Goal: Information Seeking & Learning: Learn about a topic

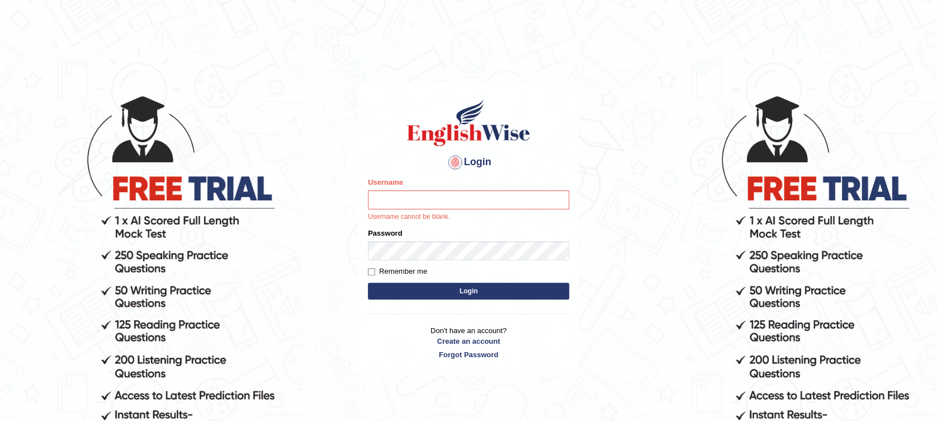
click at [407, 206] on input "Username" at bounding box center [468, 199] width 201 height 19
type input "Muhammadshahrukhamjad"
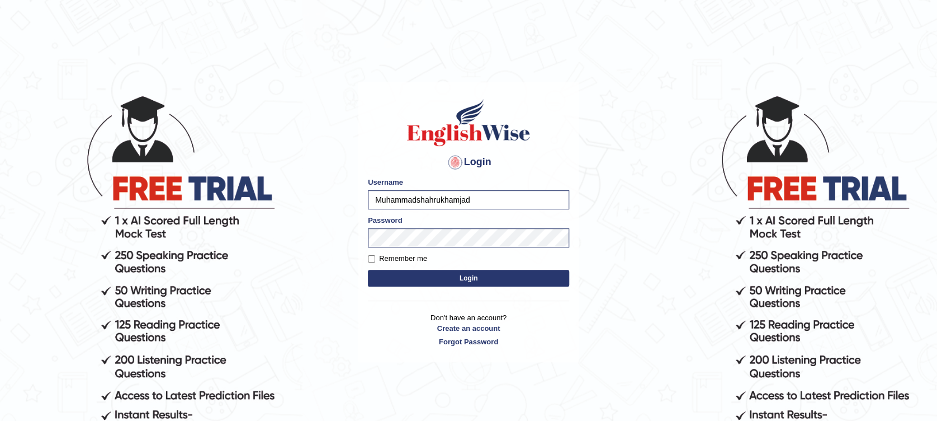
click at [441, 280] on button "Login" at bounding box center [468, 278] width 201 height 17
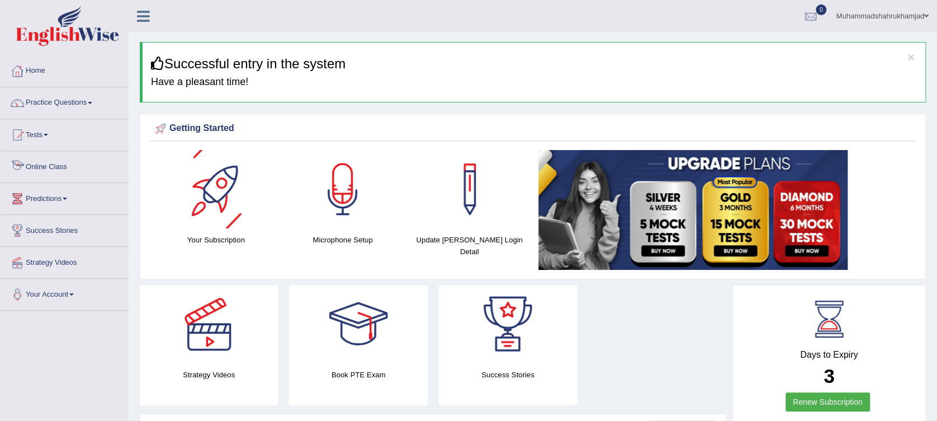
click at [35, 166] on link "Online Class" at bounding box center [64, 165] width 127 height 28
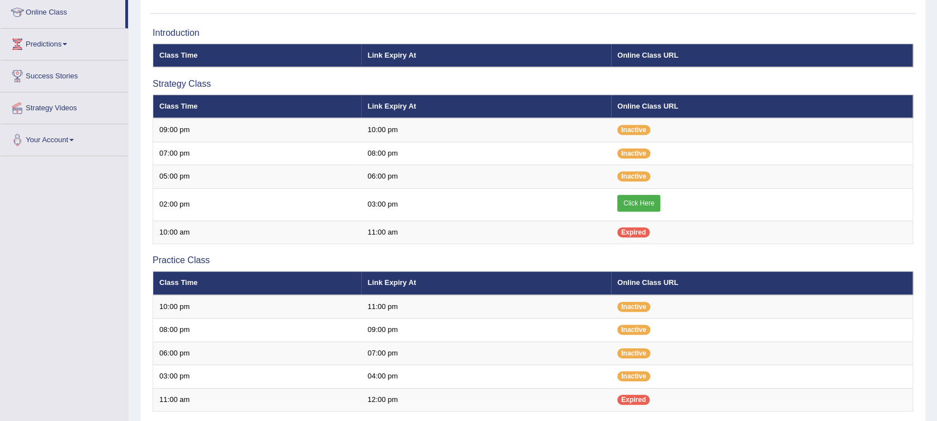
scroll to position [163, 0]
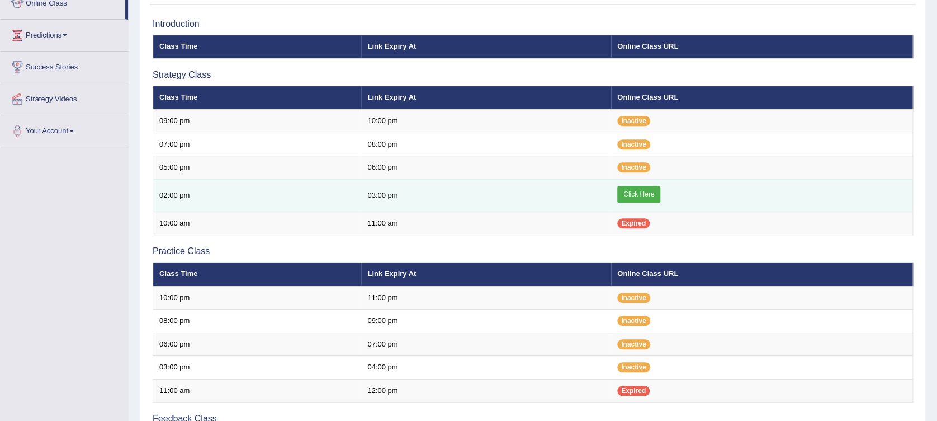
click at [635, 189] on link "Click Here" at bounding box center [638, 194] width 43 height 17
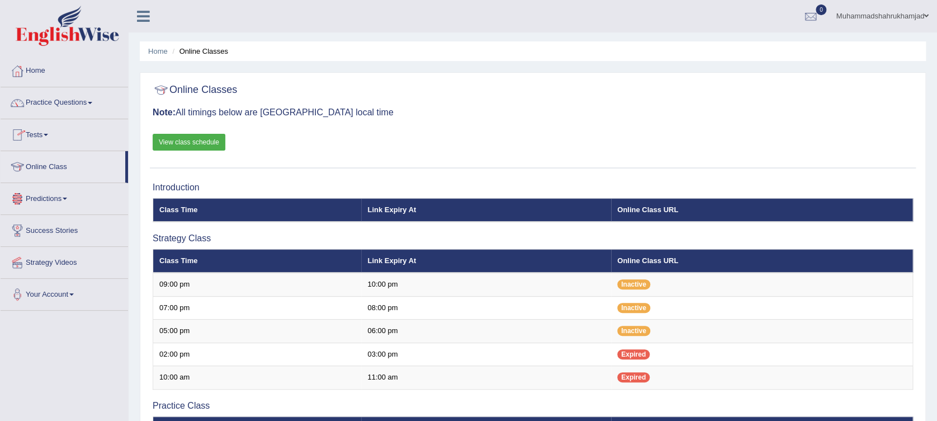
click at [46, 168] on link "Online Class" at bounding box center [63, 165] width 125 height 28
click at [54, 100] on link "Practice Questions" at bounding box center [64, 101] width 127 height 28
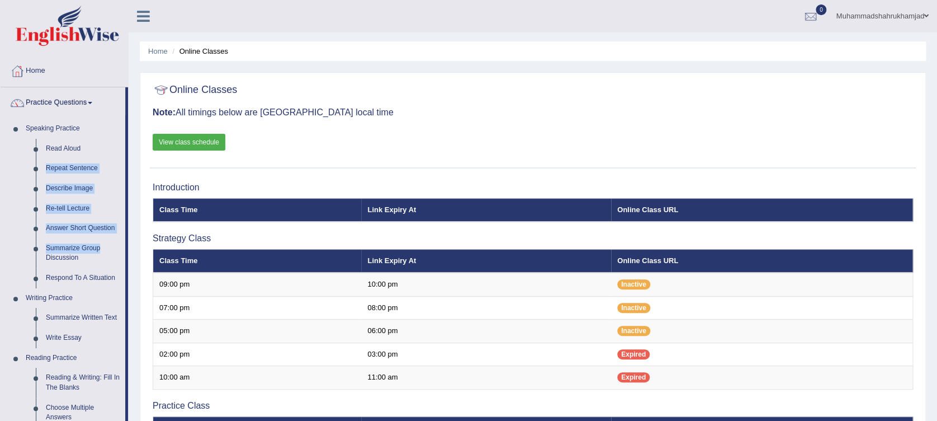
drag, startPoint x: 127, startPoint y: 152, endPoint x: 127, endPoint y: 247, distance: 95.1
click at [127, 247] on li "Practice Questions Speaking Practice Read Aloud Repeat Sentence Describe Image …" at bounding box center [64, 401] width 127 height 629
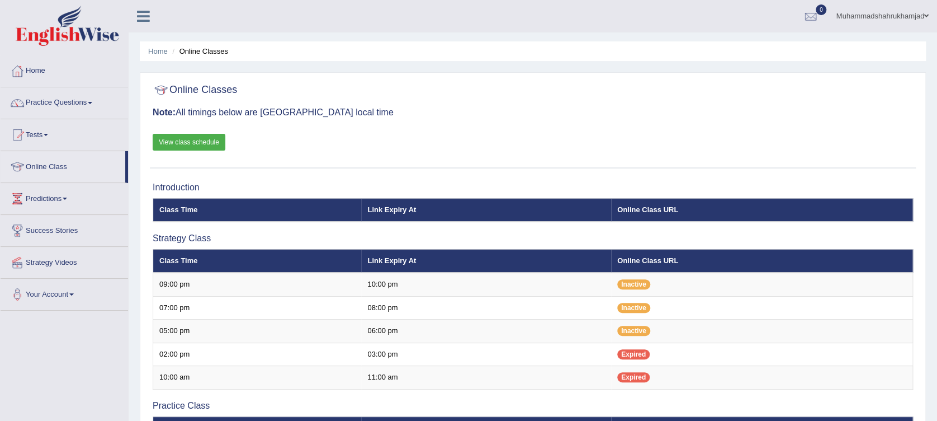
drag, startPoint x: 127, startPoint y: 247, endPoint x: 45, endPoint y: 106, distance: 162.7
click at [45, 106] on link "Practice Questions" at bounding box center [64, 101] width 127 height 28
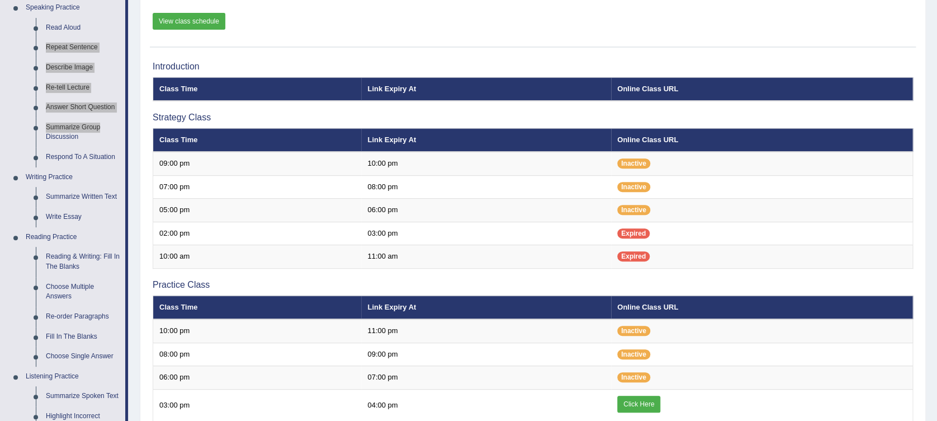
scroll to position [224, 0]
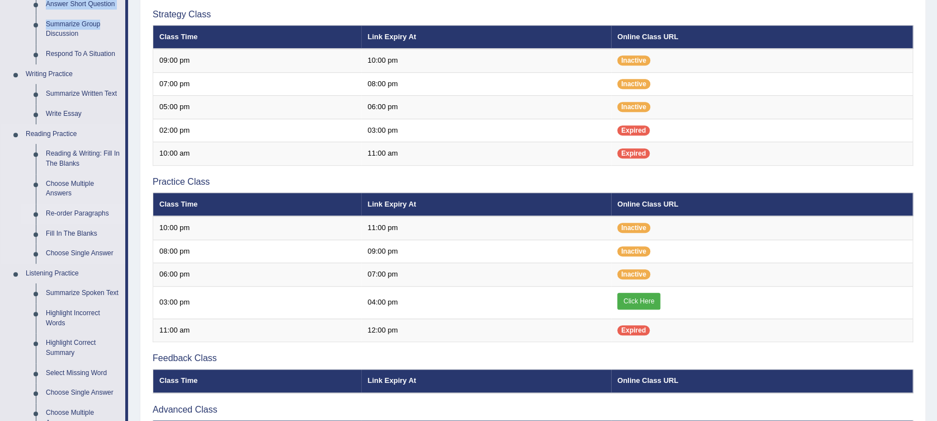
click at [80, 211] on link "Re-order Paragraphs" at bounding box center [83, 214] width 84 height 20
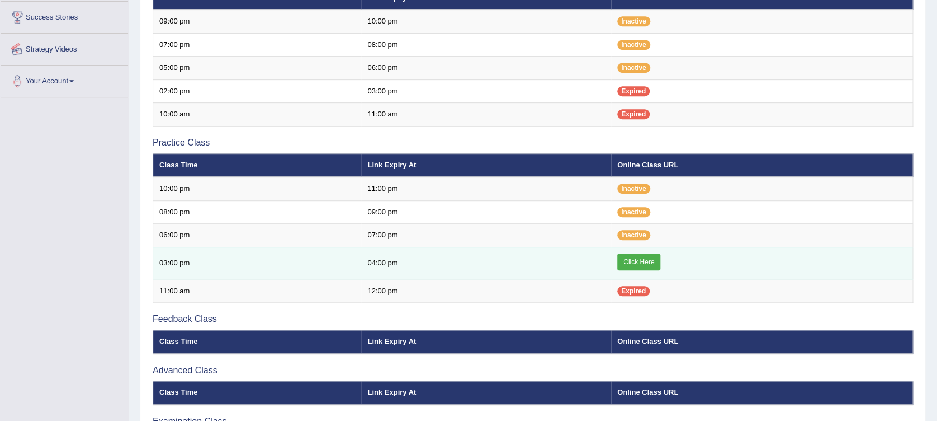
scroll to position [313, 0]
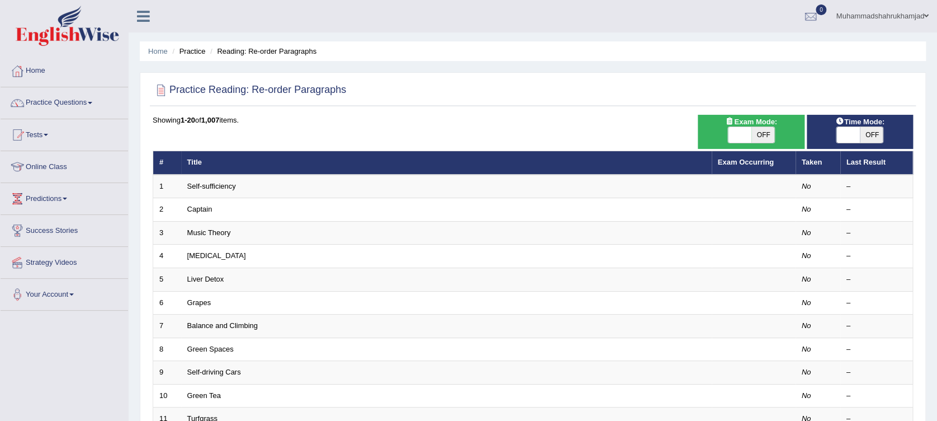
scroll to position [74, 0]
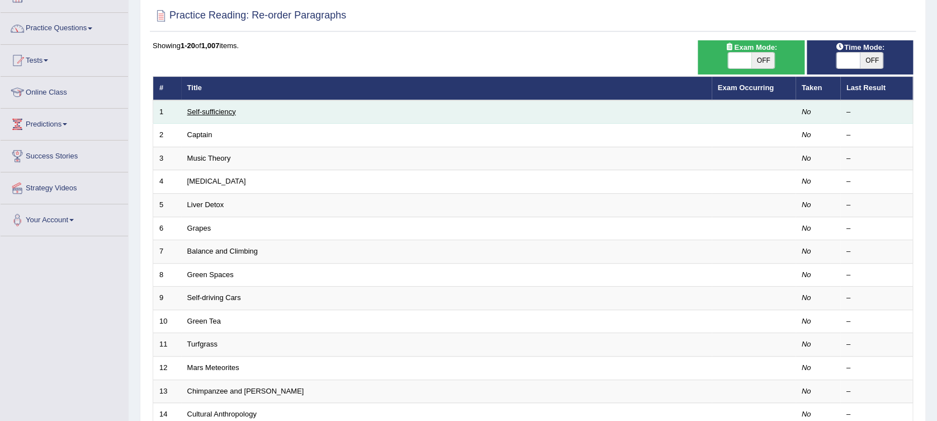
click at [202, 112] on link "Self-sufficiency" at bounding box center [211, 111] width 49 height 8
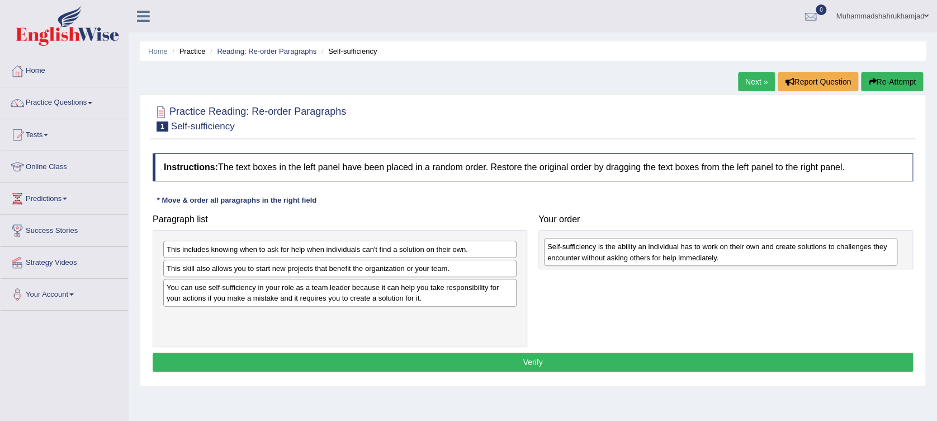
drag, startPoint x: 245, startPoint y: 324, endPoint x: 626, endPoint y: 254, distance: 387.2
click at [626, 254] on div "Self-sufficiency is the ability an individual has to work on their own and crea…" at bounding box center [720, 252] width 353 height 28
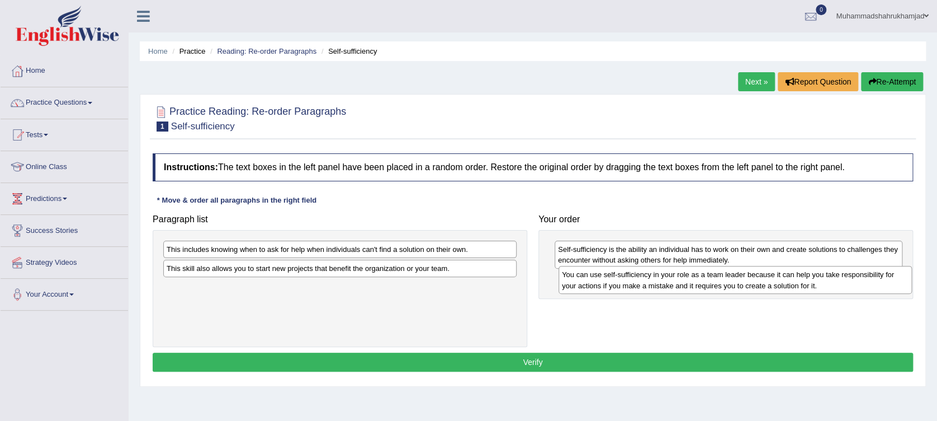
drag, startPoint x: 303, startPoint y: 291, endPoint x: 698, endPoint y: 278, distance: 396.1
click at [698, 278] on div "You can use self-sufficiency in your role as a team leader because it can help …" at bounding box center [735, 280] width 353 height 28
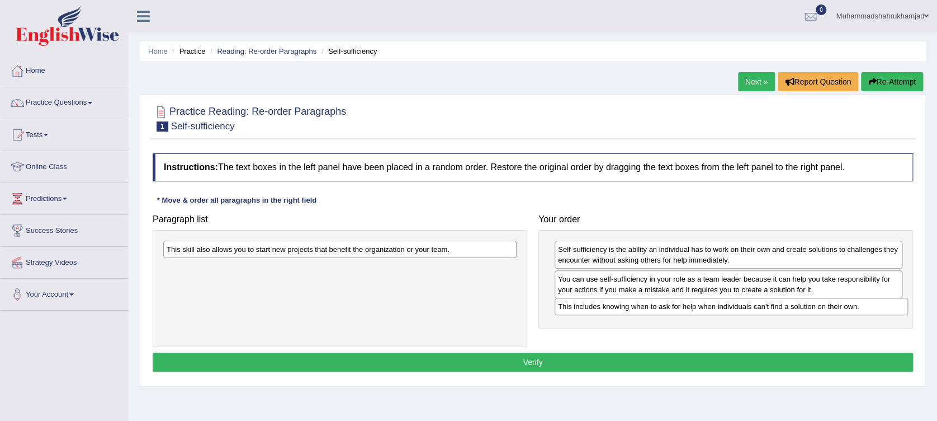
drag, startPoint x: 358, startPoint y: 251, endPoint x: 750, endPoint y: 308, distance: 395.6
click at [750, 308] on div "This includes knowing when to ask for help when individuals can't find a soluti…" at bounding box center [731, 305] width 353 height 17
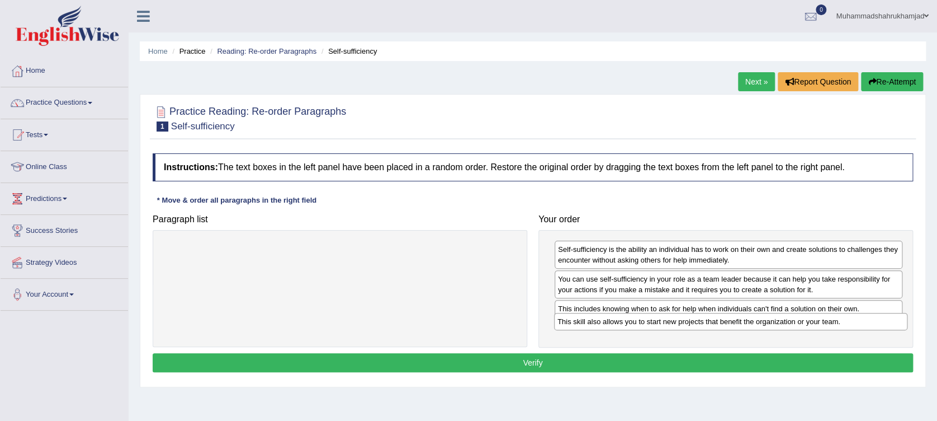
drag, startPoint x: 404, startPoint y: 246, endPoint x: 795, endPoint y: 318, distance: 397.5
click at [795, 318] on div "This skill also allows you to start new projects that benefit the organization …" at bounding box center [730, 321] width 353 height 17
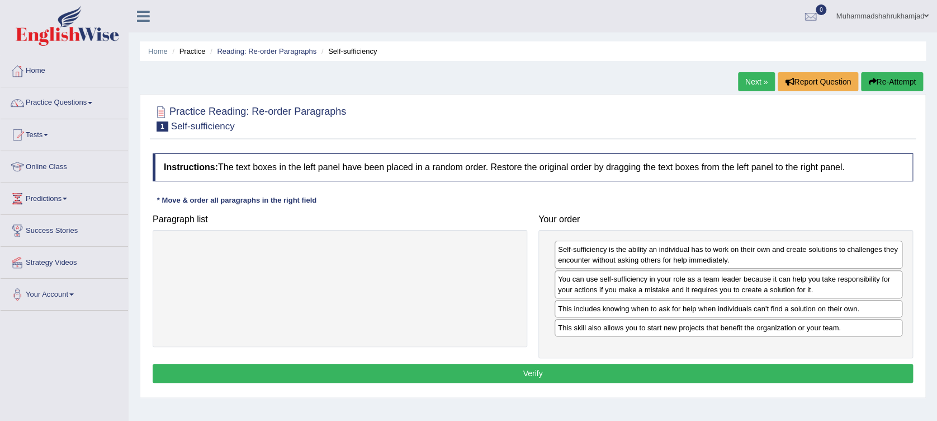
scroll to position [74, 0]
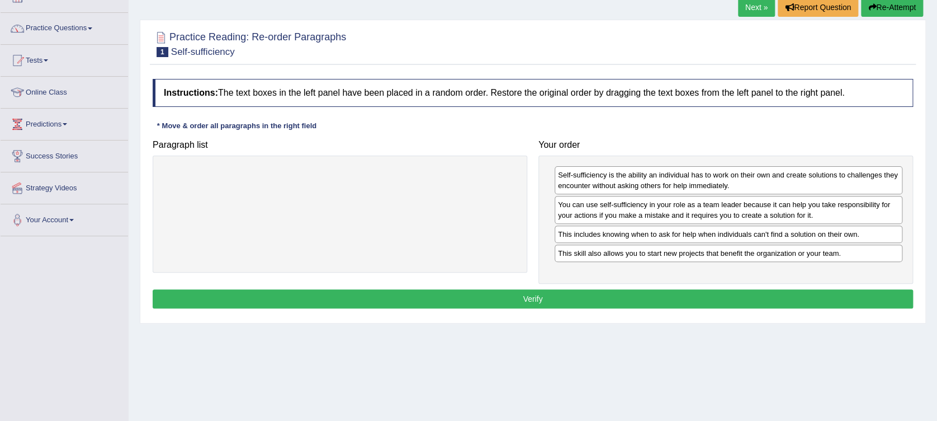
click at [581, 297] on button "Verify" at bounding box center [533, 298] width 761 height 19
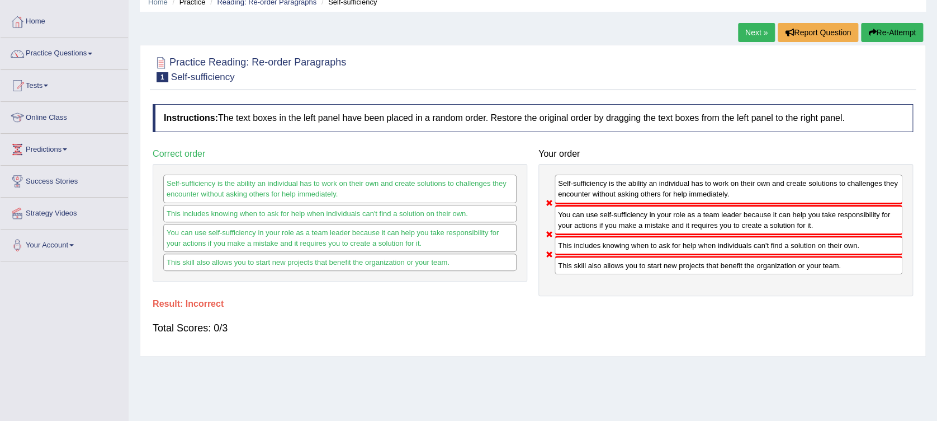
scroll to position [17, 0]
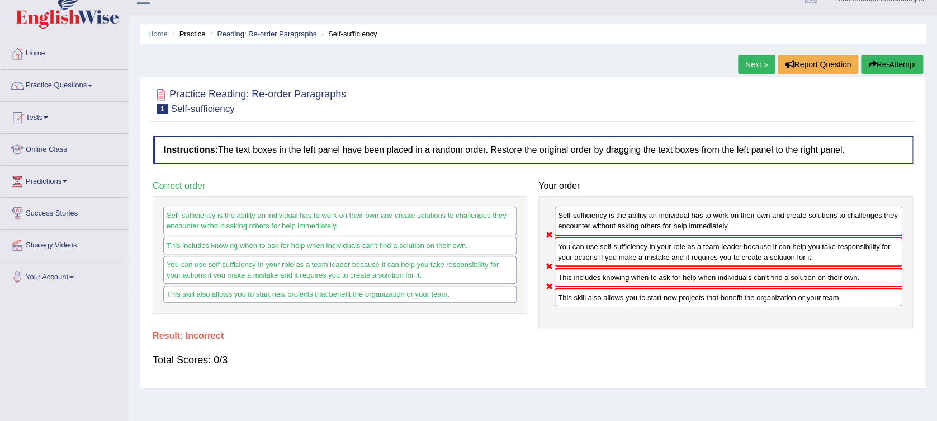
click at [765, 65] on link "Next »" at bounding box center [756, 64] width 37 height 19
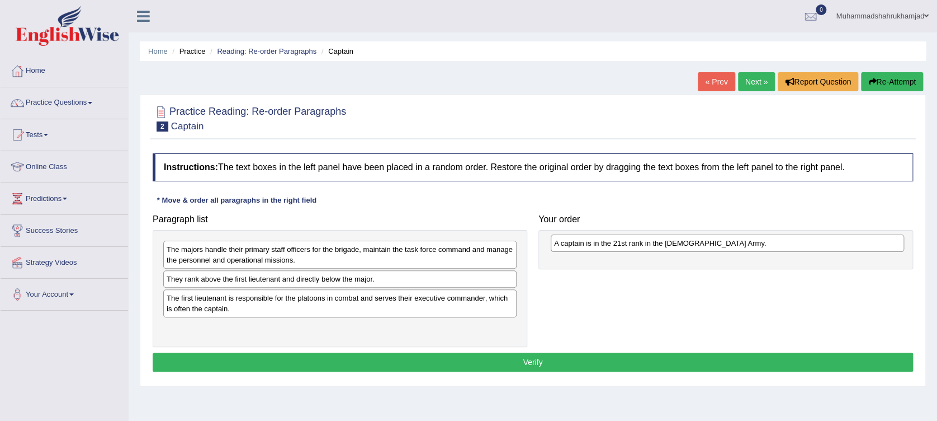
drag, startPoint x: 327, startPoint y: 279, endPoint x: 715, endPoint y: 243, distance: 389.2
click at [715, 243] on div "A captain is in the 21st rank in the [DEMOGRAPHIC_DATA] Army." at bounding box center [727, 242] width 353 height 17
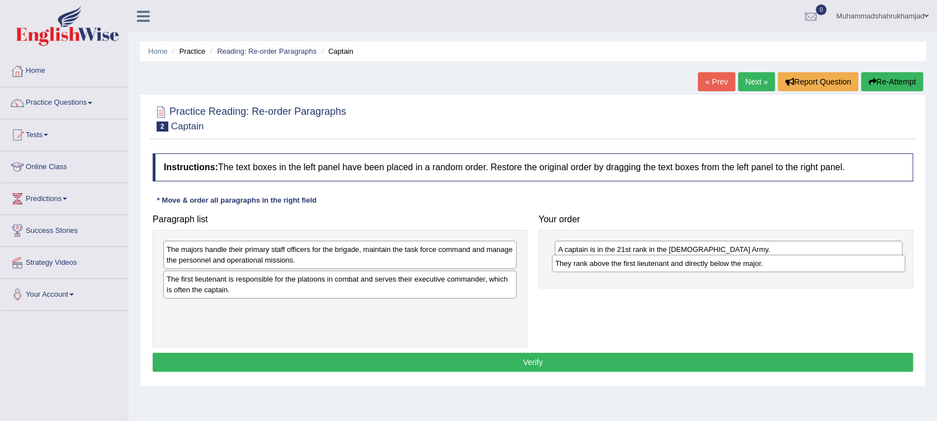
drag, startPoint x: 314, startPoint y: 281, endPoint x: 702, endPoint y: 266, distance: 389.0
click at [702, 266] on div "They rank above the first lieutenant and directly below the major." at bounding box center [728, 262] width 353 height 17
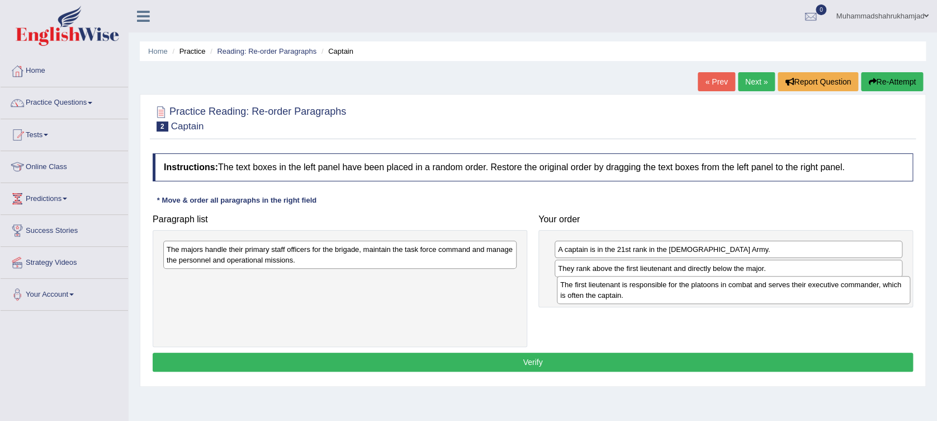
drag, startPoint x: 412, startPoint y: 285, endPoint x: 805, endPoint y: 291, distance: 393.7
click at [805, 291] on div "The first lieutenant is responsible for the platoons in combat and serves their…" at bounding box center [733, 290] width 353 height 28
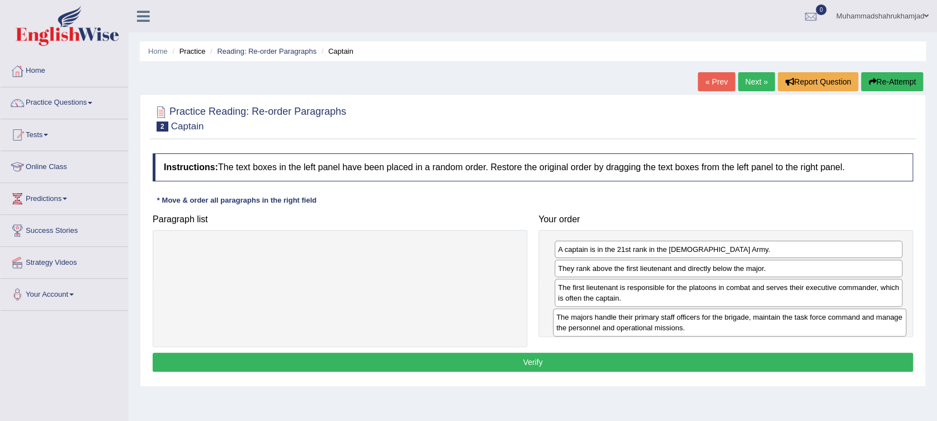
drag, startPoint x: 451, startPoint y: 263, endPoint x: 841, endPoint y: 330, distance: 395.6
click at [841, 330] on div "The majors handle their primary staff officers for the brigade, maintain the ta…" at bounding box center [729, 322] width 353 height 28
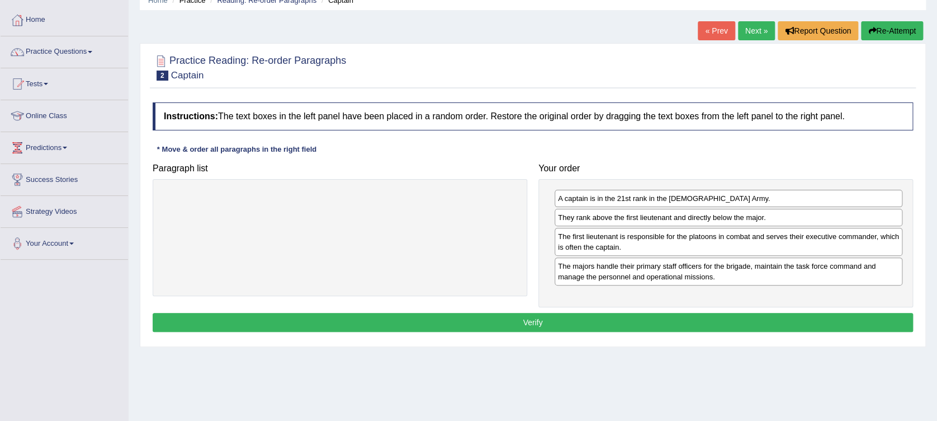
scroll to position [74, 0]
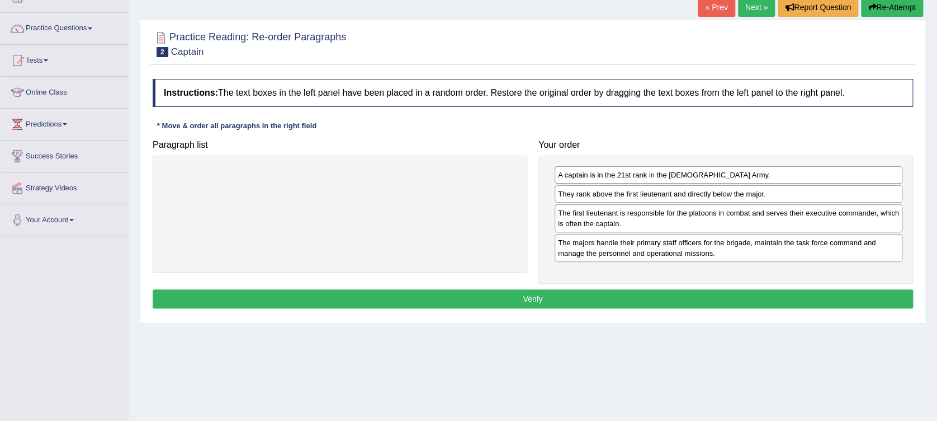
click at [561, 294] on button "Verify" at bounding box center [533, 298] width 761 height 19
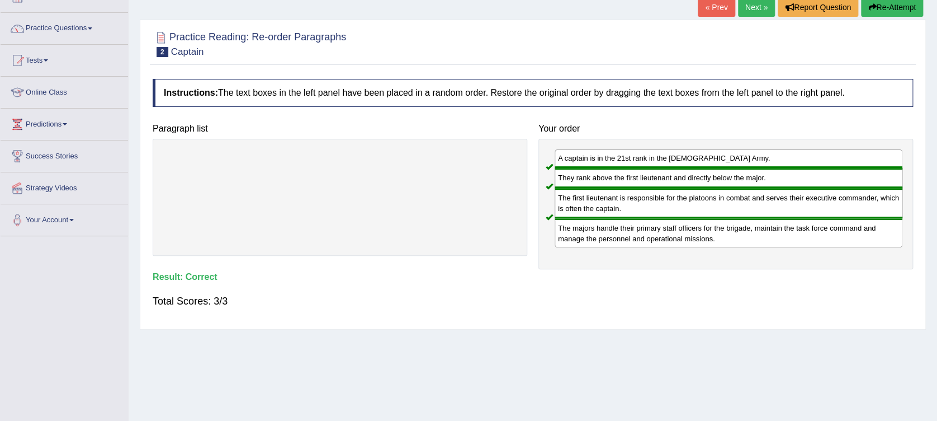
scroll to position [0, 0]
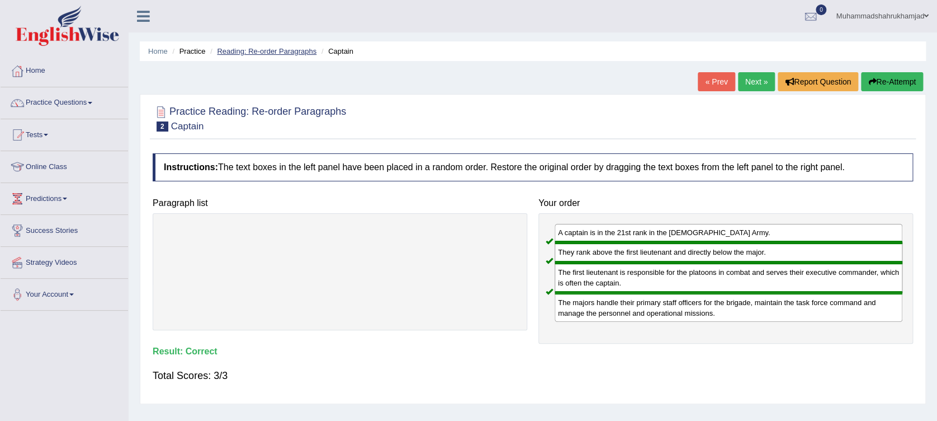
click at [240, 48] on link "Reading: Re-order Paragraphs" at bounding box center [267, 51] width 100 height 8
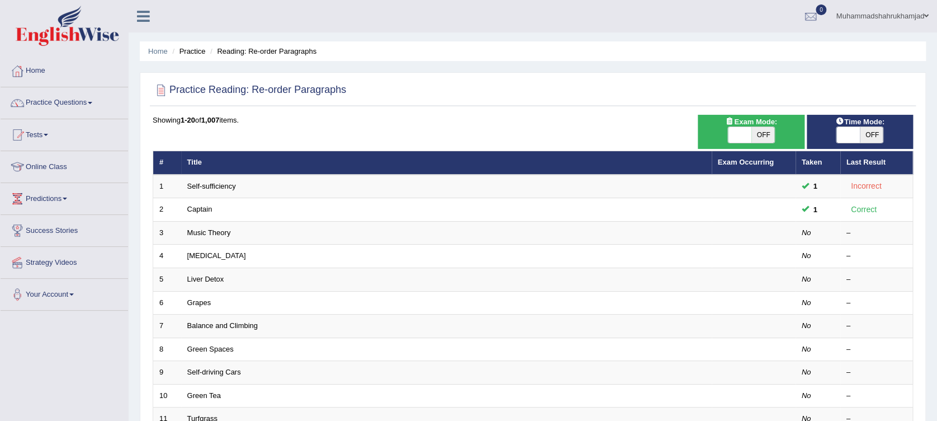
click at [764, 135] on span "OFF" at bounding box center [763, 135] width 23 height 16
checkbox input "true"
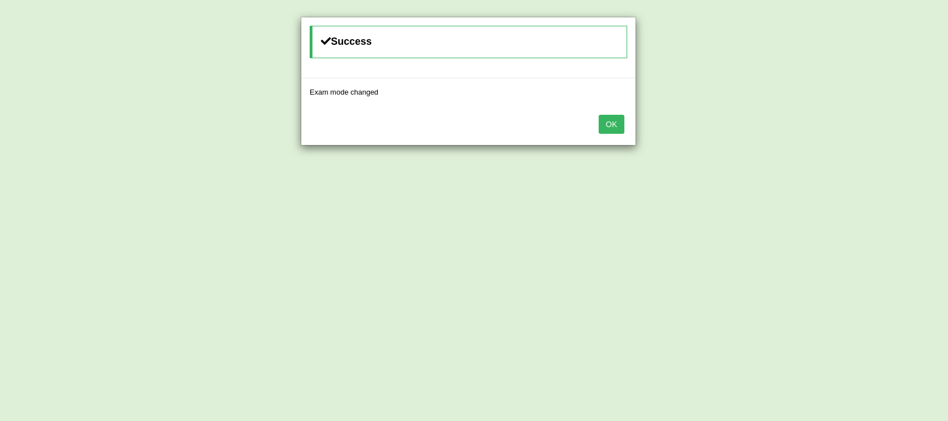
click at [608, 127] on button "OK" at bounding box center [612, 124] width 26 height 19
click at [608, 120] on button "OK" at bounding box center [612, 124] width 26 height 19
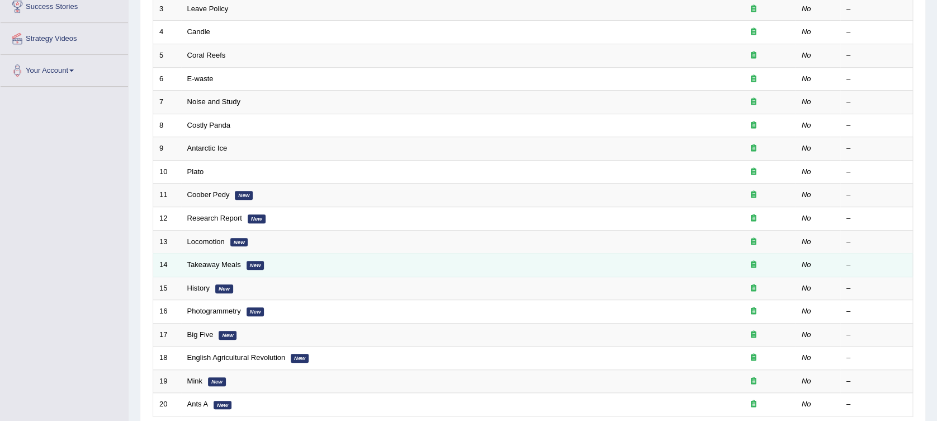
scroll to position [298, 0]
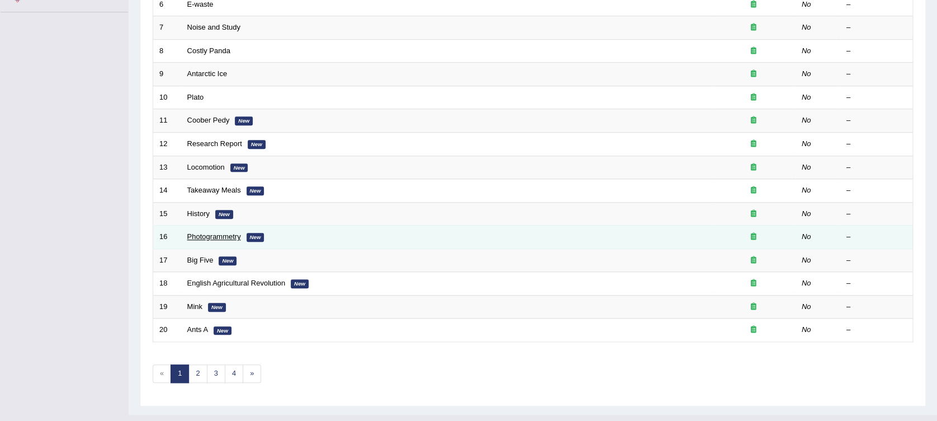
click at [221, 232] on link "Photogrammetry" at bounding box center [214, 236] width 54 height 8
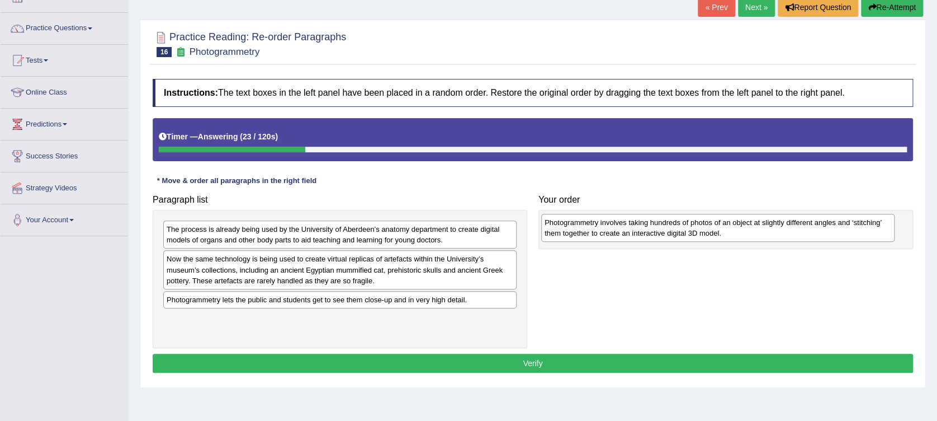
drag, startPoint x: 360, startPoint y: 264, endPoint x: 738, endPoint y: 228, distance: 379.8
click at [738, 228] on div "Photogrammetry involves taking hundreds of photos of an object at slightly diff…" at bounding box center [717, 228] width 353 height 28
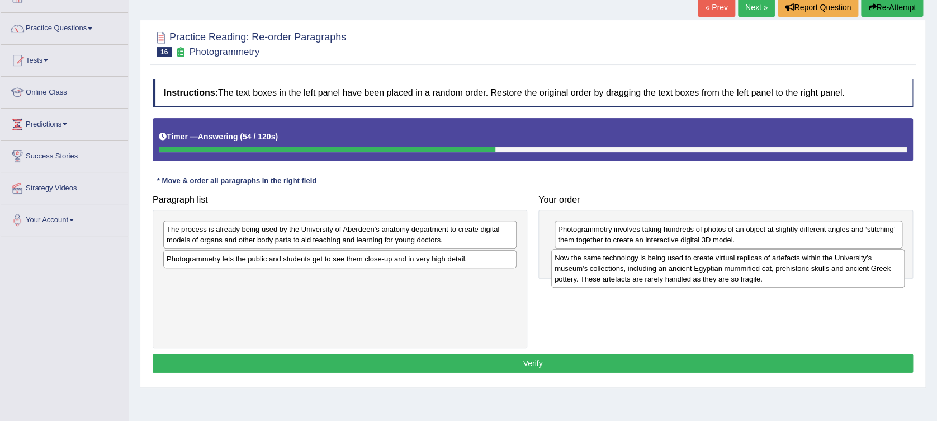
drag, startPoint x: 432, startPoint y: 268, endPoint x: 820, endPoint y: 268, distance: 388.1
click at [820, 268] on div "Now the same technology is being used to create virtual replicas of artefacts w…" at bounding box center [727, 268] width 353 height 39
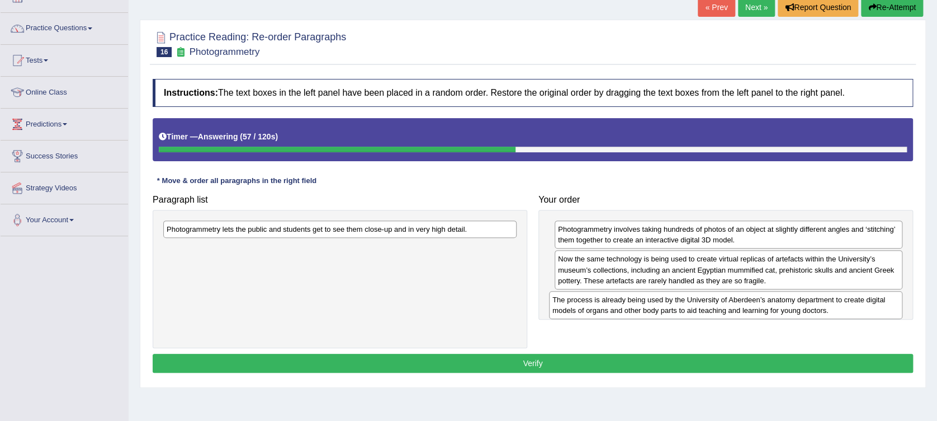
drag, startPoint x: 465, startPoint y: 235, endPoint x: 851, endPoint y: 305, distance: 392.1
click at [851, 305] on div "The process is already being used by the University of Aberdeen’s anatomy depar…" at bounding box center [725, 305] width 353 height 28
click at [659, 311] on div "The process is already being used by the University of Aberdeen’s anatomy depar…" at bounding box center [729, 305] width 348 height 28
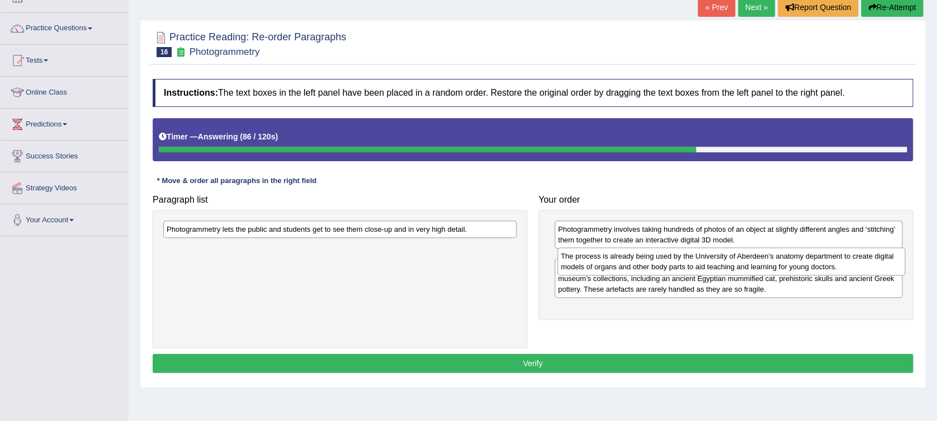
drag, startPoint x: 592, startPoint y: 308, endPoint x: 594, endPoint y: 265, distance: 43.7
click at [594, 265] on div "The process is already being used by the University of Aberdeen’s anatomy depar…" at bounding box center [732, 261] width 348 height 28
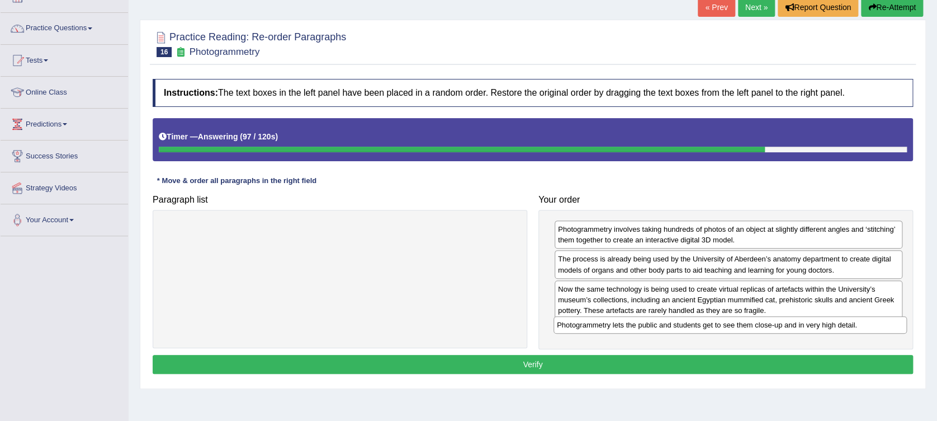
drag, startPoint x: 347, startPoint y: 229, endPoint x: 737, endPoint y: 325, distance: 401.9
click at [737, 325] on div "Photogrammetry lets the public and students get to see them close-up and in ver…" at bounding box center [730, 324] width 353 height 17
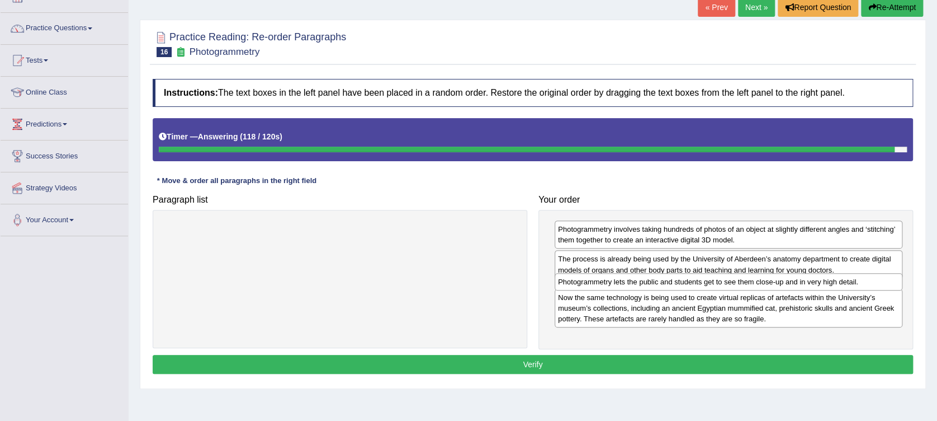
drag, startPoint x: 874, startPoint y: 329, endPoint x: 872, endPoint y: 282, distance: 47.0
click at [872, 282] on div "Photogrammetry lets the public and students get to see them close-up and in ver…" at bounding box center [729, 281] width 348 height 17
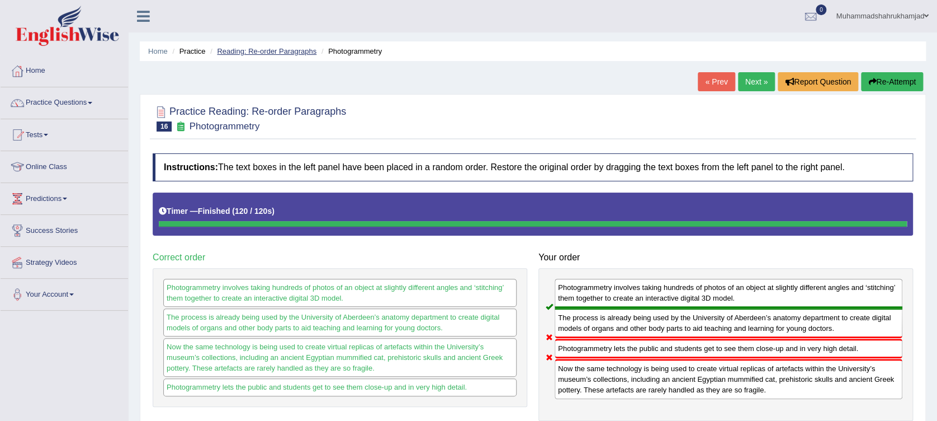
click at [306, 50] on link "Reading: Re-order Paragraphs" at bounding box center [267, 51] width 100 height 8
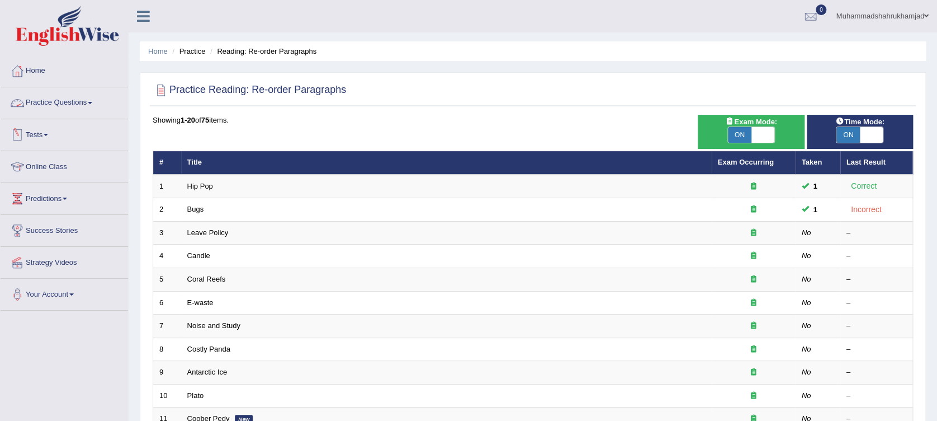
click at [65, 103] on link "Practice Questions" at bounding box center [64, 101] width 127 height 28
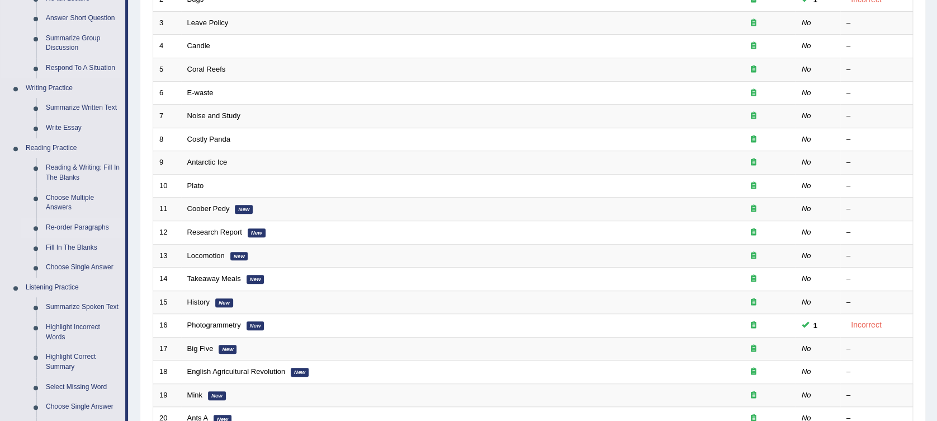
scroll to position [224, 0]
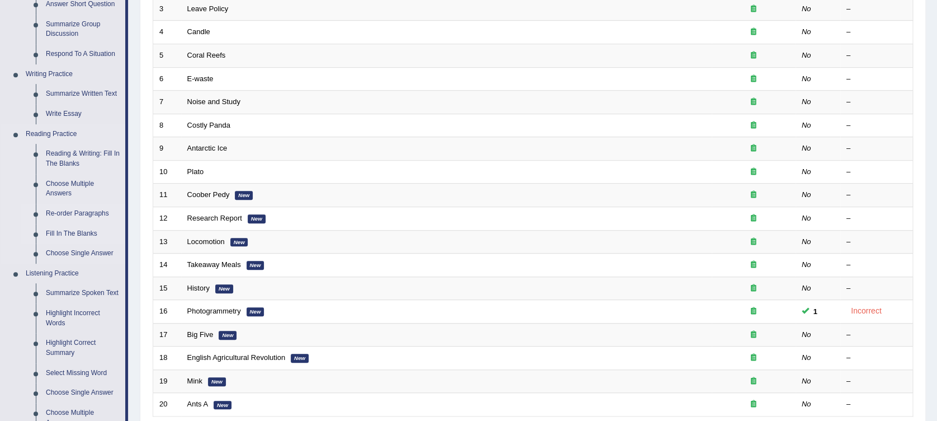
click at [85, 236] on link "Fill In The Blanks" at bounding box center [83, 234] width 84 height 20
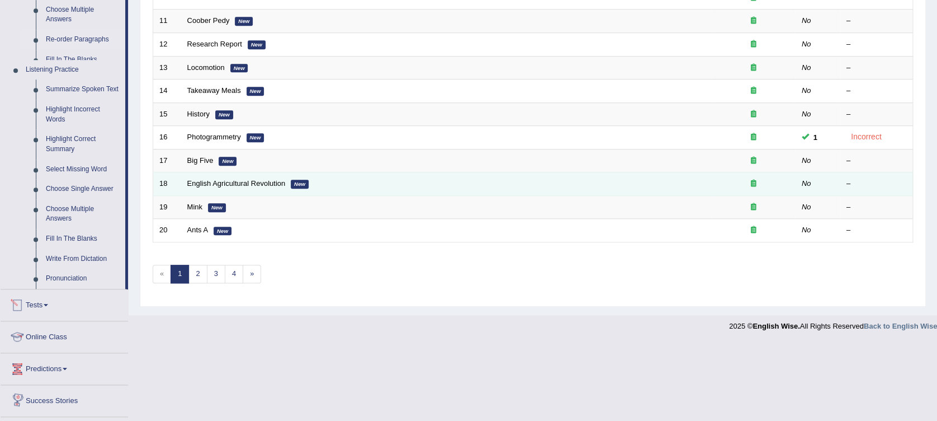
scroll to position [368, 0]
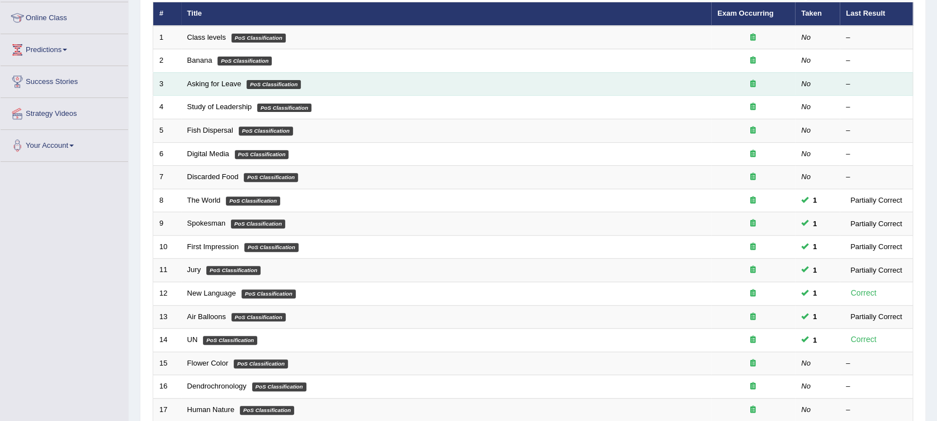
scroll to position [298, 0]
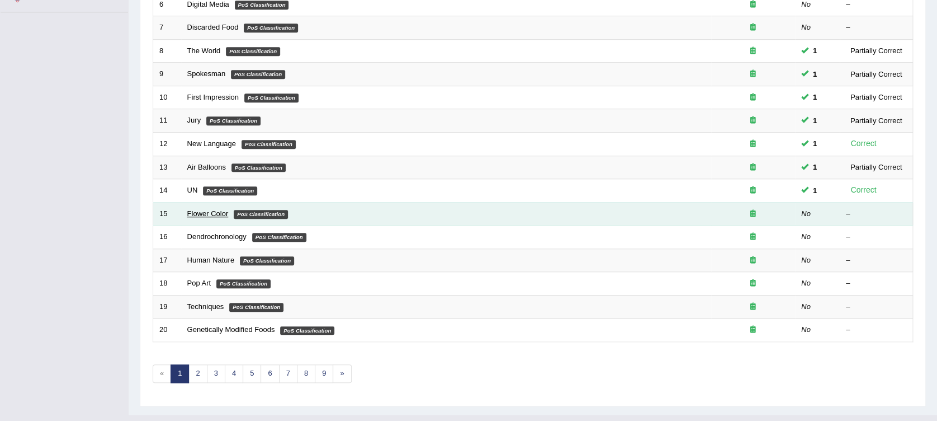
click at [210, 210] on link "Flower Color" at bounding box center [207, 213] width 41 height 8
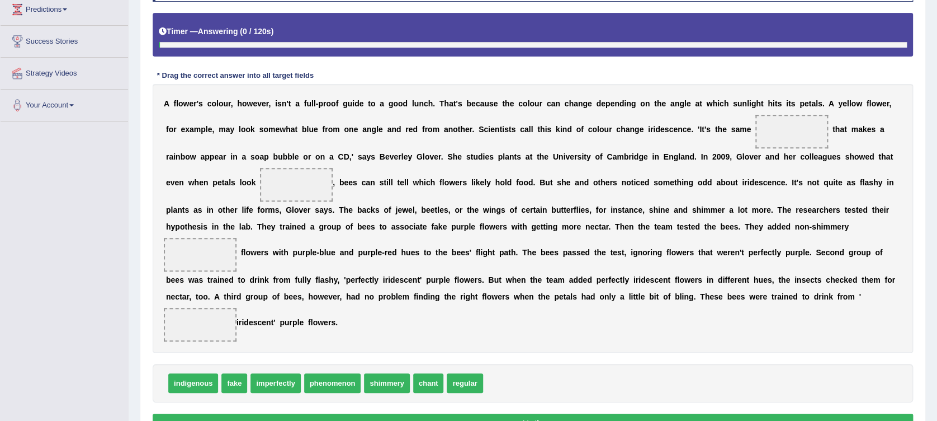
scroll to position [158, 0]
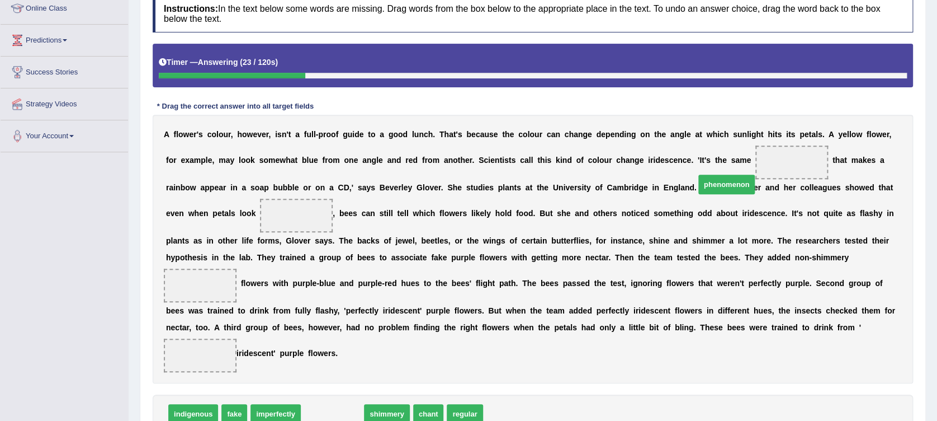
drag, startPoint x: 322, startPoint y: 400, endPoint x: 716, endPoint y: 171, distance: 456.1
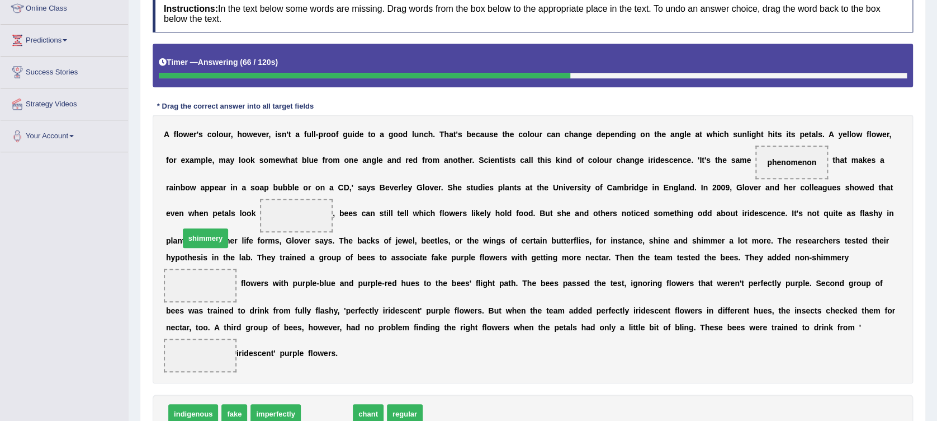
drag, startPoint x: 330, startPoint y: 391, endPoint x: 209, endPoint y: 216, distance: 213.4
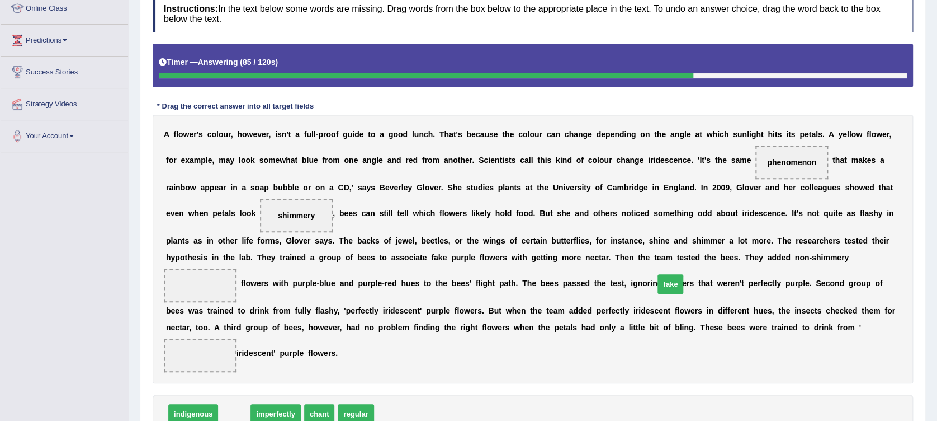
drag, startPoint x: 224, startPoint y: 394, endPoint x: 660, endPoint y: 264, distance: 455.1
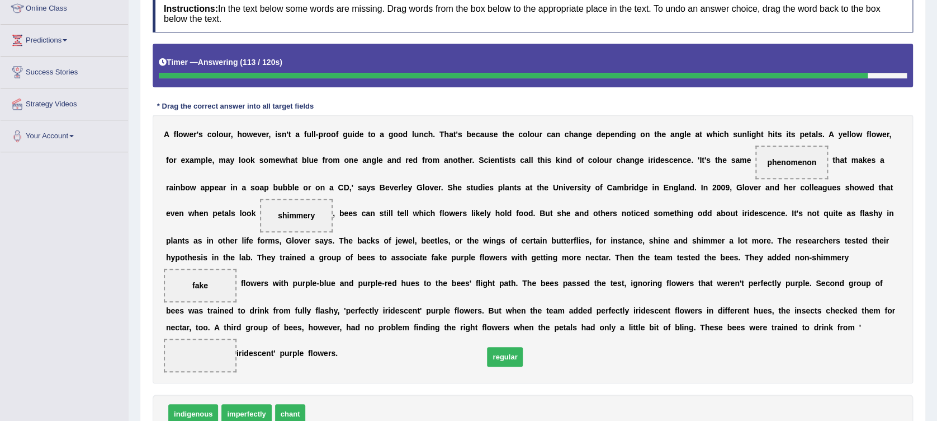
drag, startPoint x: 322, startPoint y: 400, endPoint x: 500, endPoint y: 343, distance: 187.1
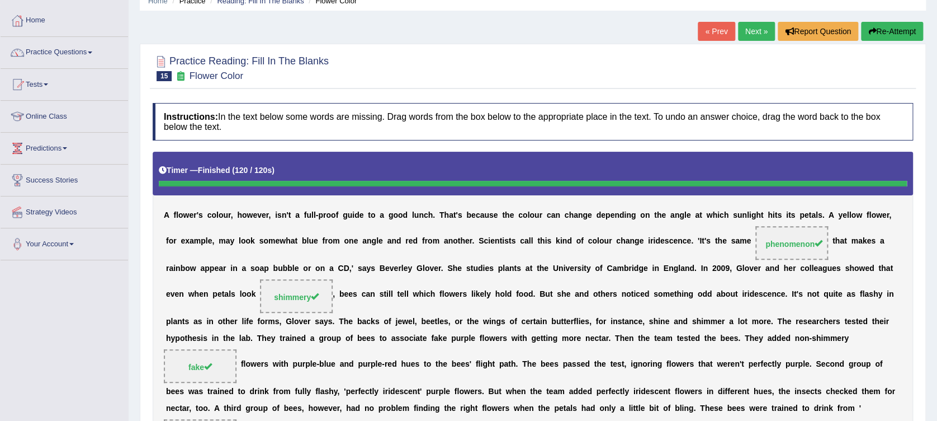
scroll to position [27, 0]
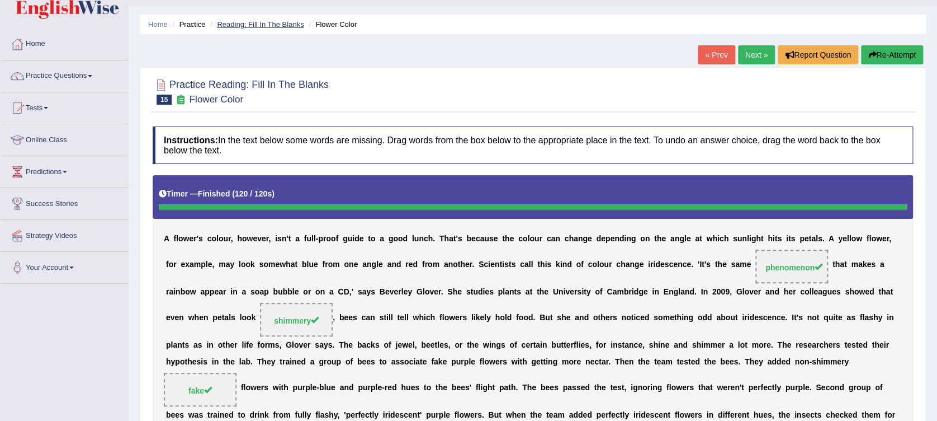
click at [291, 23] on link "Reading: Fill In The Blanks" at bounding box center [260, 24] width 87 height 8
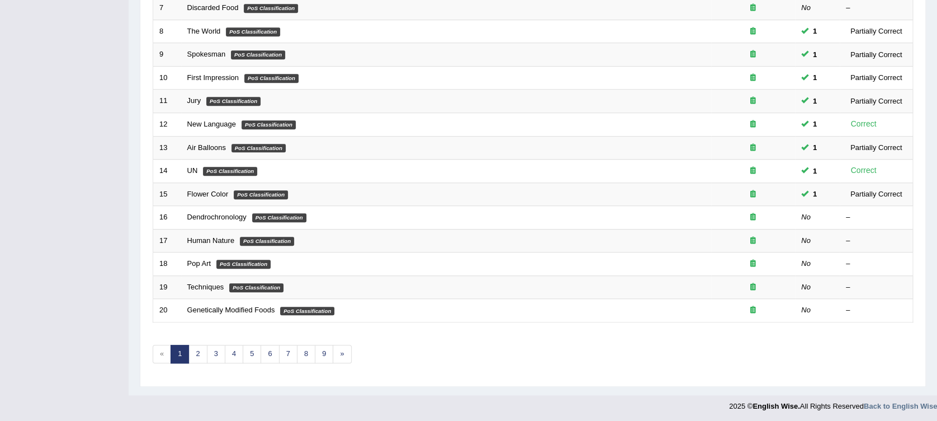
scroll to position [318, 0]
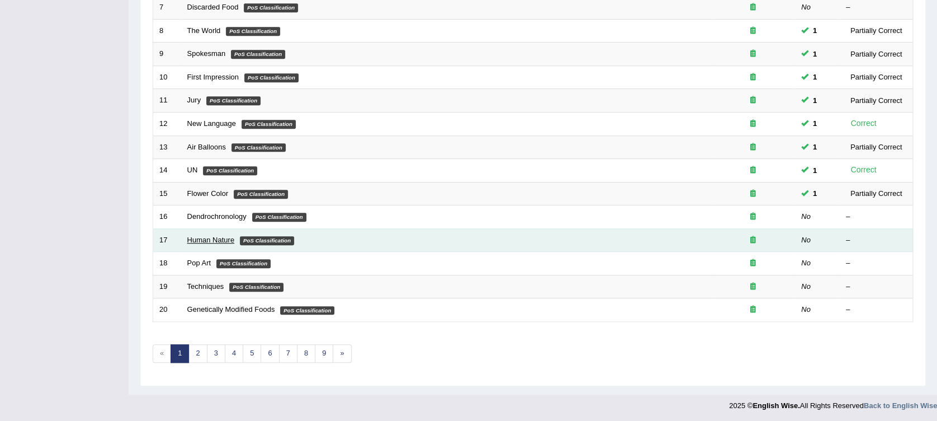
click at [206, 242] on link "Human Nature" at bounding box center [211, 239] width 48 height 8
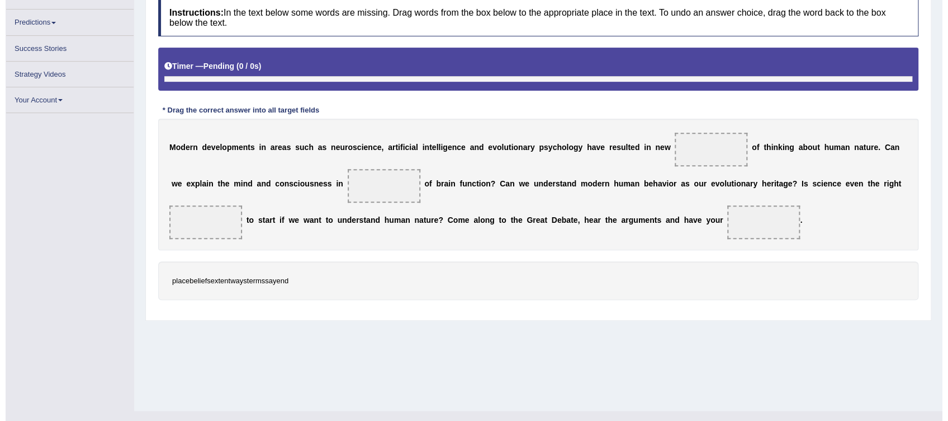
scroll to position [166, 0]
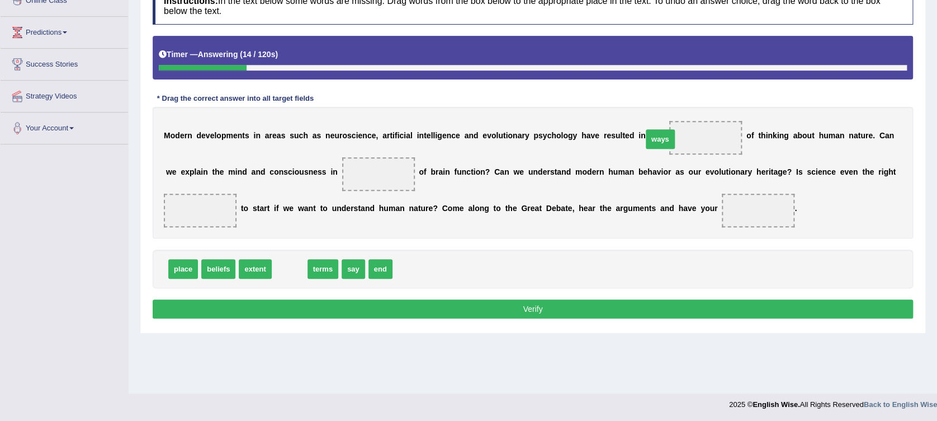
drag, startPoint x: 289, startPoint y: 266, endPoint x: 659, endPoint y: 136, distance: 392.8
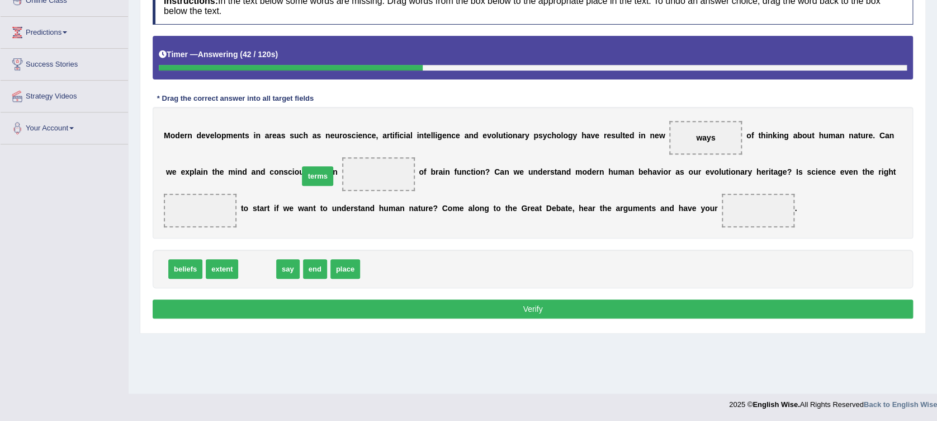
drag, startPoint x: 251, startPoint y: 271, endPoint x: 311, endPoint y: 178, distance: 110.7
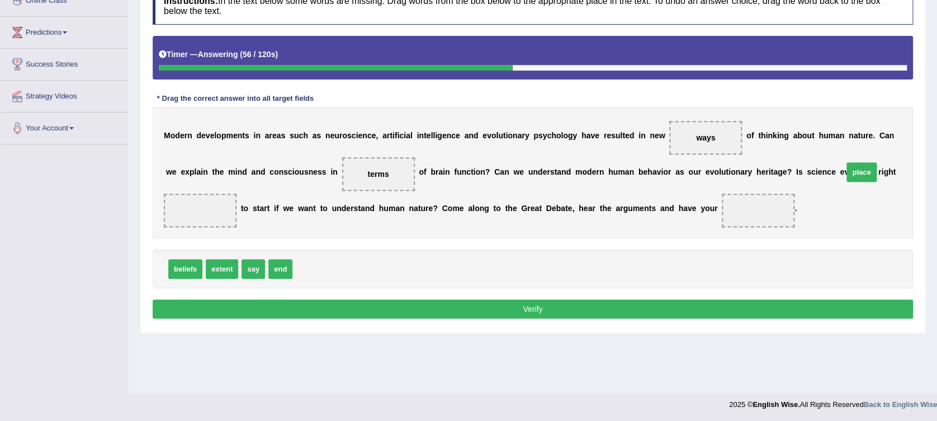
drag, startPoint x: 308, startPoint y: 270, endPoint x: 858, endPoint y: 173, distance: 559.3
drag, startPoint x: 249, startPoint y: 268, endPoint x: 650, endPoint y: 215, distance: 404.5
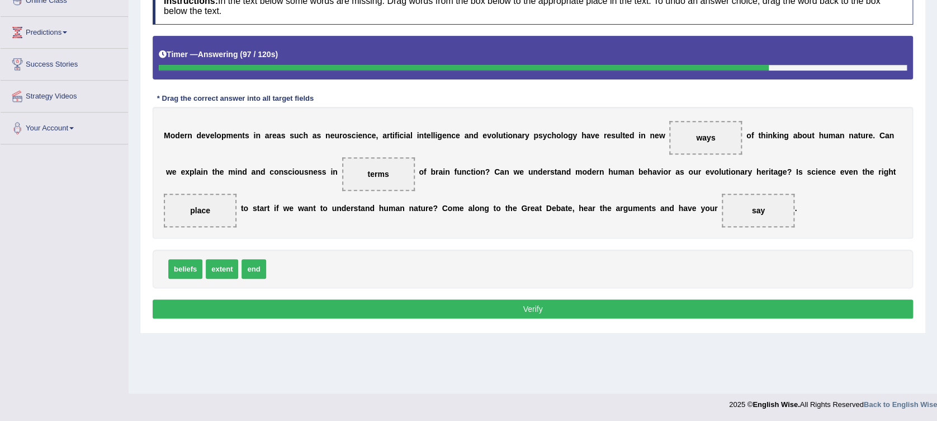
click at [565, 305] on button "Verify" at bounding box center [533, 308] width 761 height 19
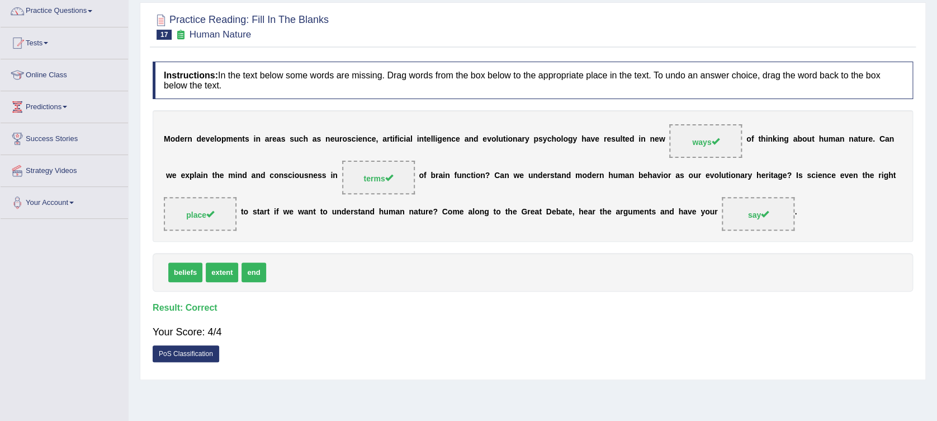
scroll to position [17, 0]
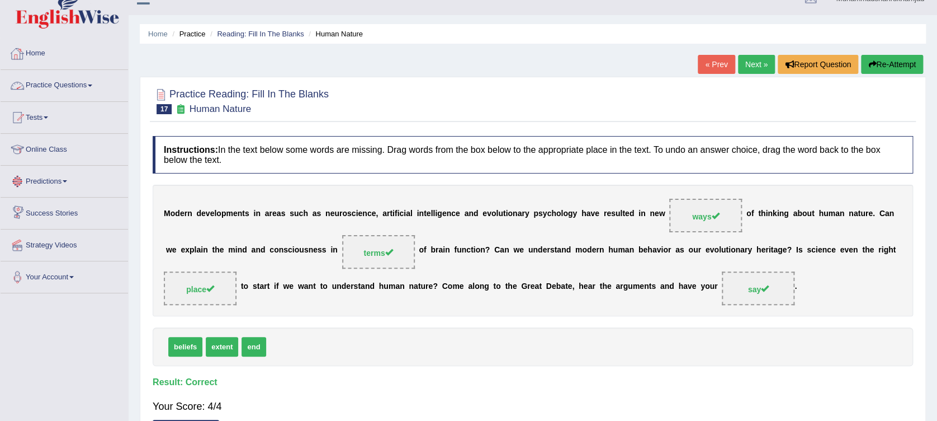
click at [49, 88] on link "Practice Questions" at bounding box center [64, 84] width 127 height 28
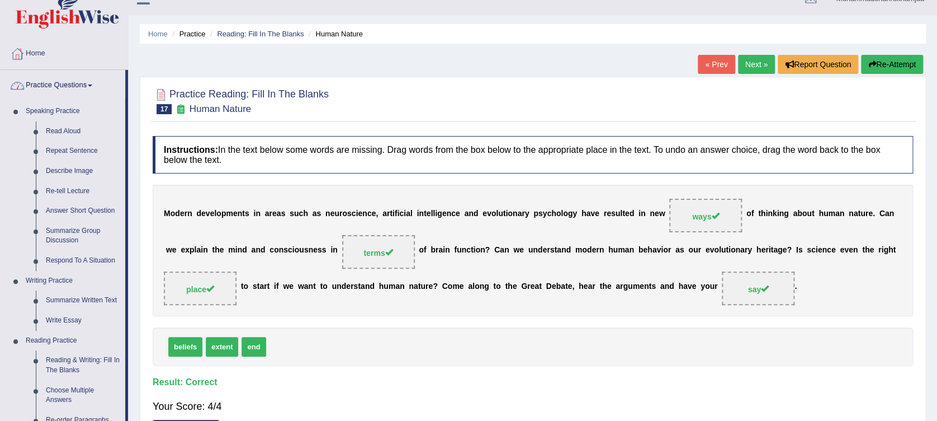
click at [67, 82] on link "Practice Questions" at bounding box center [63, 84] width 125 height 28
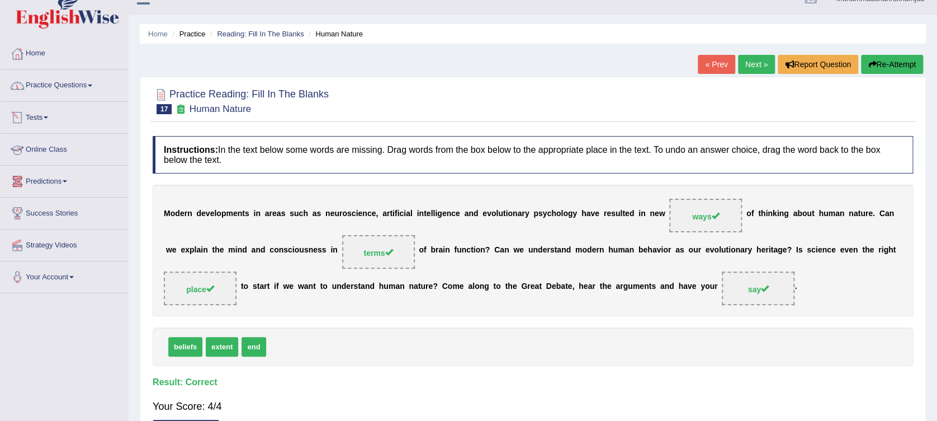
click at [34, 110] on link "Tests" at bounding box center [64, 116] width 127 height 28
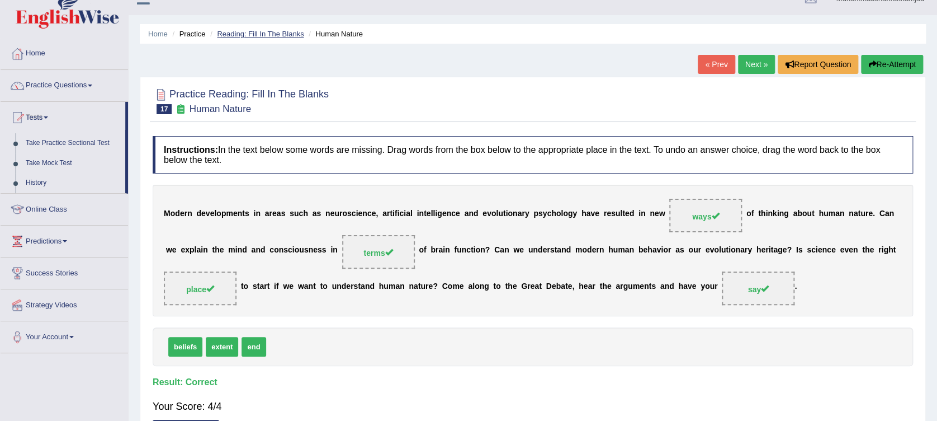
click at [221, 33] on link "Reading: Fill In The Blanks" at bounding box center [260, 34] width 87 height 8
click at [195, 35] on li "Practice" at bounding box center [187, 34] width 36 height 11
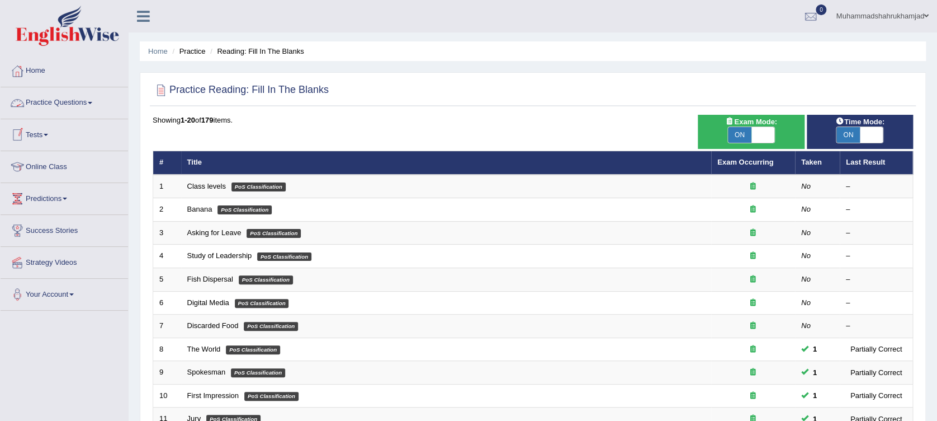
click at [196, 53] on li "Practice" at bounding box center [187, 51] width 36 height 11
click at [53, 104] on link "Practice Questions" at bounding box center [64, 101] width 127 height 28
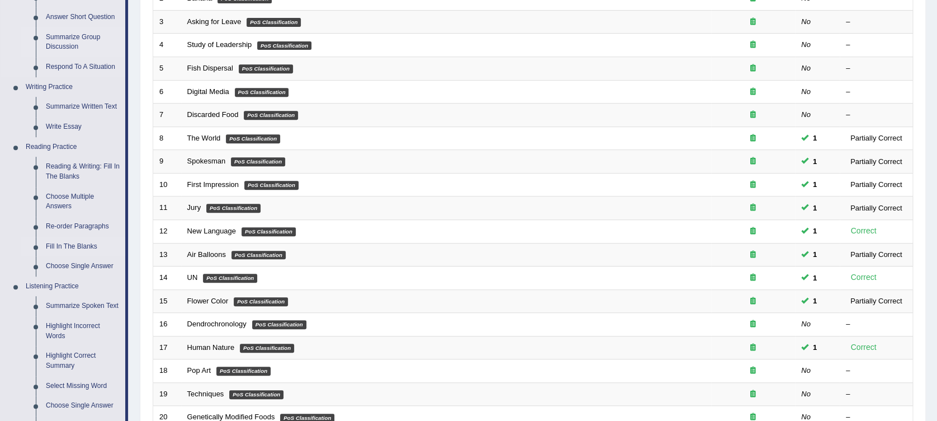
scroll to position [298, 0]
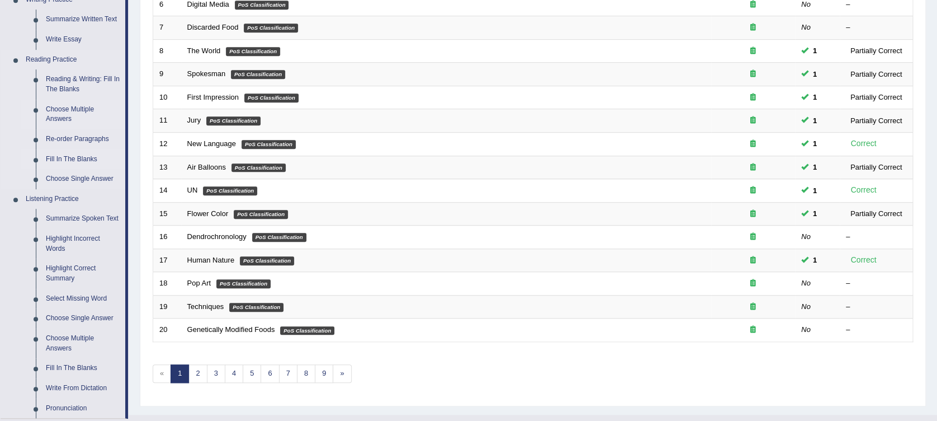
click at [63, 112] on link "Choose Multiple Answers" at bounding box center [83, 115] width 84 height 30
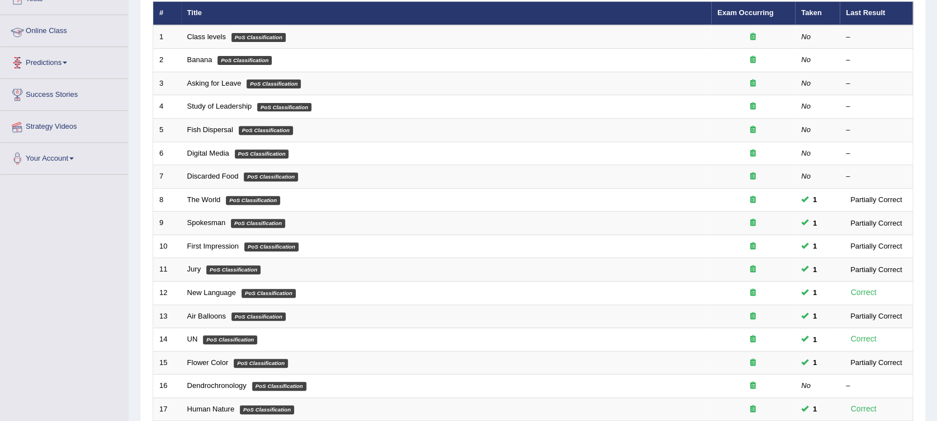
scroll to position [266, 0]
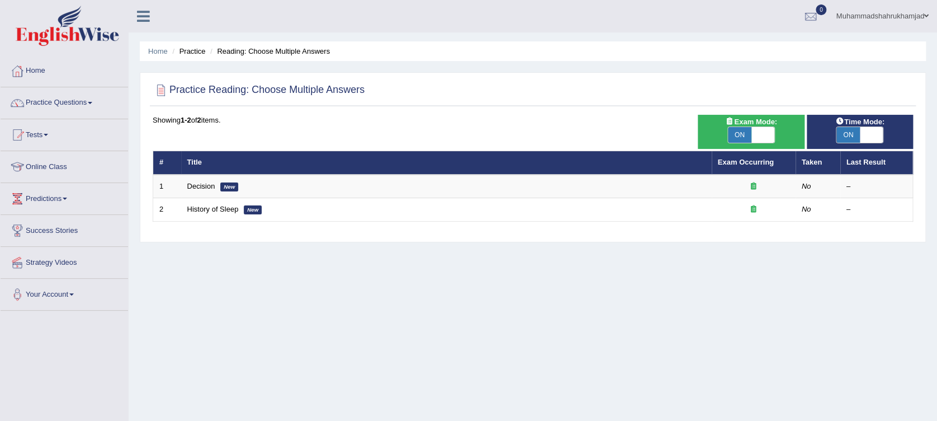
click at [755, 139] on span at bounding box center [763, 135] width 23 height 16
checkbox input "false"
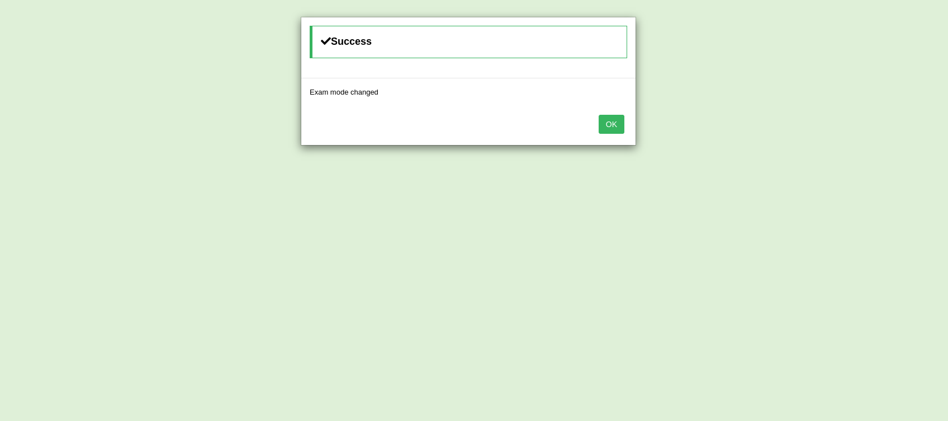
click at [608, 116] on button "OK" at bounding box center [612, 124] width 26 height 19
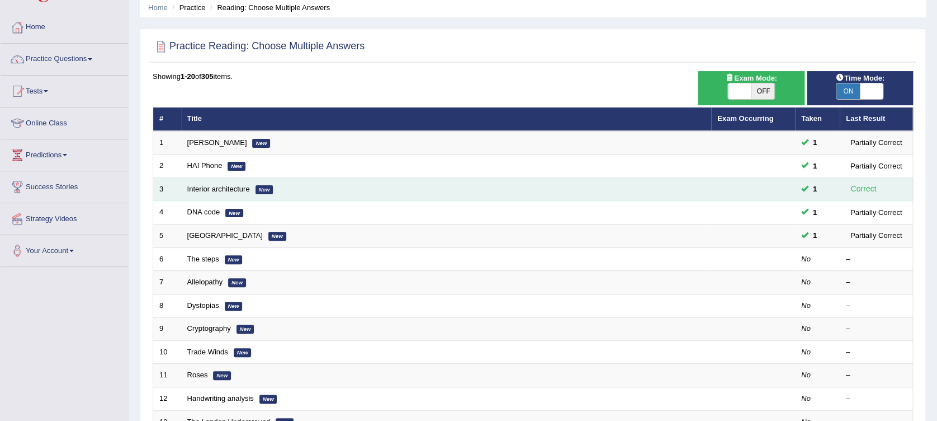
scroll to position [74, 0]
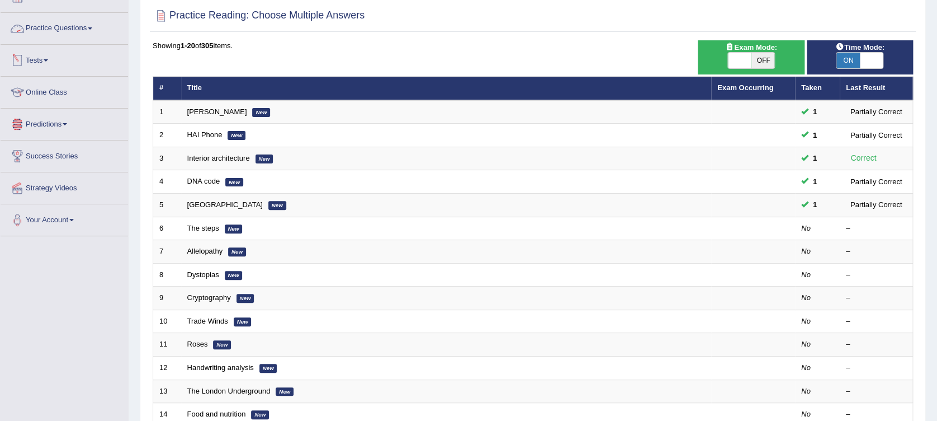
click at [63, 25] on link "Practice Questions" at bounding box center [64, 27] width 127 height 28
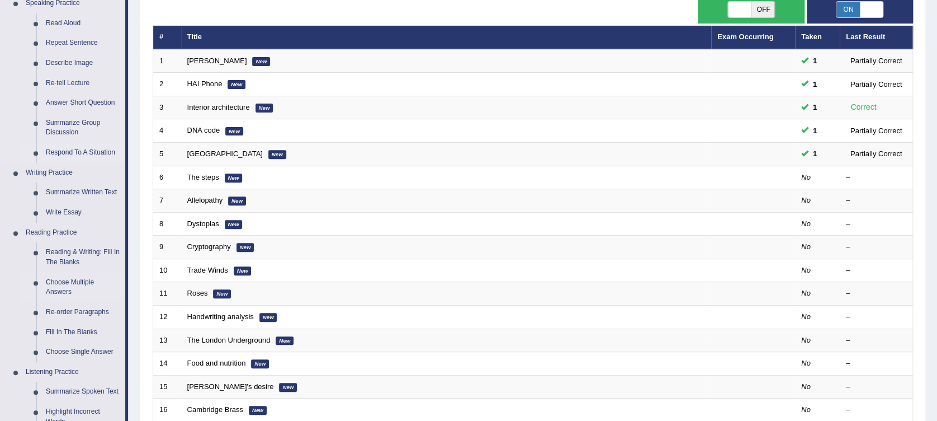
scroll to position [149, 0]
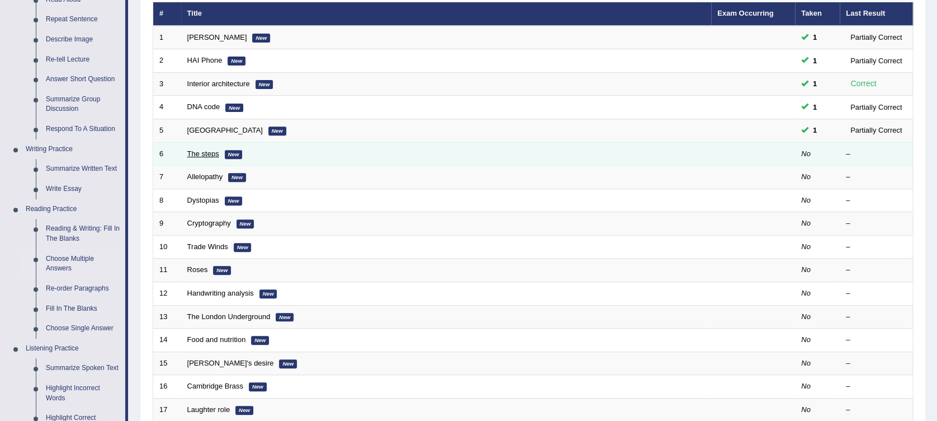
click at [197, 151] on link "The steps" at bounding box center [203, 153] width 32 height 8
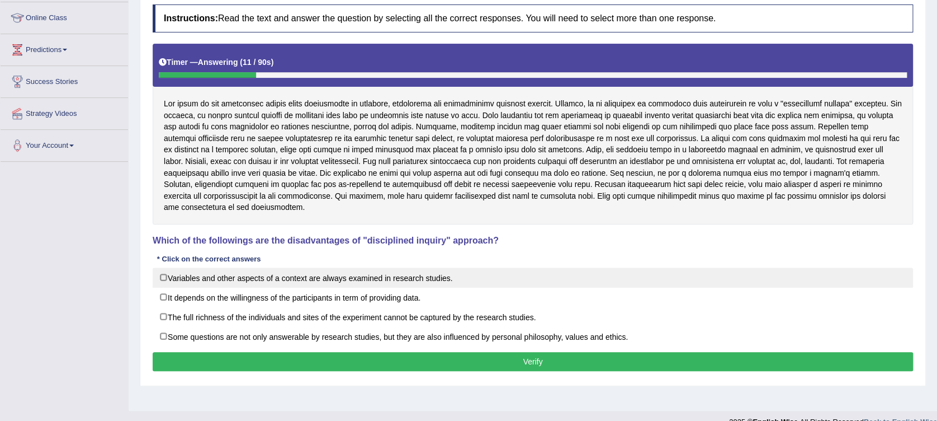
scroll to position [74, 0]
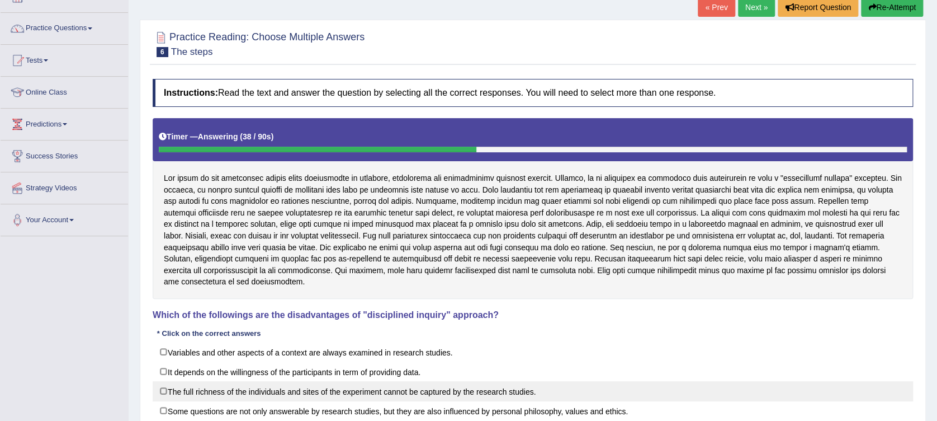
click at [395, 391] on label "The full richness of the individuals and sites of the experiment cannot be capt…" at bounding box center [533, 391] width 761 height 20
checkbox input "true"
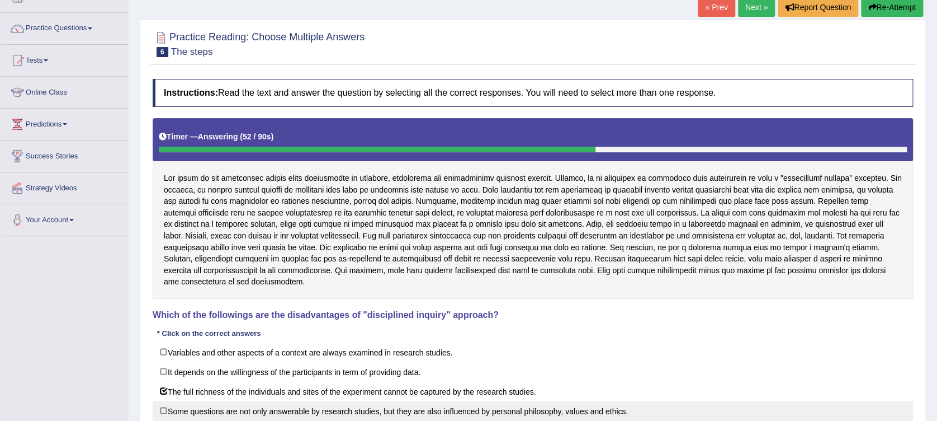
click at [526, 405] on label "Some questions are not only answerable by research studies, but they are also i…" at bounding box center [533, 410] width 761 height 20
checkbox input "true"
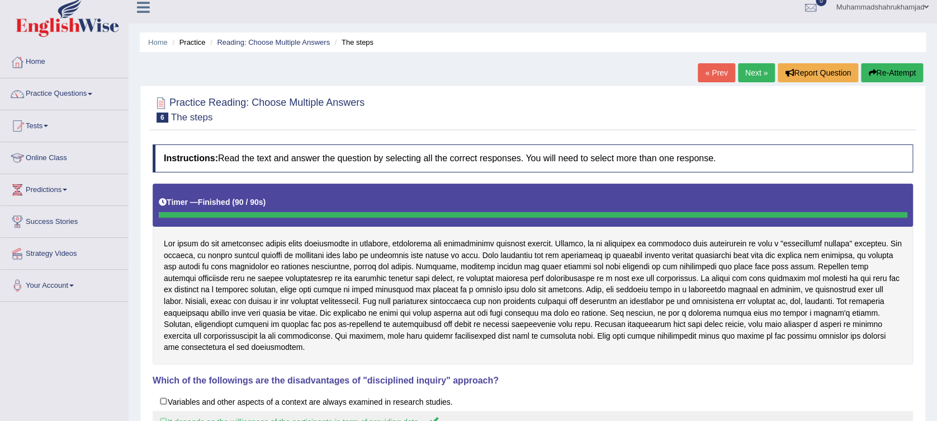
scroll to position [0, 0]
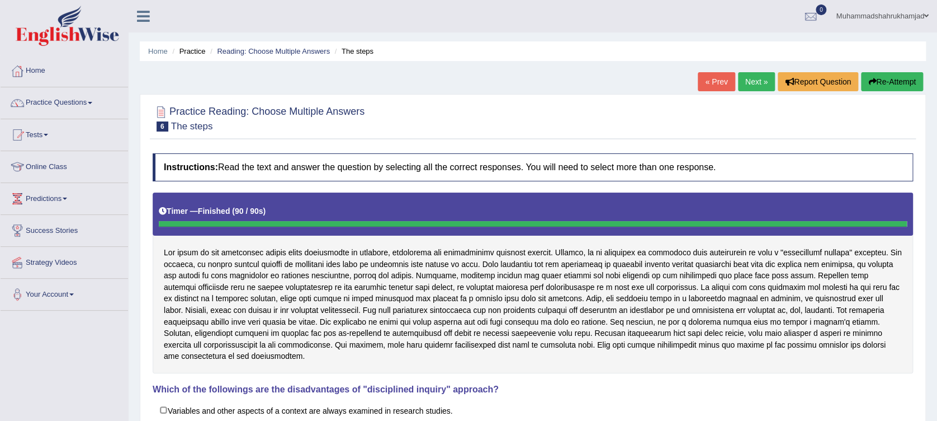
click at [79, 100] on link "Practice Questions" at bounding box center [64, 101] width 127 height 28
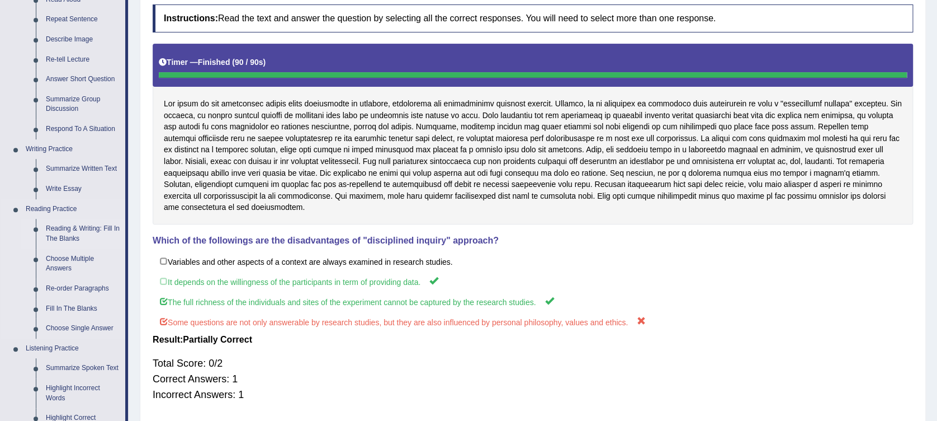
scroll to position [447, 0]
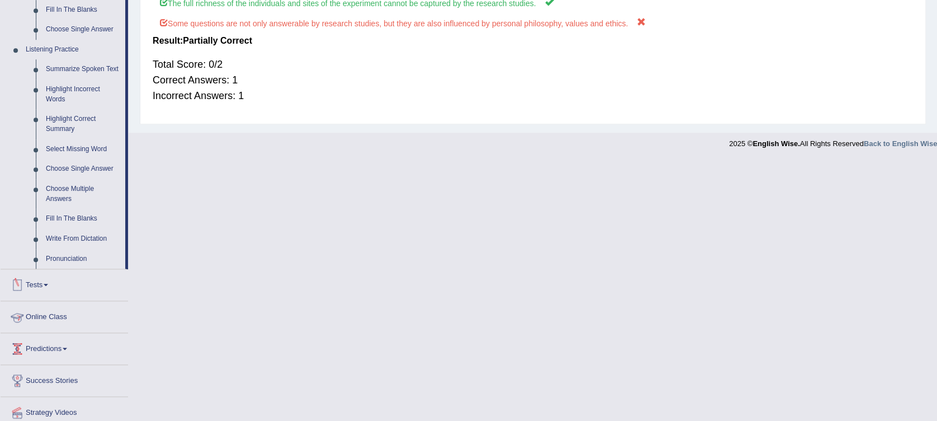
click at [32, 316] on link "Online Class" at bounding box center [64, 315] width 127 height 28
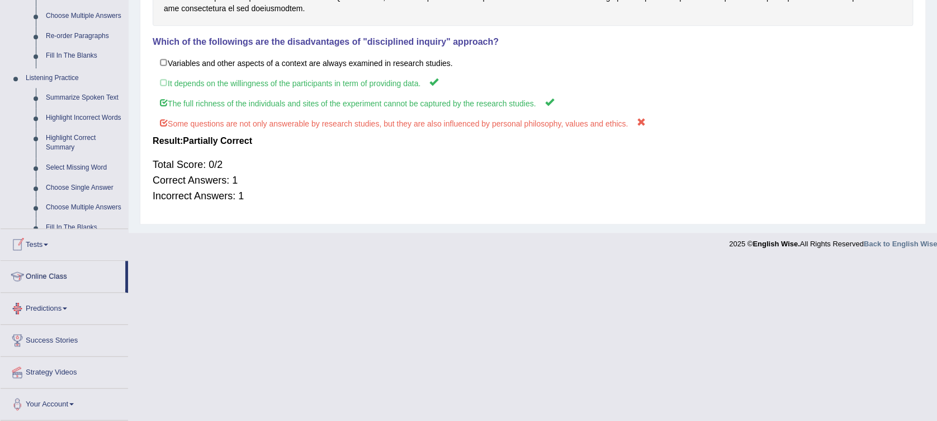
scroll to position [190, 0]
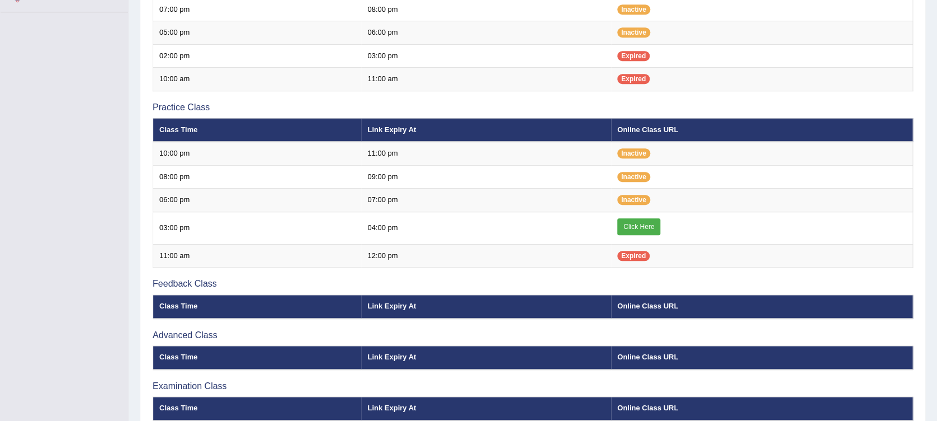
scroll to position [224, 0]
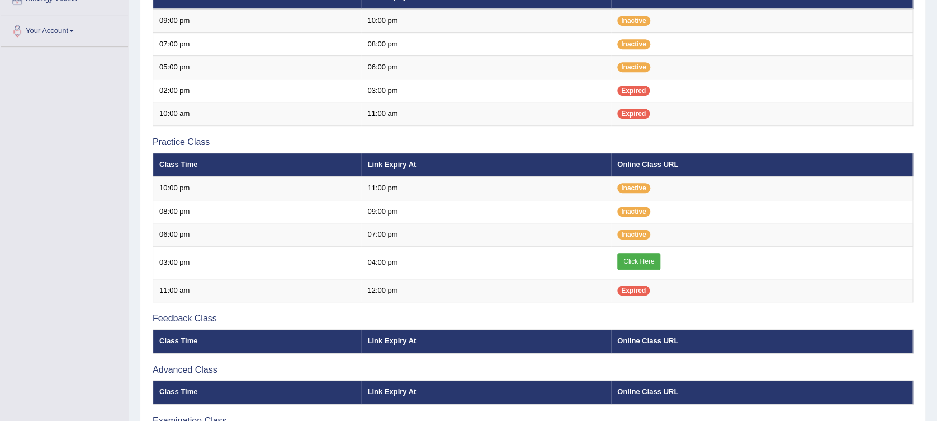
scroll to position [224, 0]
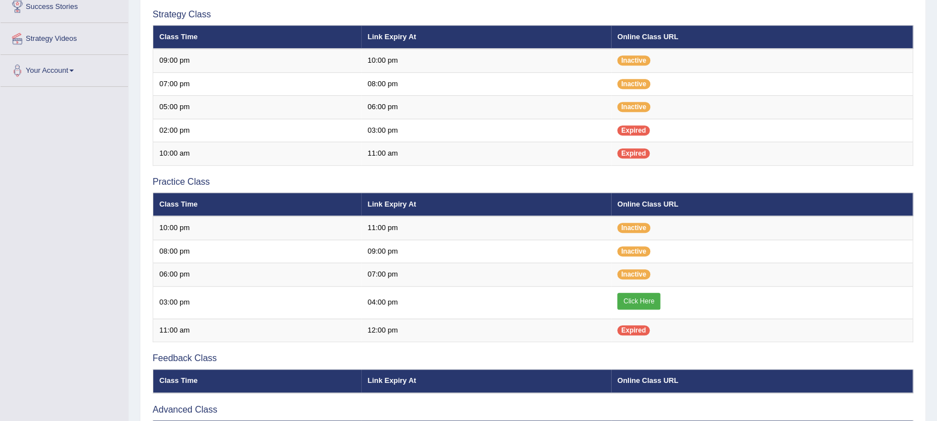
scroll to position [353, 0]
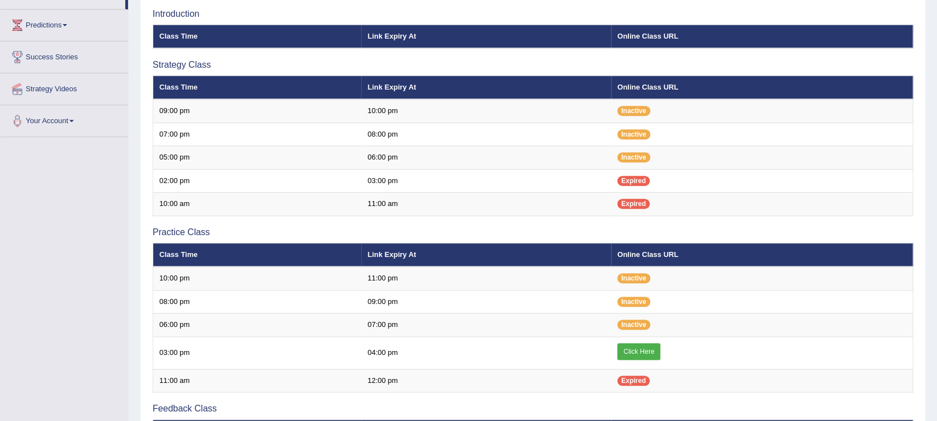
scroll to position [201, 0]
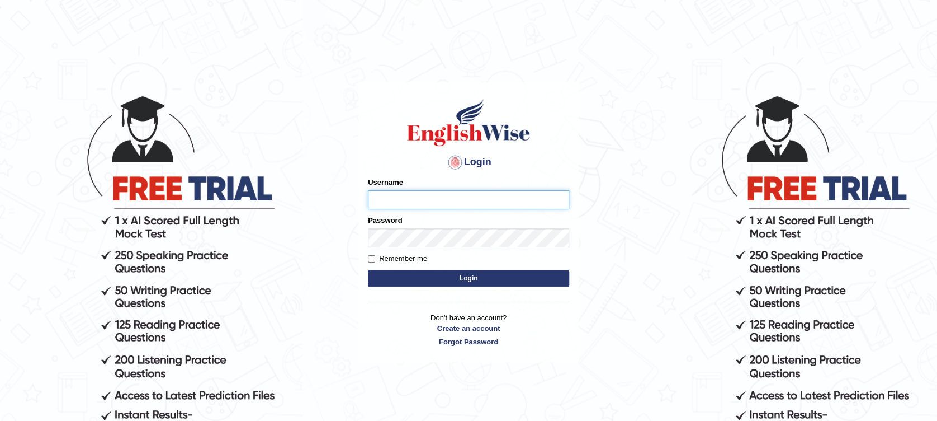
type input "Muhammadshahrukhamjad"
click at [527, 276] on button "Login" at bounding box center [468, 278] width 201 height 17
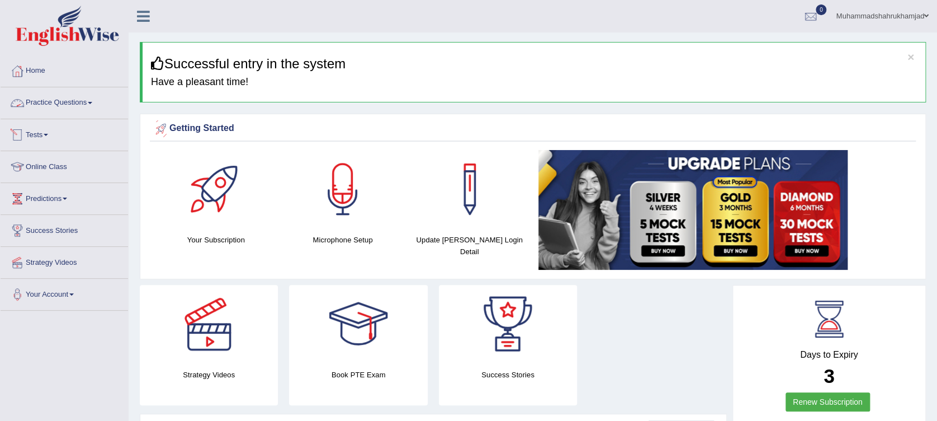
click at [53, 107] on link "Practice Questions" at bounding box center [64, 101] width 127 height 28
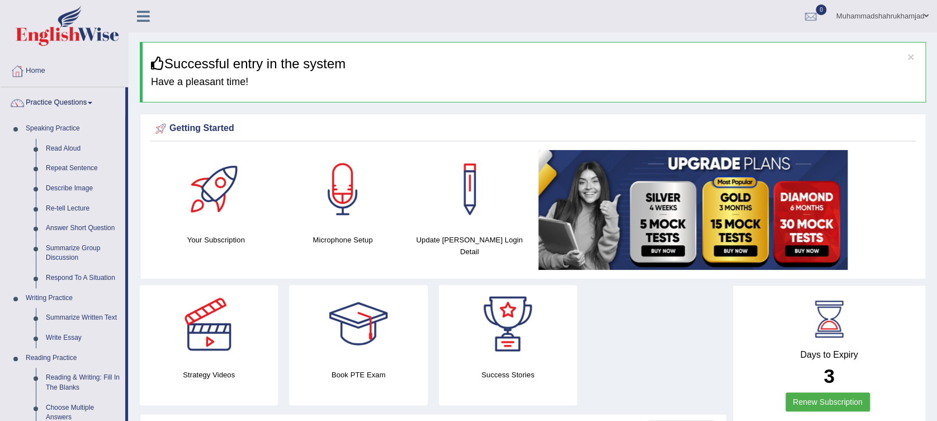
drag, startPoint x: 127, startPoint y: 124, endPoint x: 134, endPoint y: 229, distance: 105.3
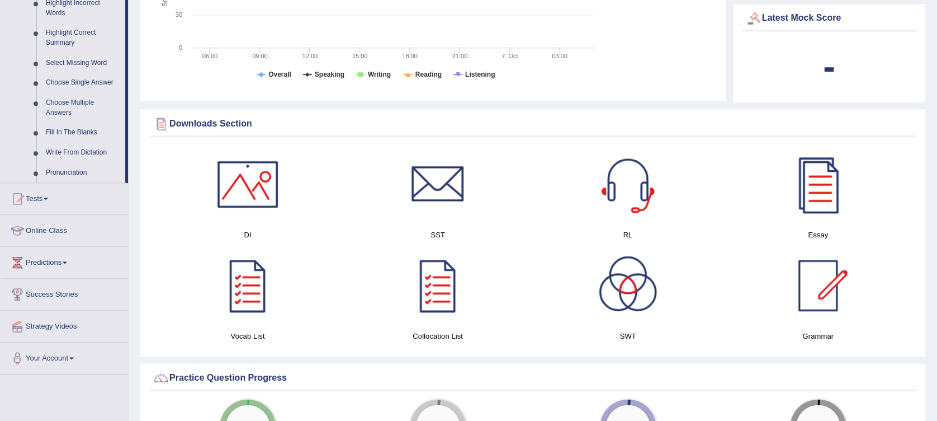
scroll to position [542, 0]
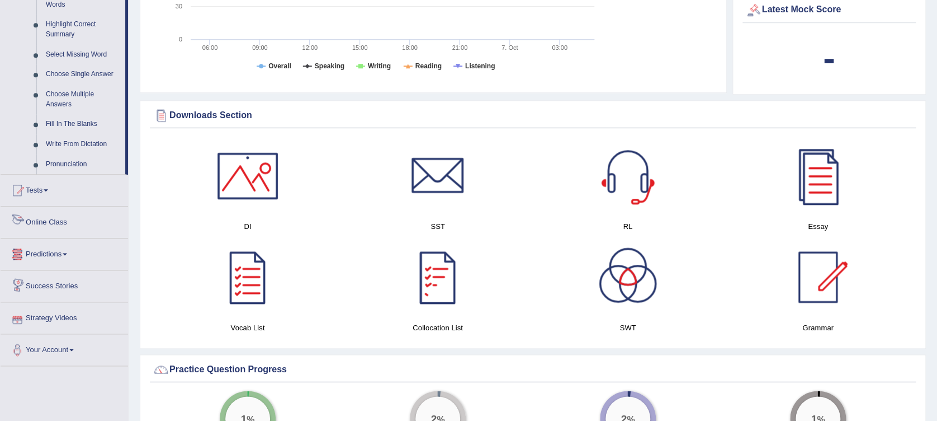
click at [44, 221] on link "Online Class" at bounding box center [64, 220] width 127 height 28
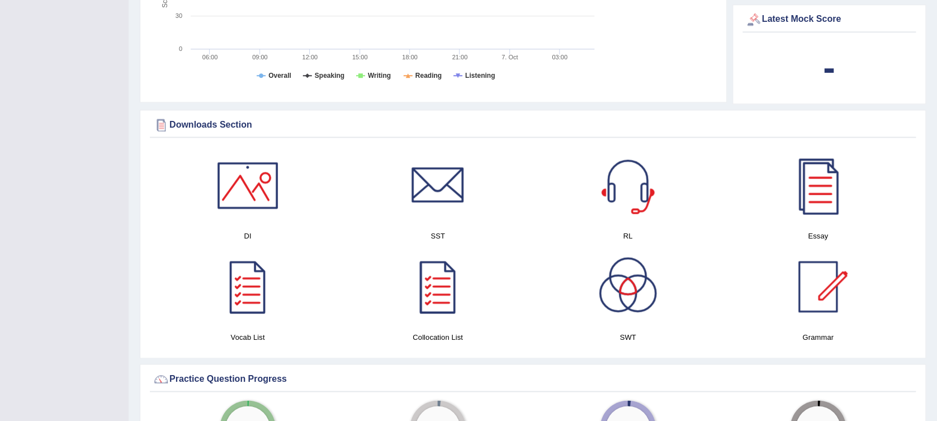
scroll to position [152, 0]
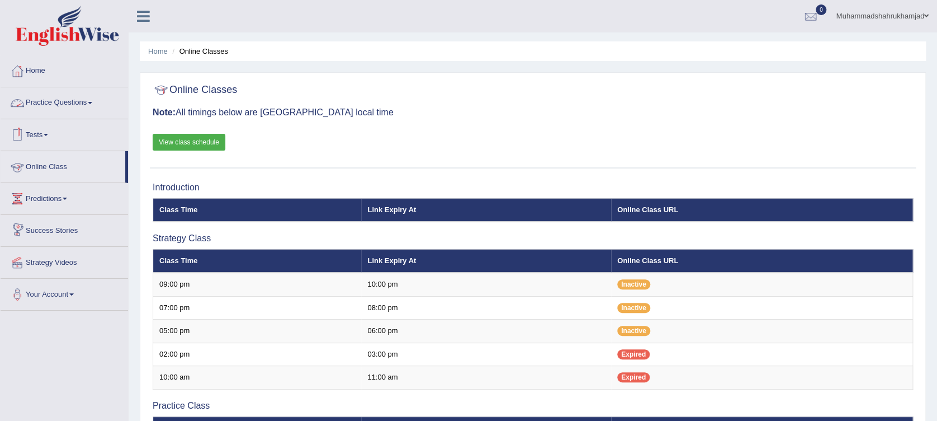
click at [75, 108] on link "Practice Questions" at bounding box center [64, 101] width 127 height 28
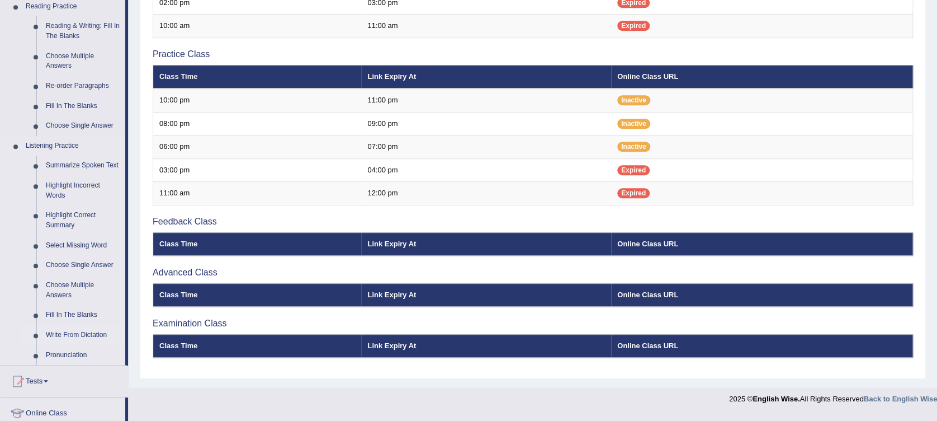
scroll to position [447, 0]
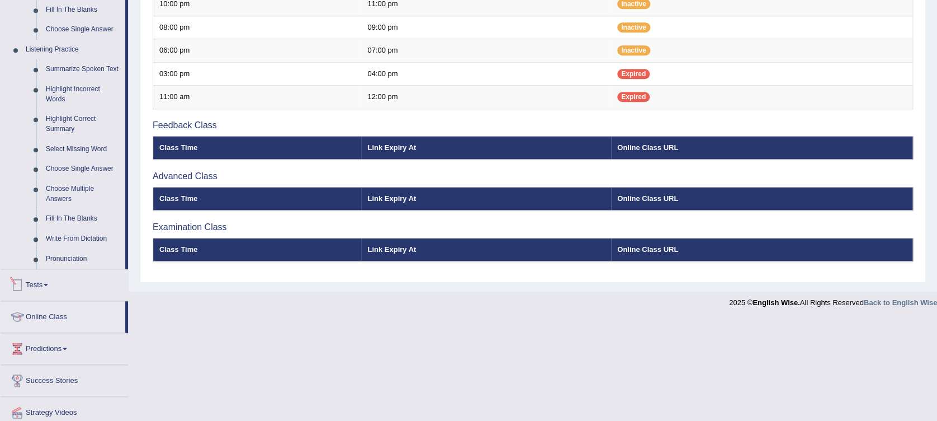
click at [18, 284] on div at bounding box center [17, 284] width 17 height 17
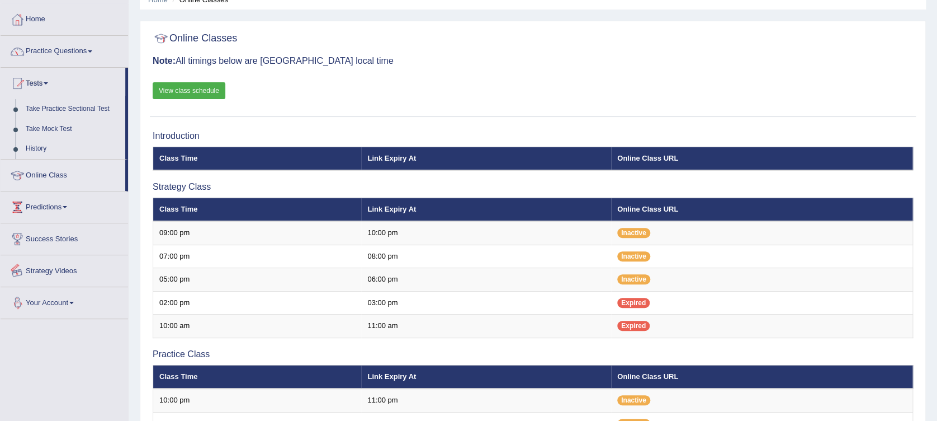
scroll to position [0, 0]
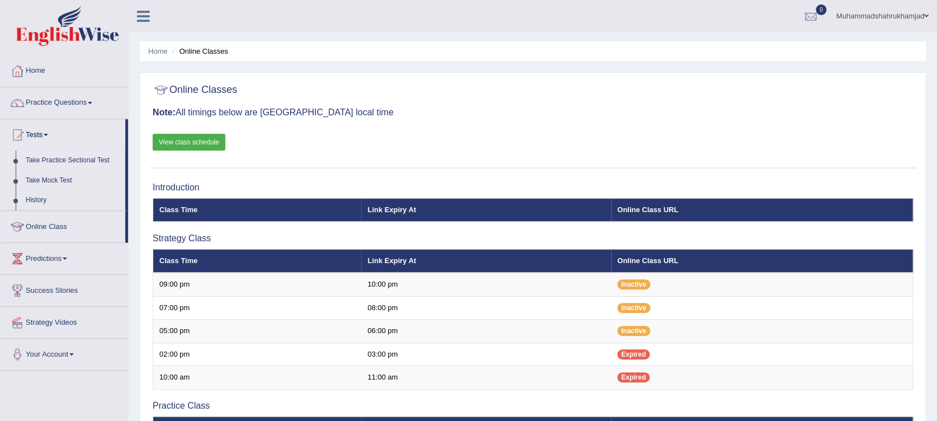
click at [67, 160] on link "Take Practice Sectional Test" at bounding box center [73, 160] width 105 height 20
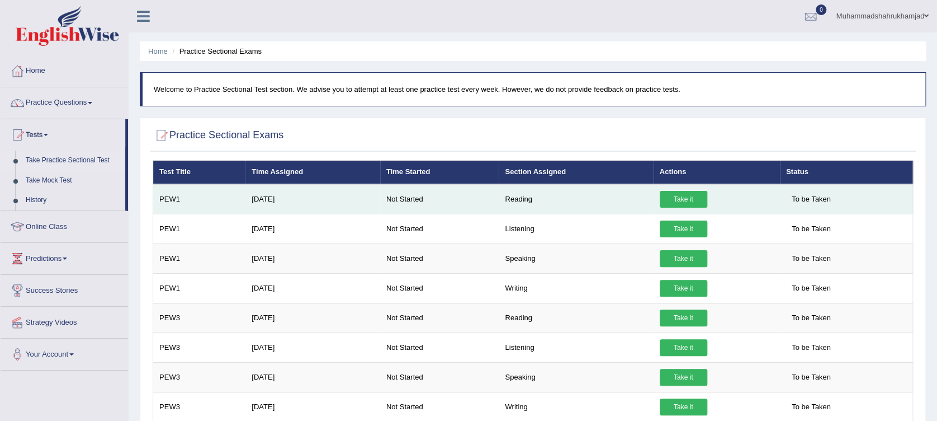
click at [679, 193] on link "Take it" at bounding box center [684, 199] width 48 height 17
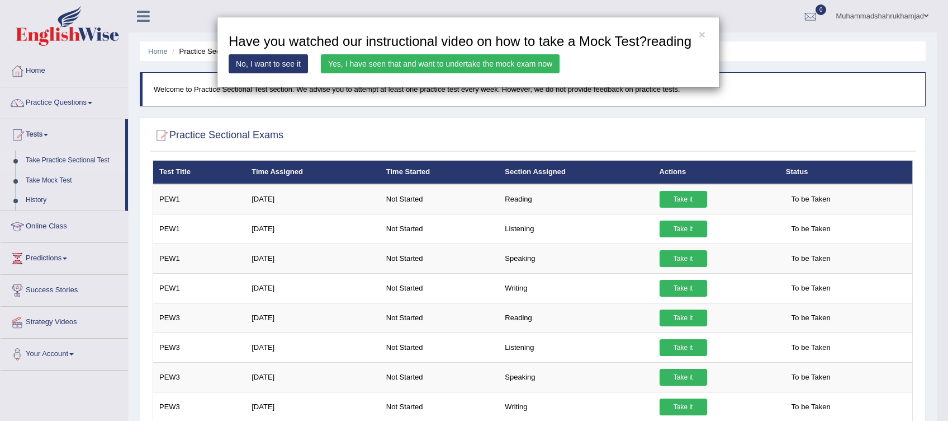
click at [261, 64] on link "No, I want to see it" at bounding box center [268, 63] width 79 height 19
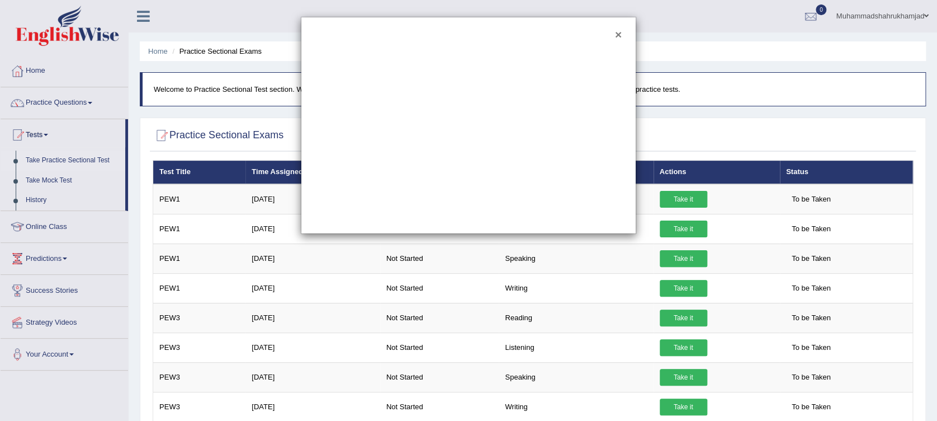
click at [617, 31] on button "×" at bounding box center [618, 35] width 7 height 12
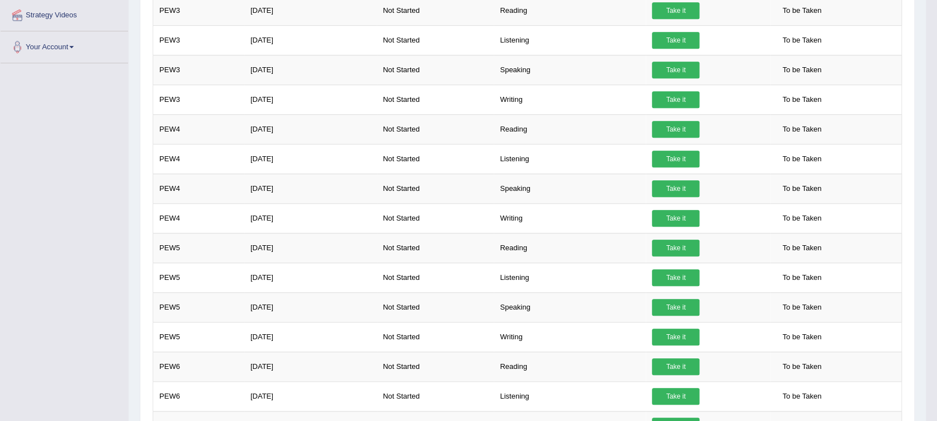
scroll to position [9, 0]
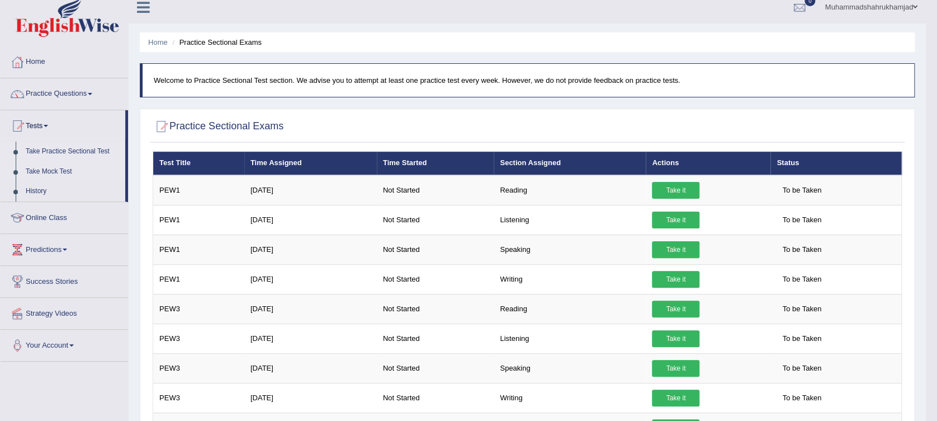
click at [58, 168] on link "Take Mock Test" at bounding box center [73, 172] width 105 height 20
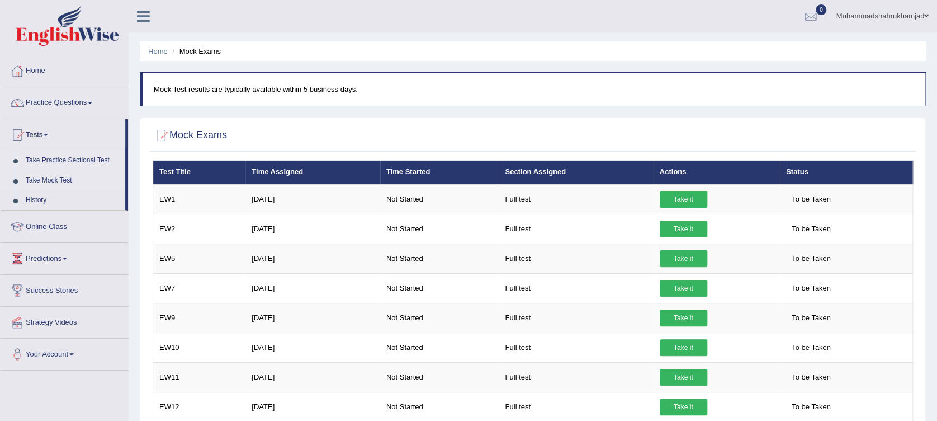
click at [67, 158] on link "Take Practice Sectional Test" at bounding box center [73, 160] width 105 height 20
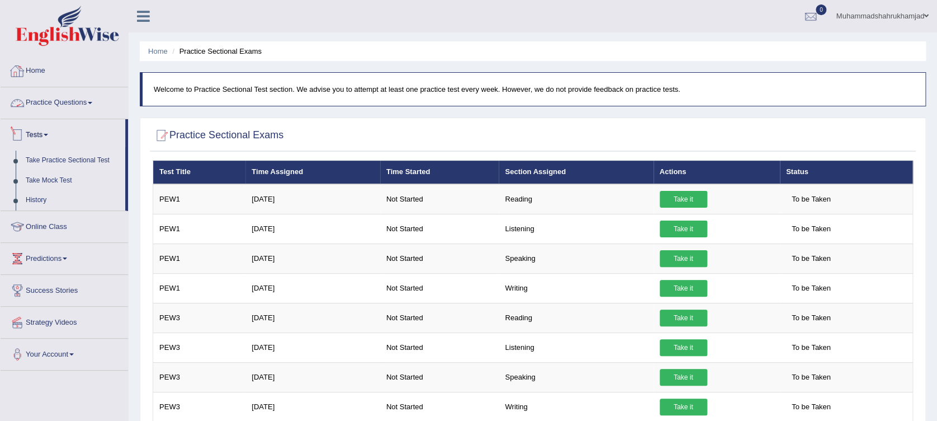
click at [28, 76] on link "Home" at bounding box center [64, 69] width 127 height 28
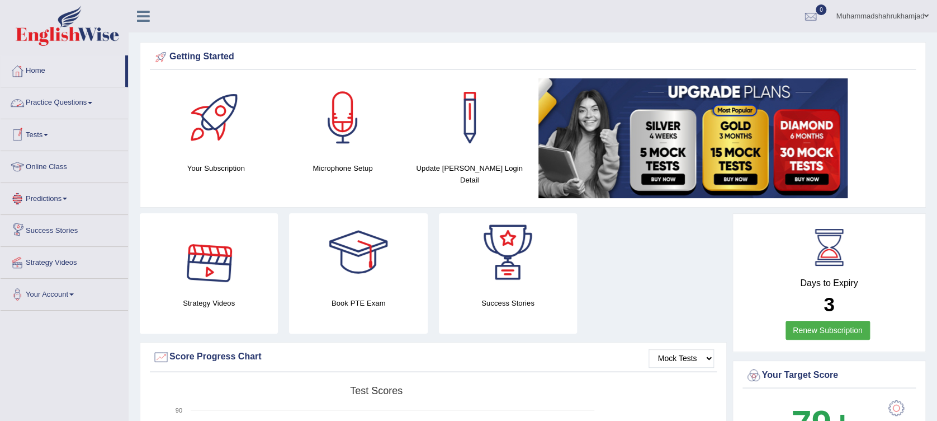
click at [49, 166] on link "Online Class" at bounding box center [64, 165] width 127 height 28
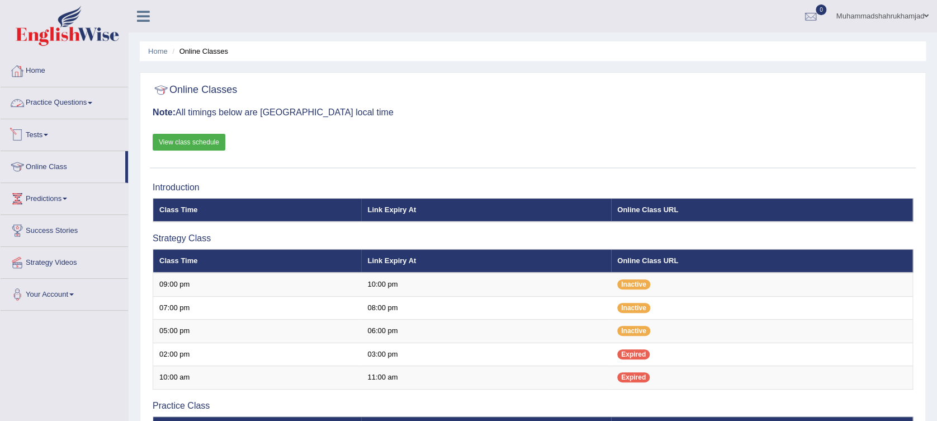
click at [63, 98] on link "Practice Questions" at bounding box center [64, 101] width 127 height 28
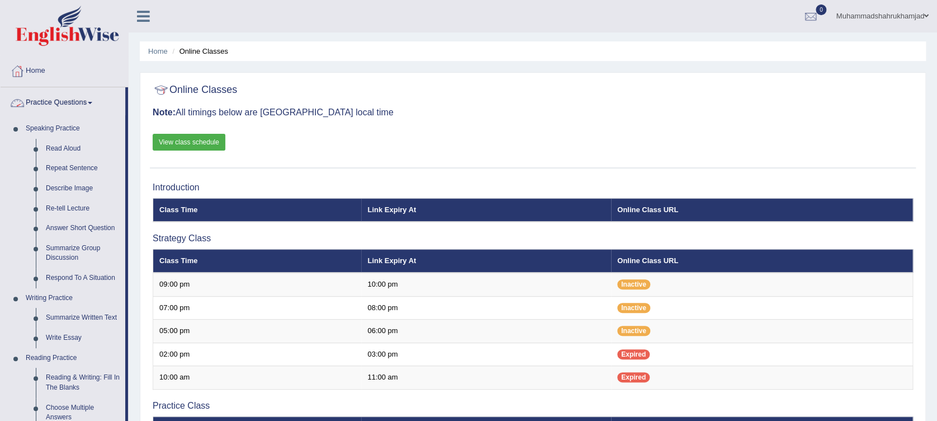
click at [65, 97] on link "Practice Questions" at bounding box center [63, 101] width 125 height 28
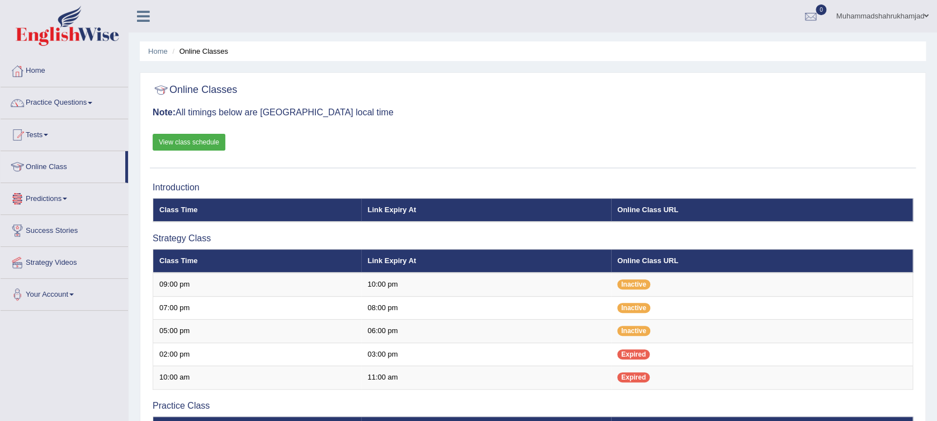
click at [40, 131] on link "Tests" at bounding box center [64, 133] width 127 height 28
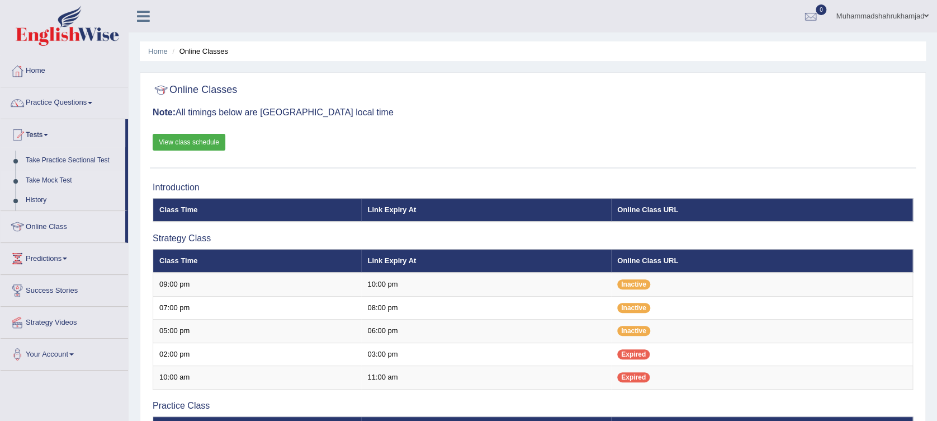
click at [49, 180] on link "Take Mock Test" at bounding box center [73, 181] width 105 height 20
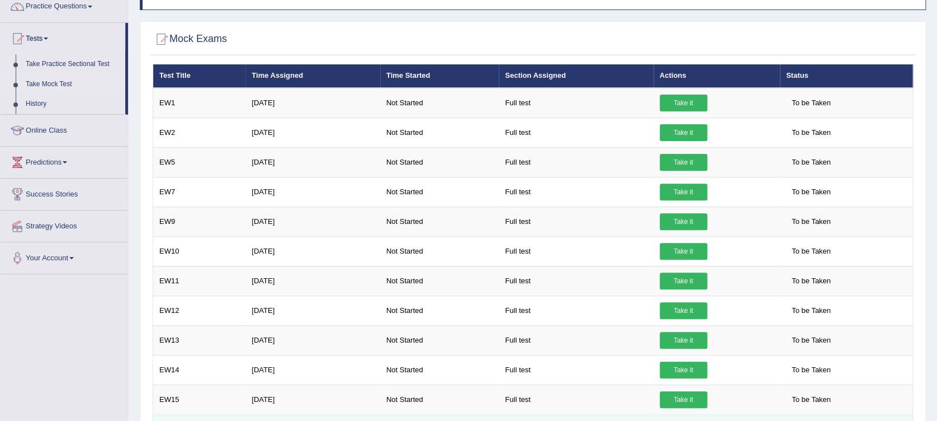
scroll to position [70, 0]
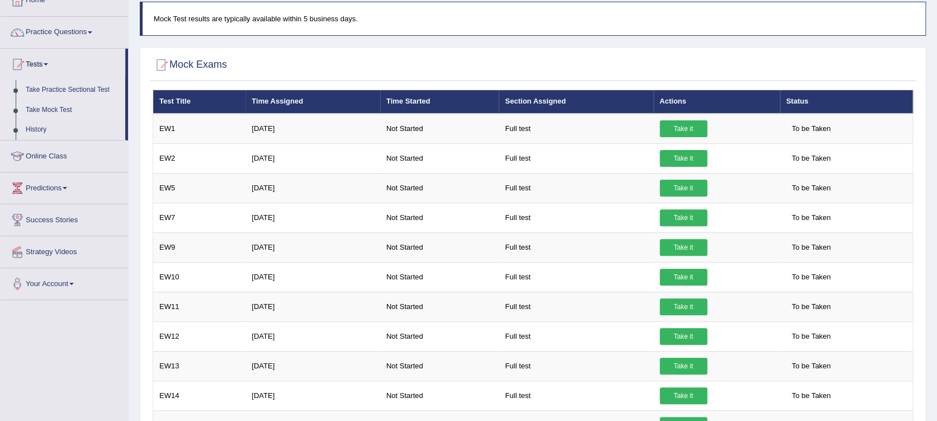
click at [99, 91] on link "Take Practice Sectional Test" at bounding box center [73, 90] width 105 height 20
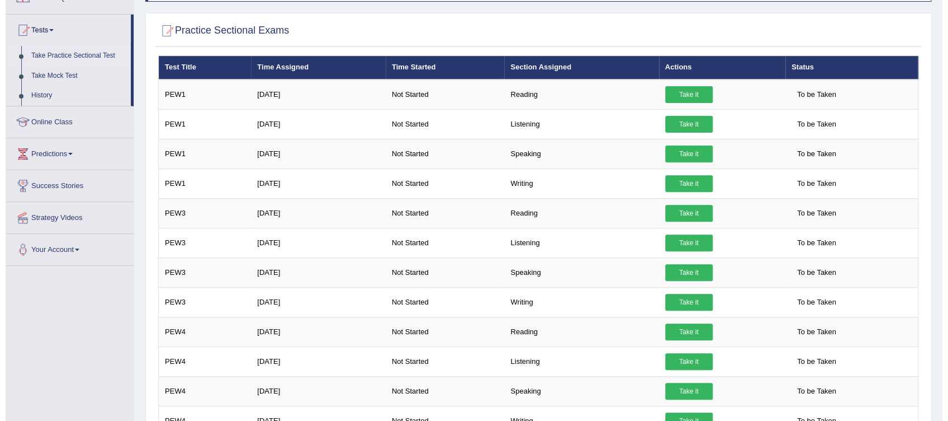
scroll to position [74, 0]
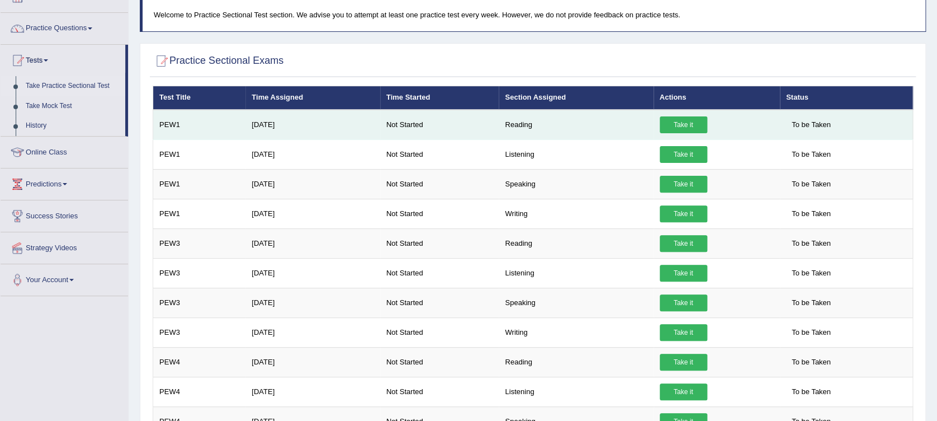
click at [664, 119] on link "Take it" at bounding box center [684, 124] width 48 height 17
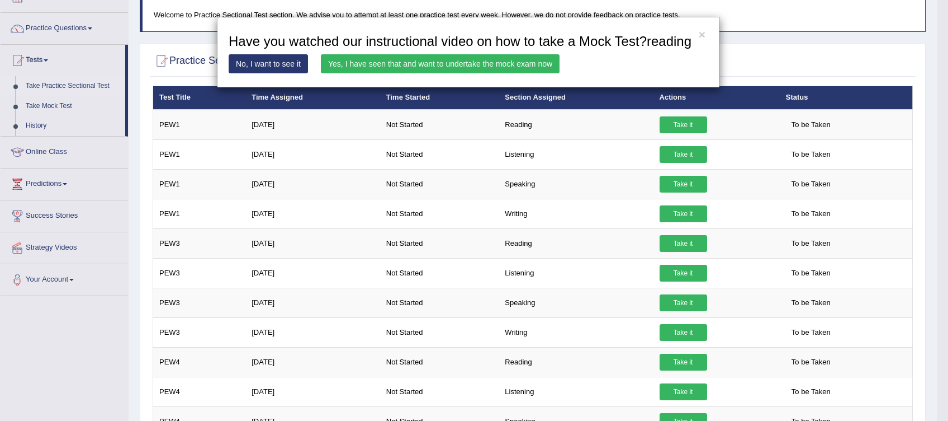
click at [365, 66] on link "Yes, I have seen that and want to undertake the mock exam now" at bounding box center [440, 63] width 239 height 19
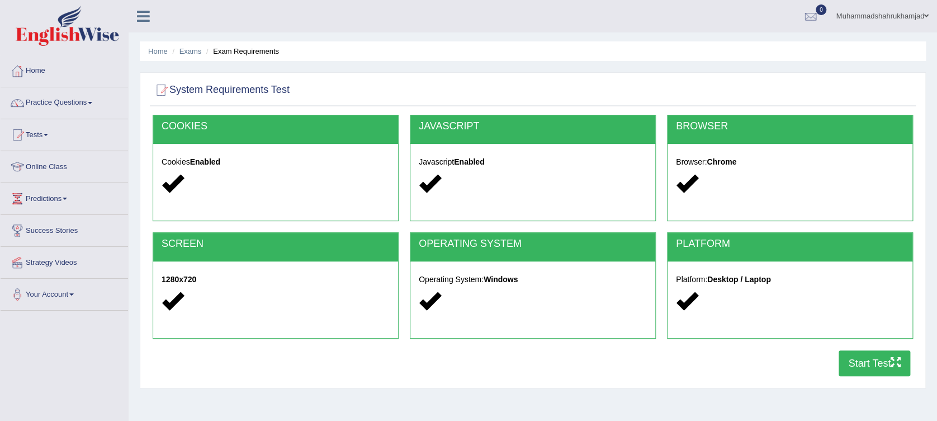
click at [876, 358] on button "Start Test" at bounding box center [875, 363] width 72 height 26
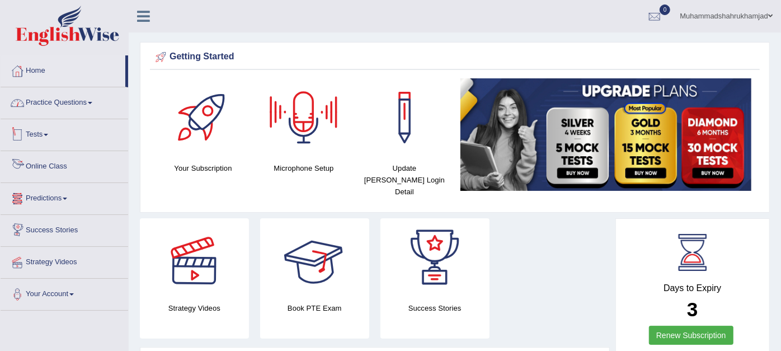
click at [81, 99] on link "Practice Questions" at bounding box center [64, 101] width 127 height 28
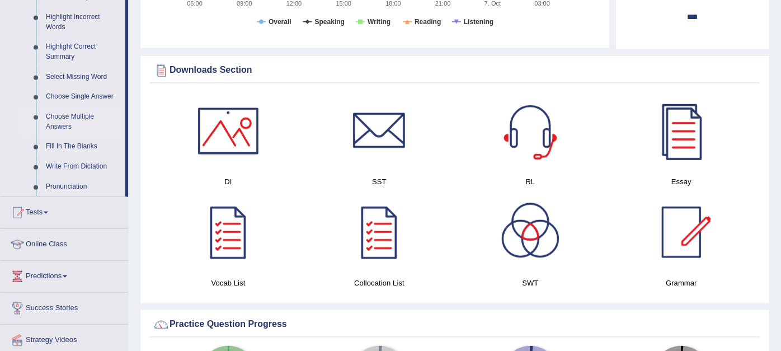
scroll to position [559, 0]
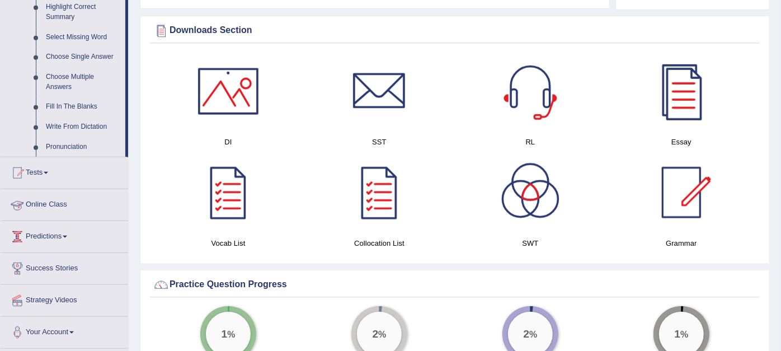
click at [54, 206] on link "Online Class" at bounding box center [64, 203] width 127 height 28
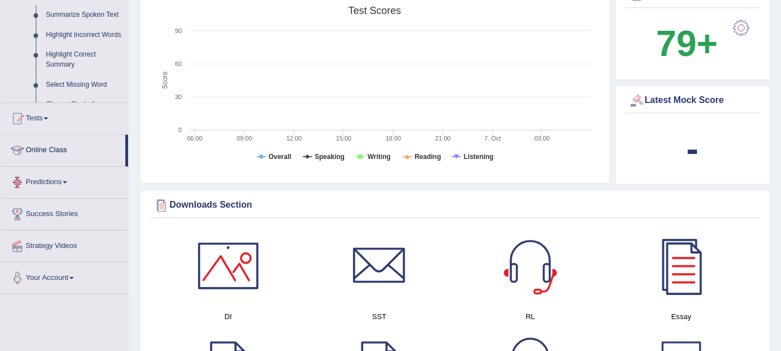
scroll to position [135, 0]
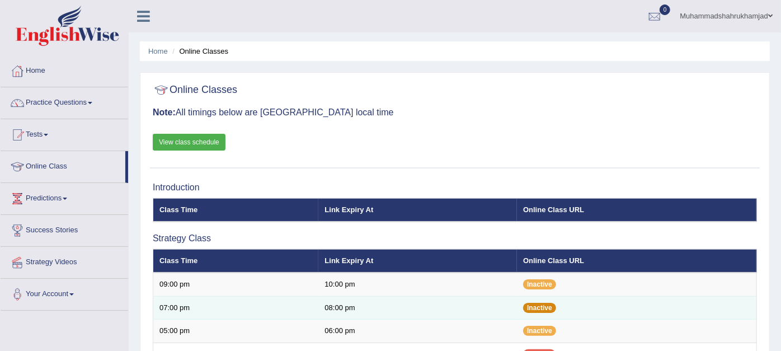
scroll to position [186, 0]
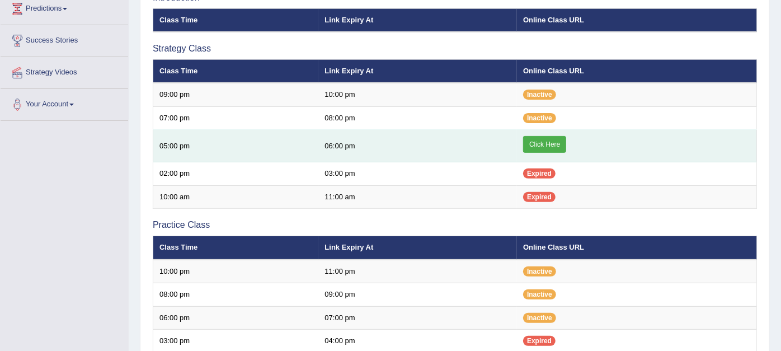
click at [550, 143] on link "Click Here" at bounding box center [544, 144] width 43 height 17
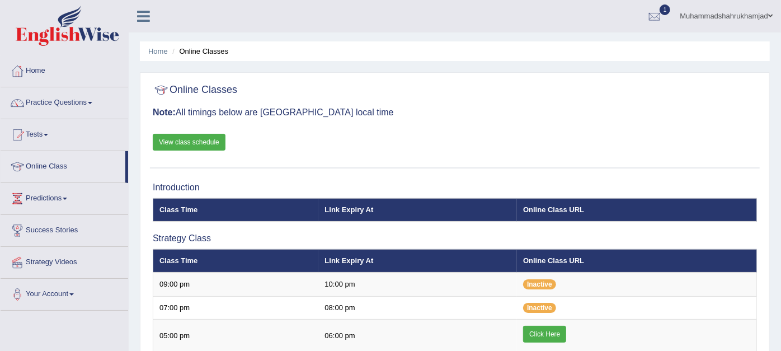
click at [42, 73] on link "Home" at bounding box center [64, 69] width 127 height 28
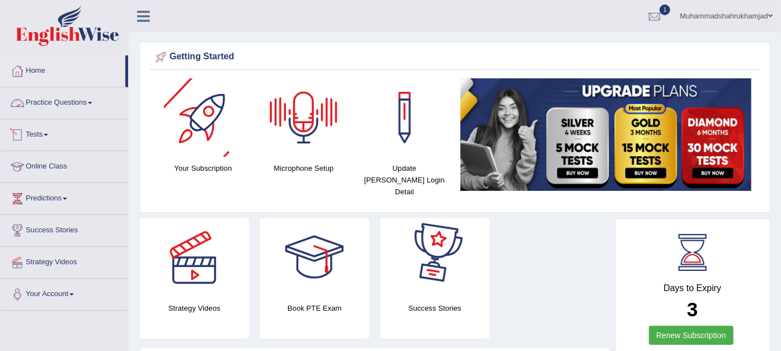
click at [74, 102] on link "Practice Questions" at bounding box center [64, 101] width 127 height 28
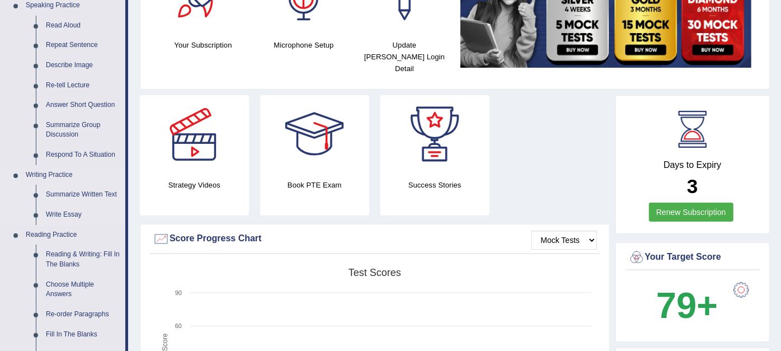
scroll to position [62, 0]
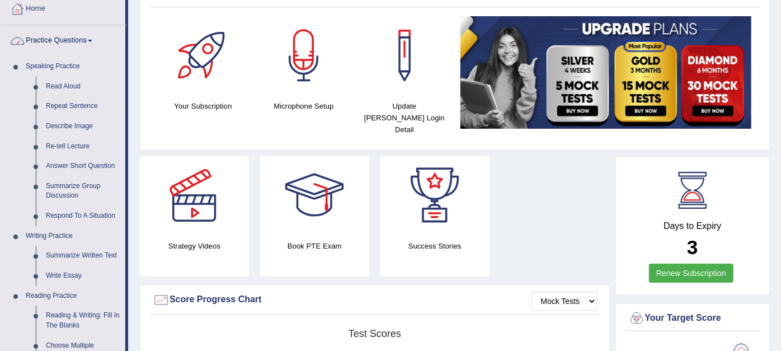
click at [75, 40] on link "Practice Questions" at bounding box center [63, 39] width 125 height 28
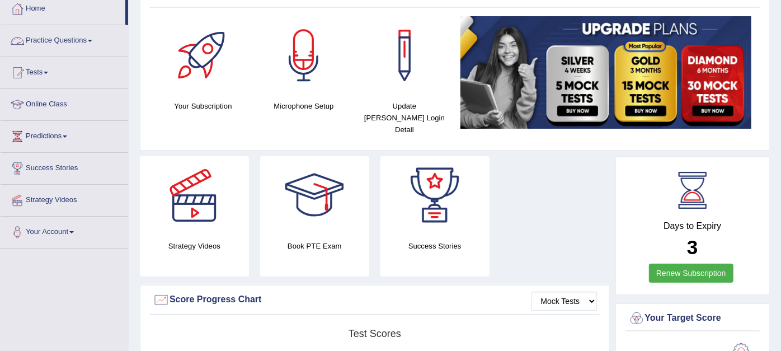
click at [75, 40] on link "Practice Questions" at bounding box center [64, 39] width 127 height 28
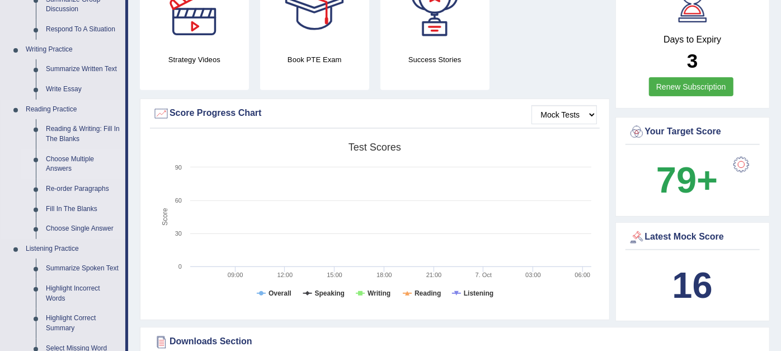
scroll to position [497, 0]
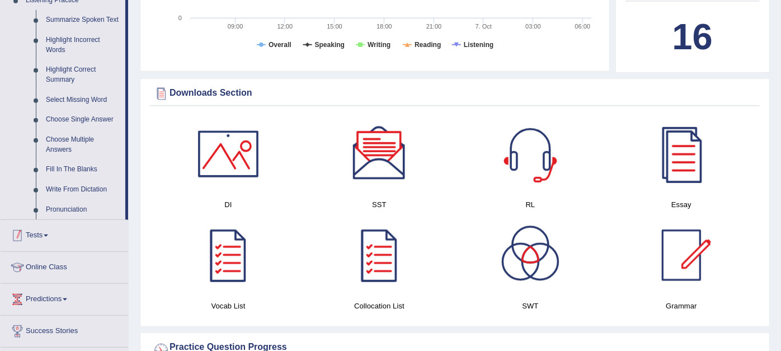
click at [42, 231] on link "Tests" at bounding box center [64, 234] width 127 height 28
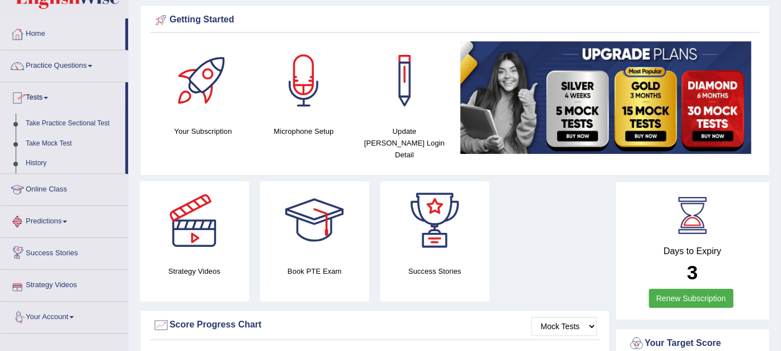
scroll to position [34, 0]
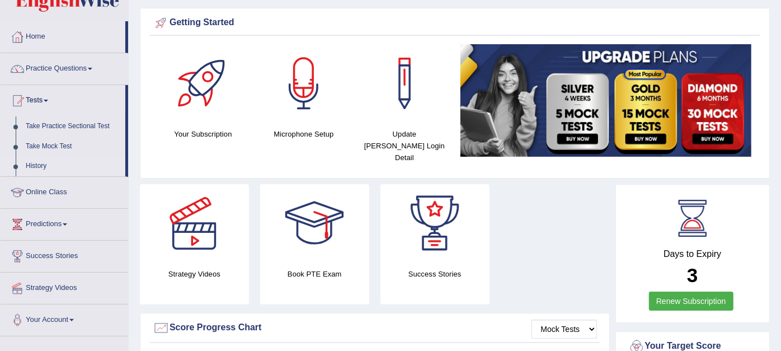
click at [32, 162] on link "History" at bounding box center [73, 166] width 105 height 20
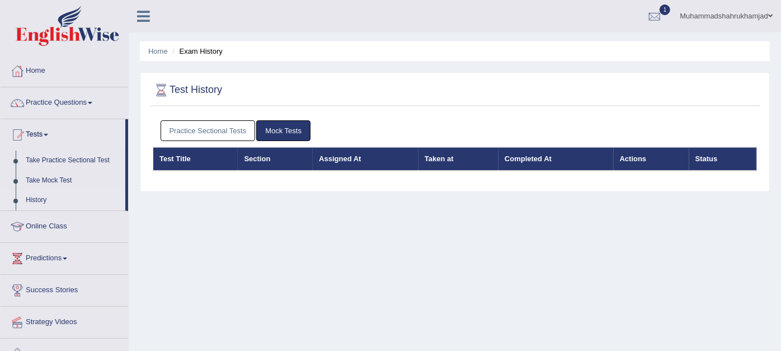
click at [282, 128] on link "Mock Tests" at bounding box center [283, 130] width 54 height 21
click at [225, 135] on link "Practice Sectional Tests" at bounding box center [207, 130] width 95 height 21
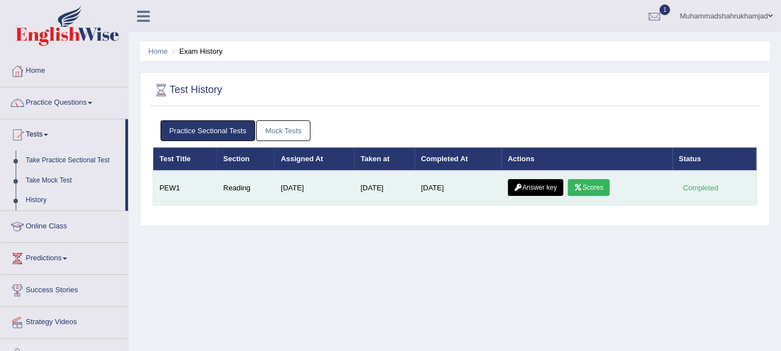
click at [596, 188] on link "Scores" at bounding box center [588, 187] width 41 height 17
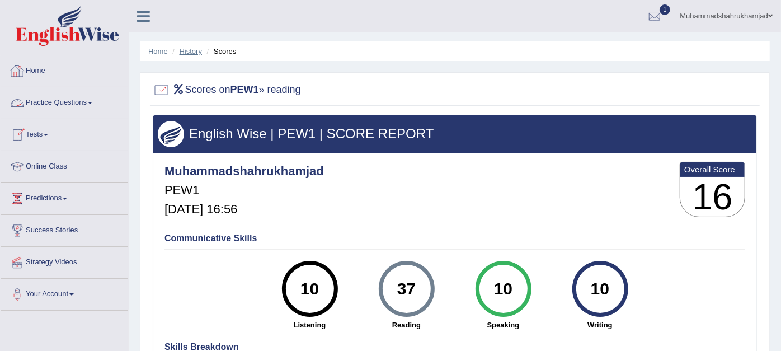
click at [185, 54] on link "History" at bounding box center [191, 51] width 22 height 8
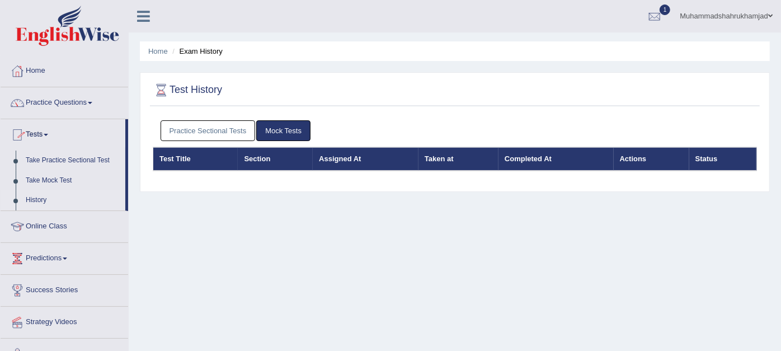
click at [36, 198] on link "History" at bounding box center [73, 200] width 105 height 20
click at [36, 201] on link "History" at bounding box center [73, 200] width 105 height 20
click at [35, 195] on link "History" at bounding box center [73, 200] width 105 height 20
click at [266, 126] on link "Mock Tests" at bounding box center [283, 130] width 54 height 21
click at [281, 131] on link "Mock Tests" at bounding box center [283, 130] width 54 height 21
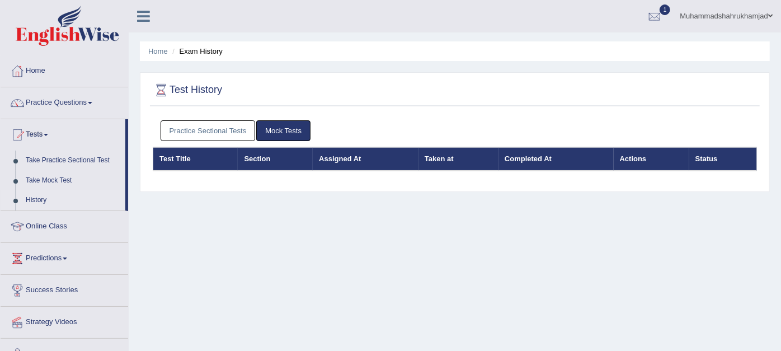
click at [289, 129] on link "Mock Tests" at bounding box center [283, 130] width 54 height 21
click at [226, 136] on link "Practice Sectional Tests" at bounding box center [207, 130] width 95 height 21
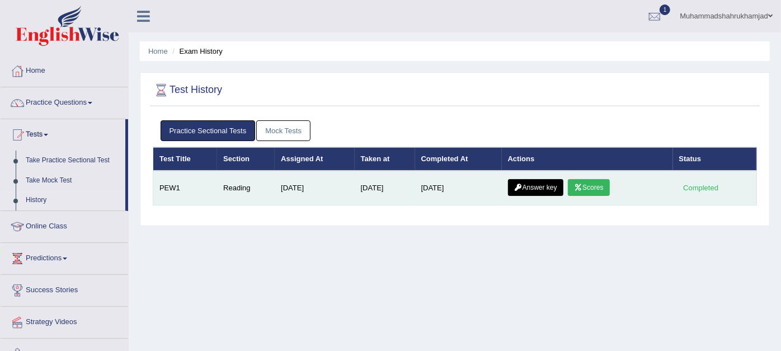
click at [530, 187] on link "Answer key" at bounding box center [535, 187] width 55 height 17
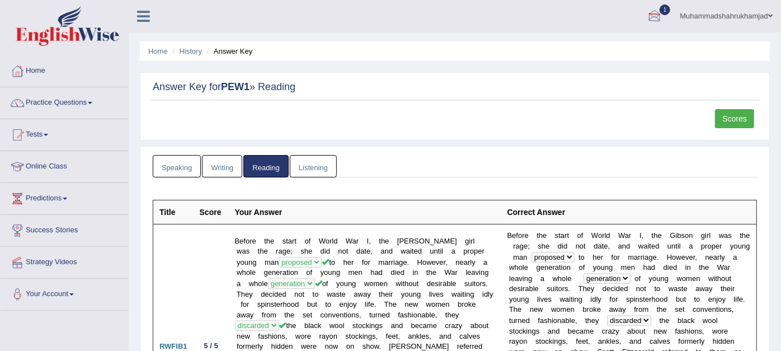
click at [648, 17] on div at bounding box center [654, 16] width 17 height 17
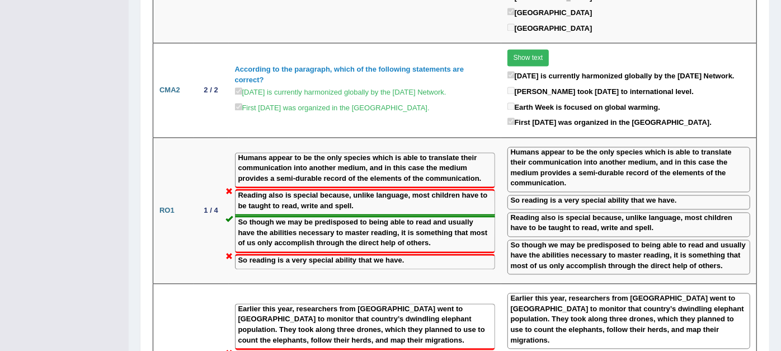
scroll to position [1315, 0]
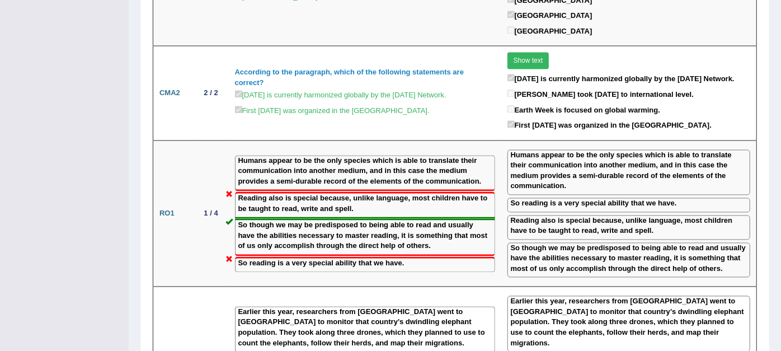
drag, startPoint x: 780, startPoint y: 223, endPoint x: 788, endPoint y: 207, distance: 17.5
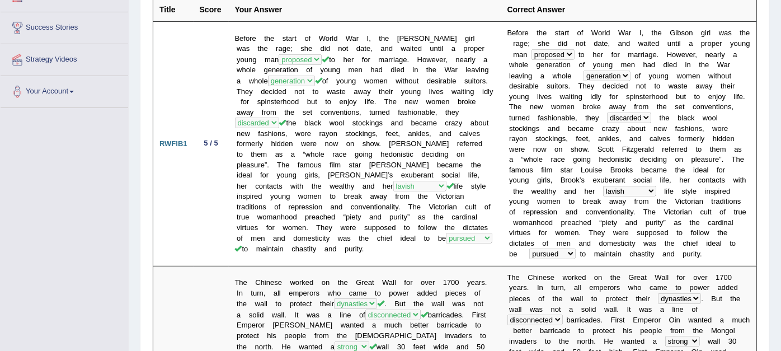
scroll to position [0, 0]
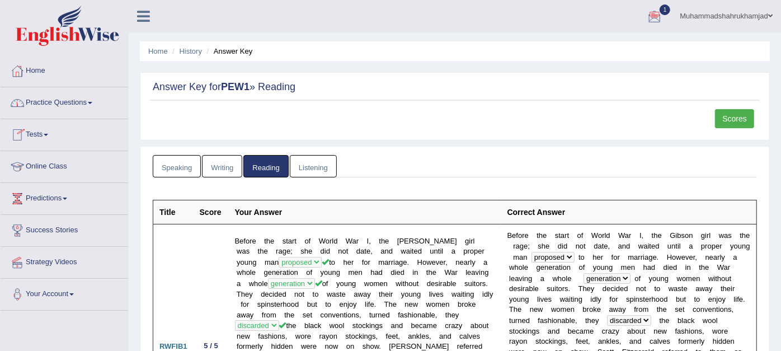
click at [77, 103] on link "Practice Questions" at bounding box center [64, 101] width 127 height 28
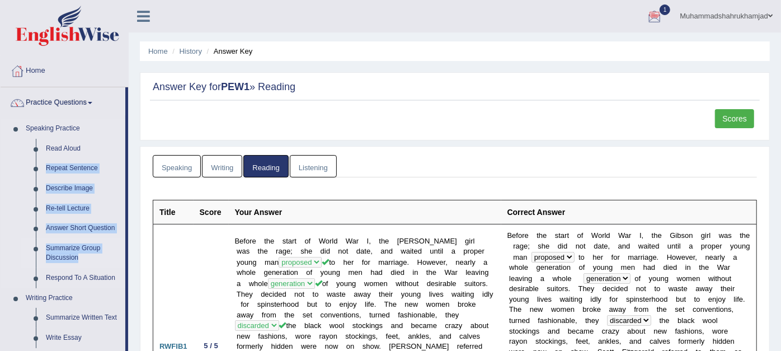
drag, startPoint x: 127, startPoint y: 150, endPoint x: 124, endPoint y: 265, distance: 115.2
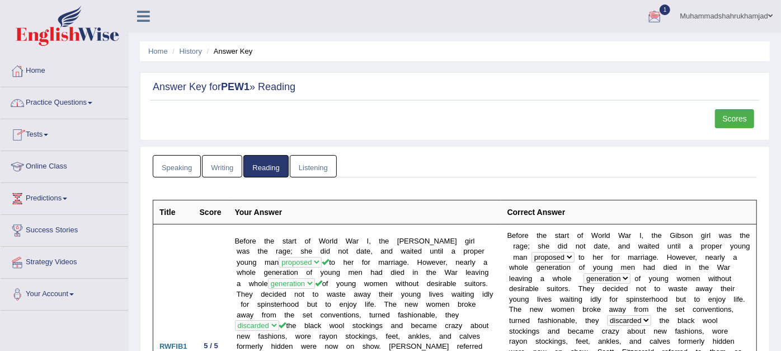
click at [39, 135] on link "Tests" at bounding box center [64, 133] width 127 height 28
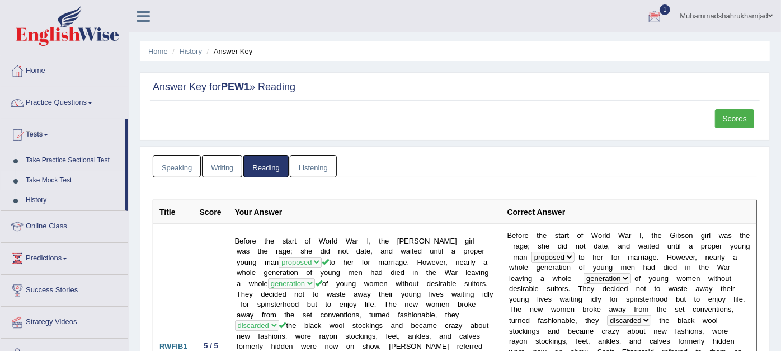
click at [48, 178] on link "Take Mock Test" at bounding box center [73, 181] width 105 height 20
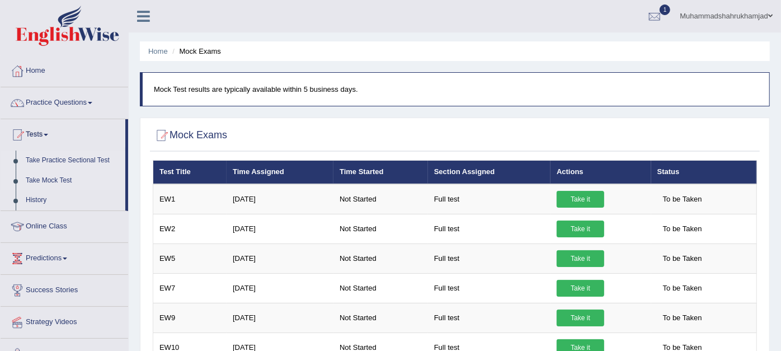
click at [65, 156] on link "Take Practice Sectional Test" at bounding box center [73, 160] width 105 height 20
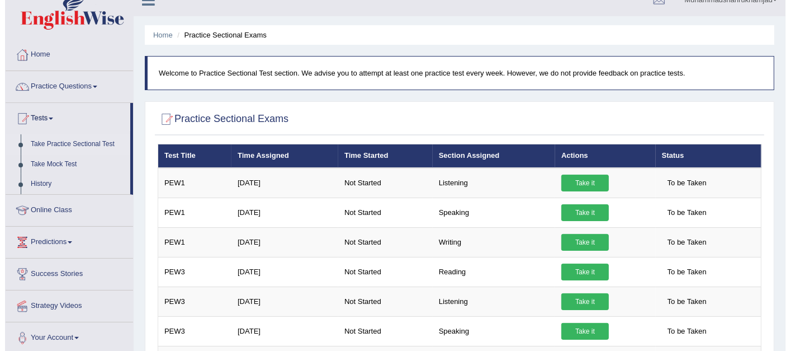
scroll to position [12, 0]
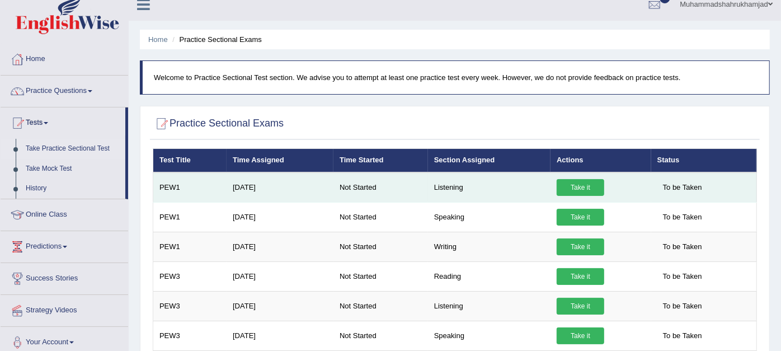
click at [560, 187] on link "Take it" at bounding box center [580, 187] width 48 height 17
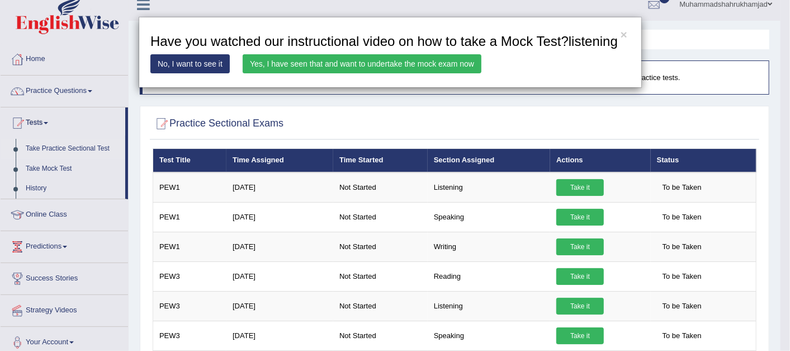
click at [317, 61] on link "Yes, I have seen that and want to undertake the mock exam now" at bounding box center [362, 63] width 239 height 19
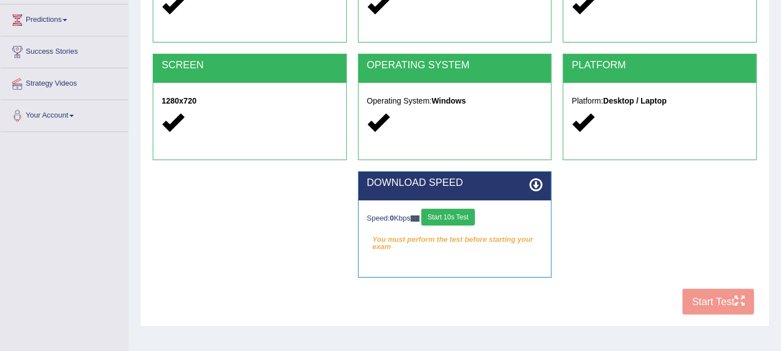
scroll to position [171, 0]
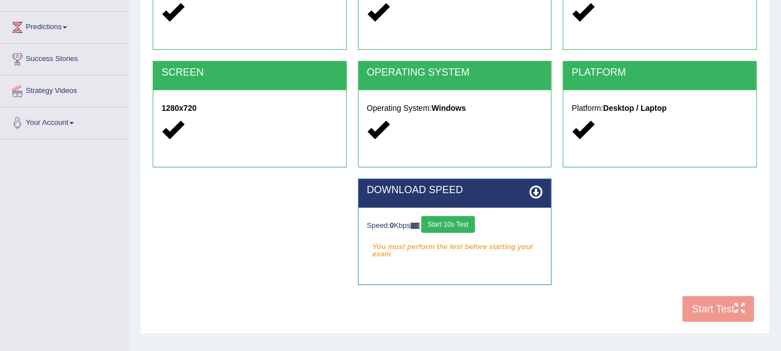
click at [463, 226] on button "Start 10s Test" at bounding box center [447, 224] width 53 height 17
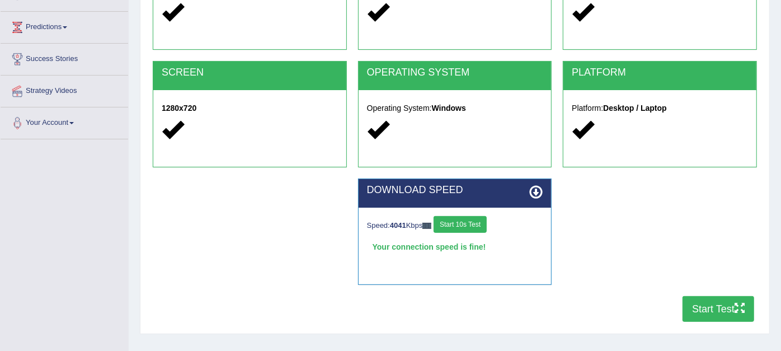
click at [687, 305] on button "Start Test" at bounding box center [718, 309] width 72 height 26
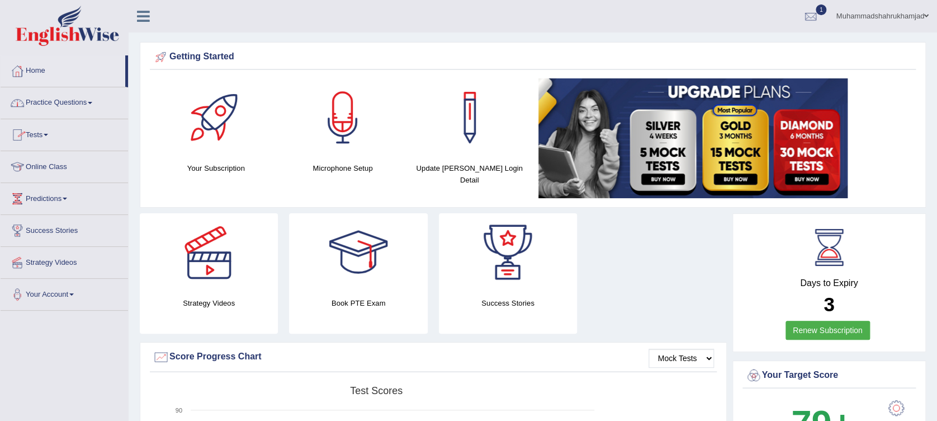
click at [44, 169] on link "Online Class" at bounding box center [64, 165] width 127 height 28
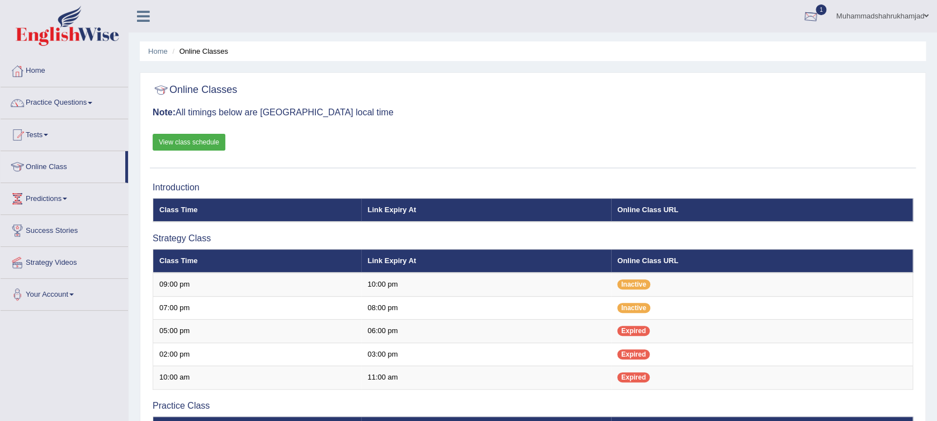
click at [808, 15] on div at bounding box center [810, 16] width 17 height 17
click at [40, 104] on link "Practice Questions" at bounding box center [64, 101] width 127 height 28
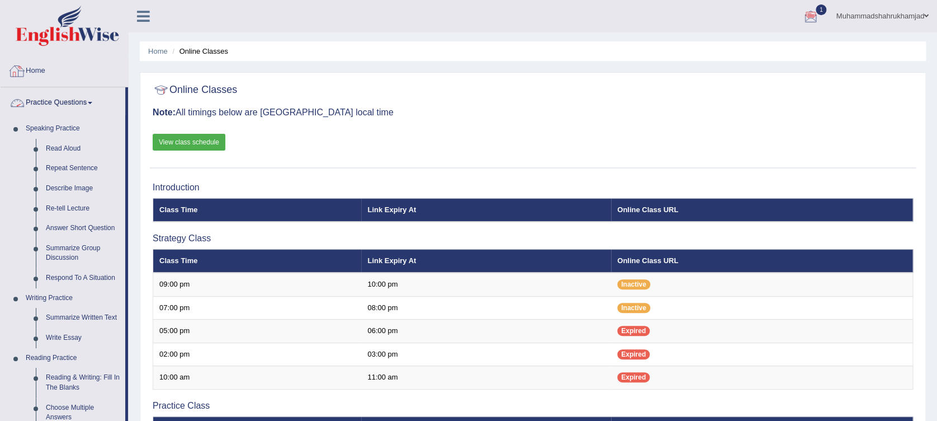
click at [36, 74] on link "Home" at bounding box center [64, 69] width 127 height 28
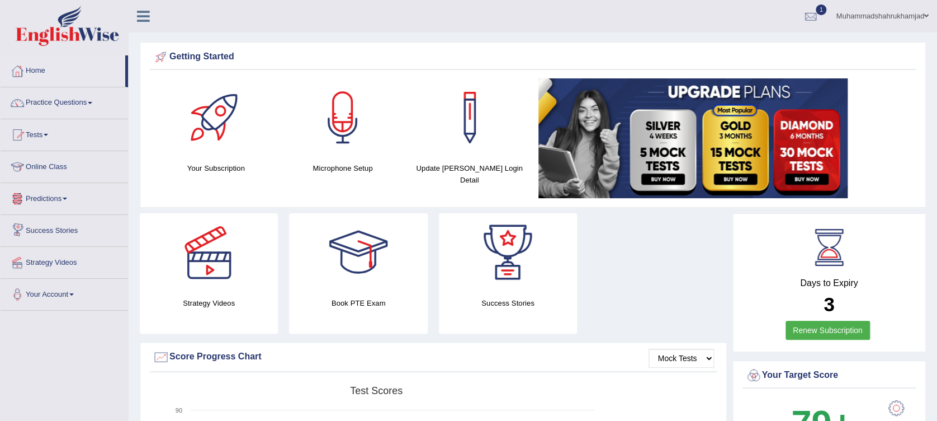
click at [41, 133] on link "Tests" at bounding box center [64, 133] width 127 height 28
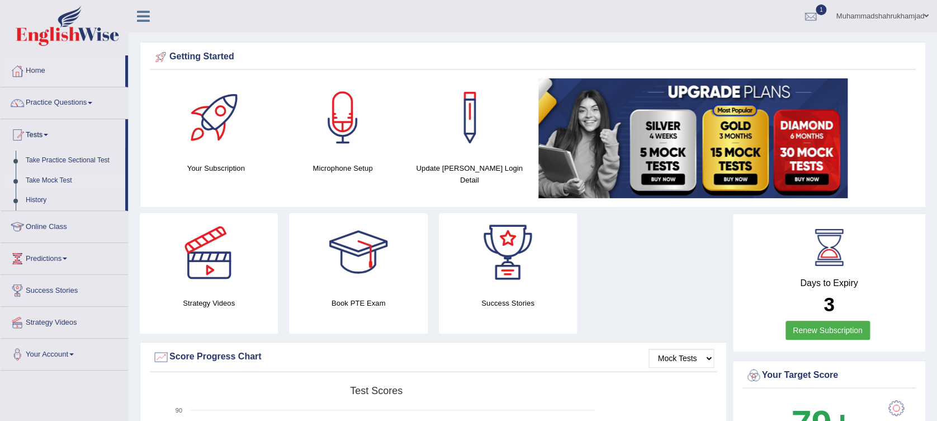
click at [58, 181] on link "Take Mock Test" at bounding box center [73, 181] width 105 height 20
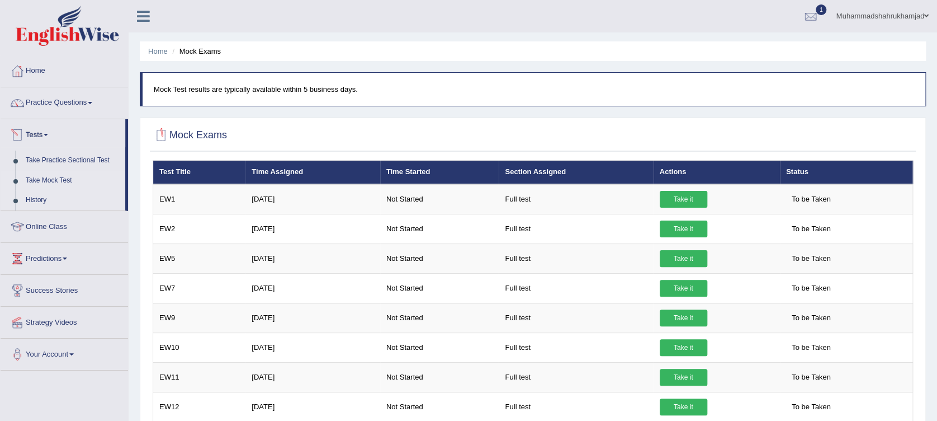
click at [30, 201] on link "History" at bounding box center [73, 200] width 105 height 20
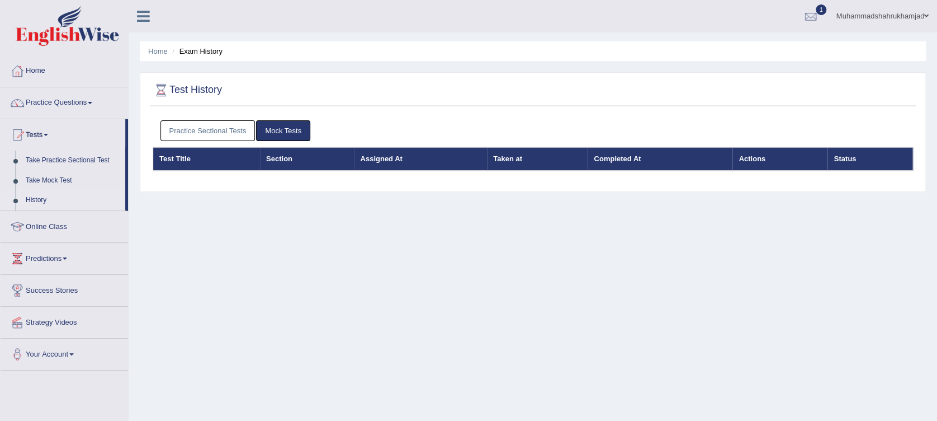
click at [278, 130] on link "Mock Tests" at bounding box center [283, 130] width 54 height 21
click at [235, 130] on link "Practice Sectional Tests" at bounding box center [207, 130] width 95 height 21
click at [200, 133] on link "Practice Sectional Tests" at bounding box center [207, 130] width 95 height 21
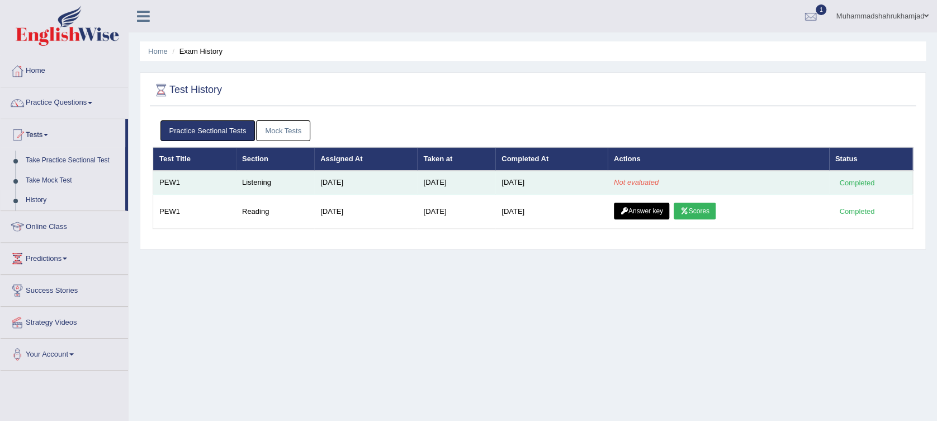
click at [646, 183] on em "Not evaluated" at bounding box center [636, 182] width 45 height 8
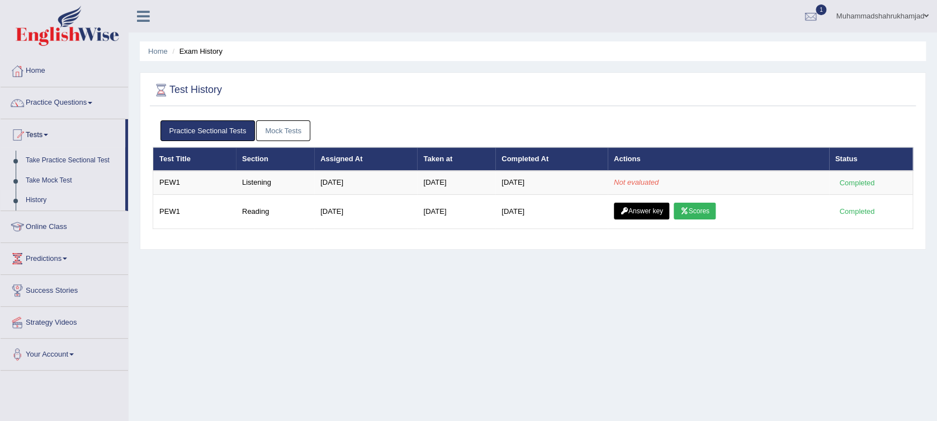
click at [46, 230] on link "Online Class" at bounding box center [64, 225] width 127 height 28
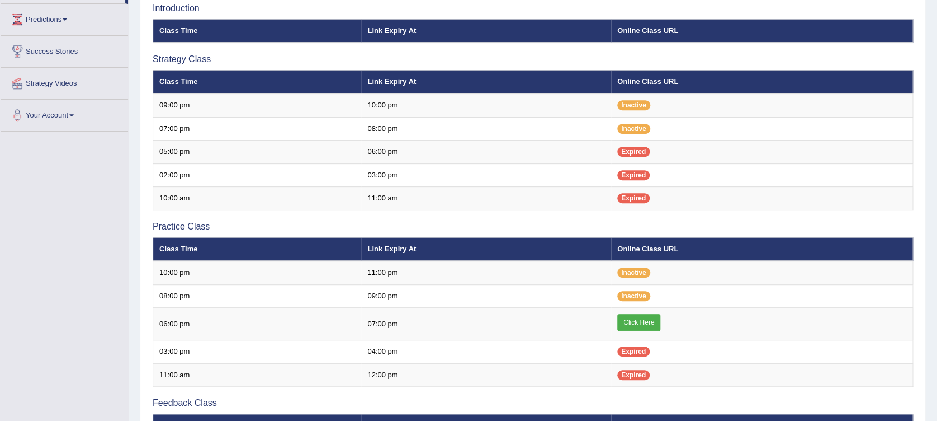
scroll to position [178, 0]
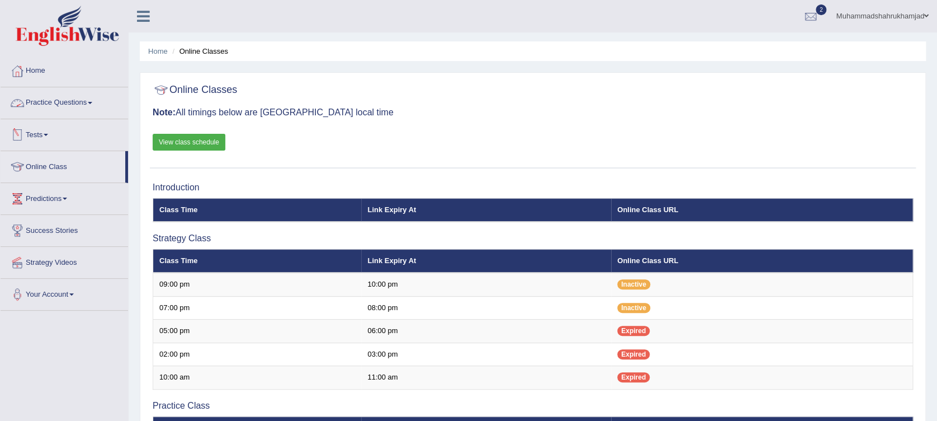
click at [49, 103] on link "Practice Questions" at bounding box center [64, 101] width 127 height 28
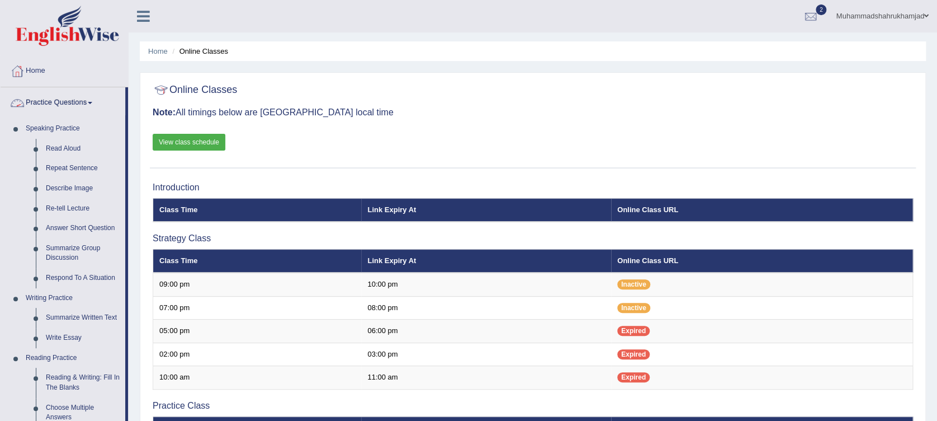
click at [53, 106] on link "Practice Questions" at bounding box center [63, 101] width 125 height 28
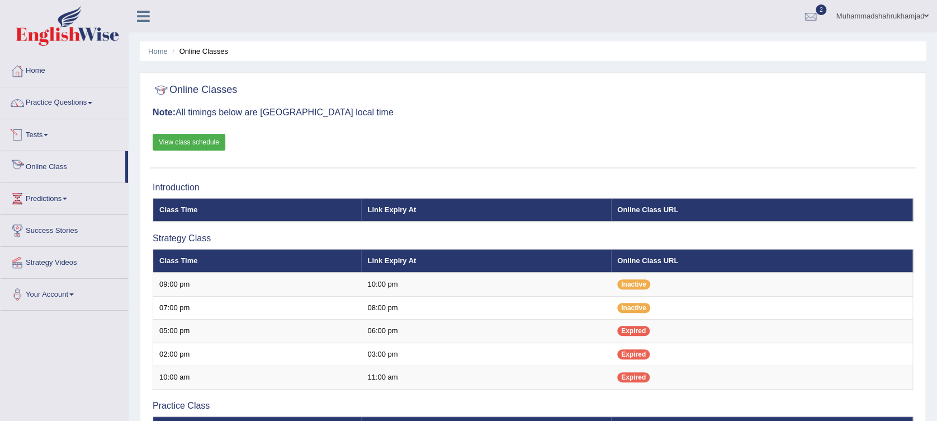
click at [33, 136] on link "Tests" at bounding box center [64, 133] width 127 height 28
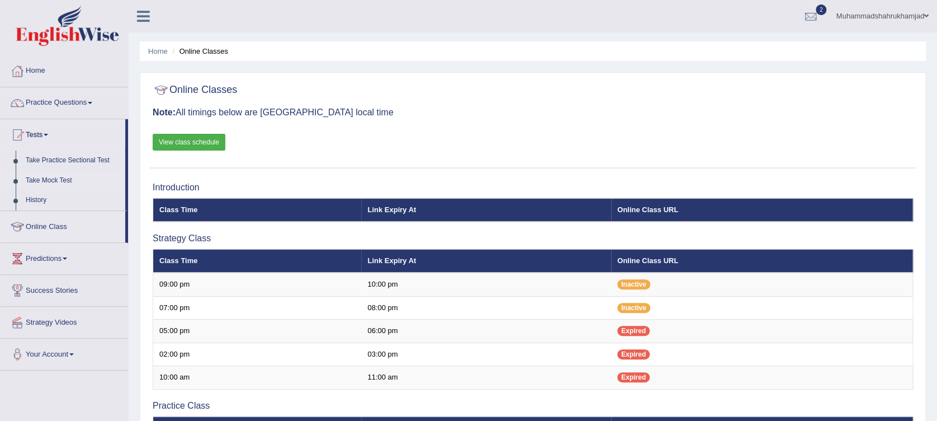
click at [49, 182] on link "Take Mock Test" at bounding box center [73, 181] width 105 height 20
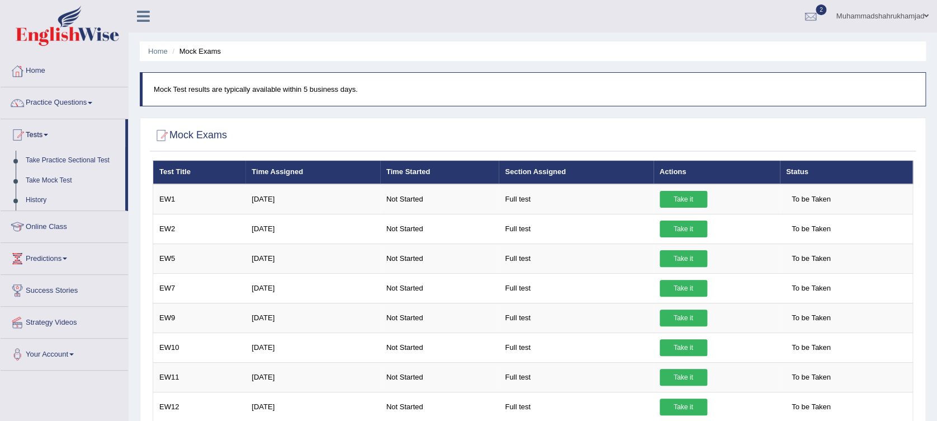
click at [29, 202] on link "History" at bounding box center [73, 200] width 105 height 20
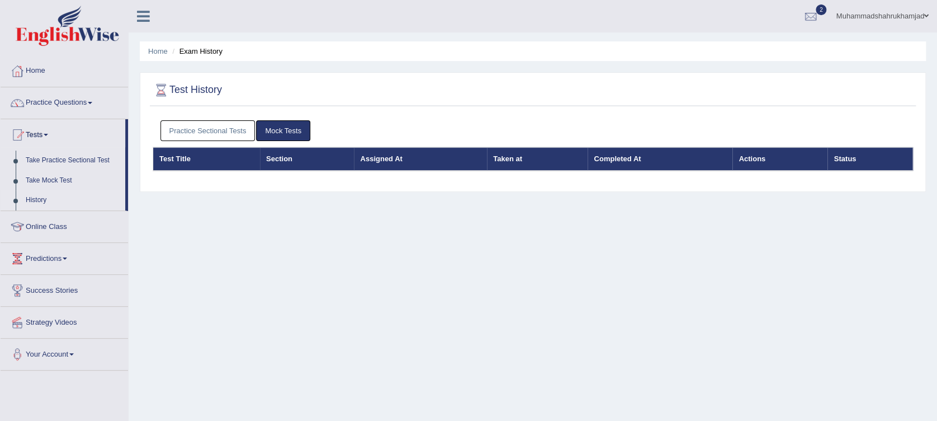
click at [222, 130] on link "Practice Sectional Tests" at bounding box center [207, 130] width 95 height 21
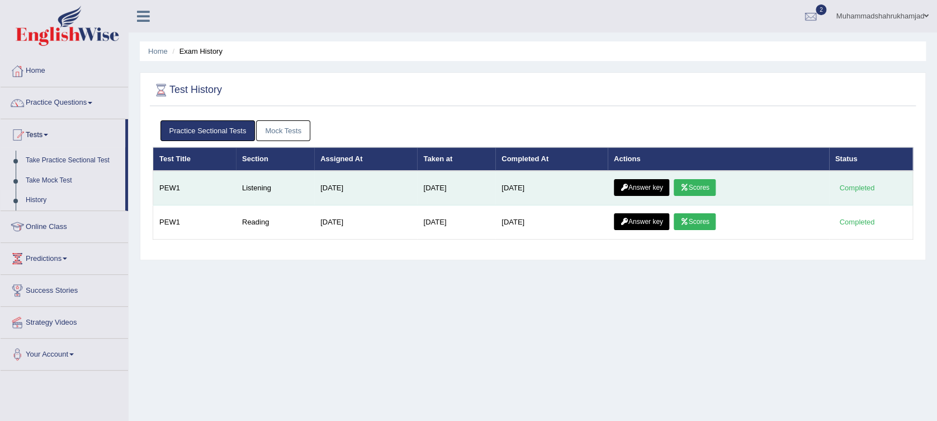
click at [655, 188] on link "Answer key" at bounding box center [641, 187] width 55 height 17
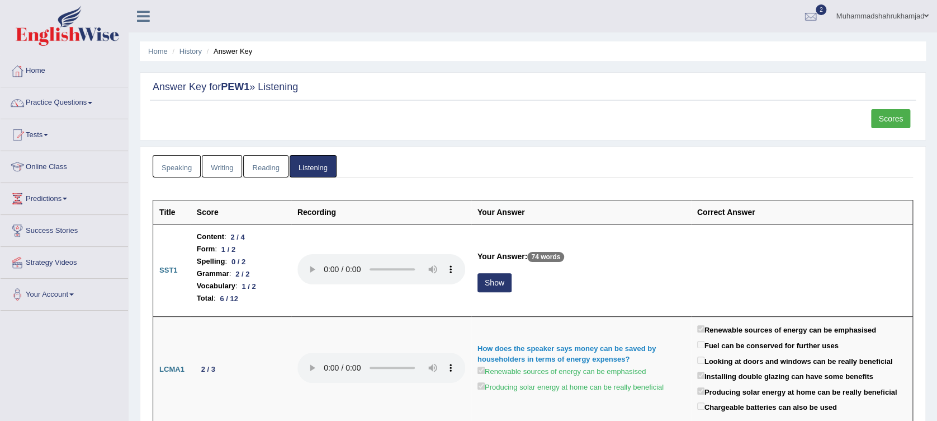
click at [894, 121] on link "Scores" at bounding box center [890, 118] width 39 height 19
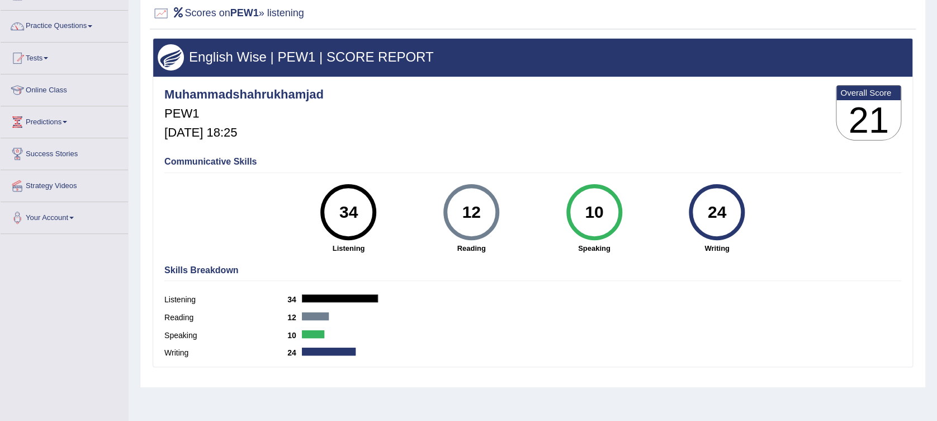
scroll to position [17, 0]
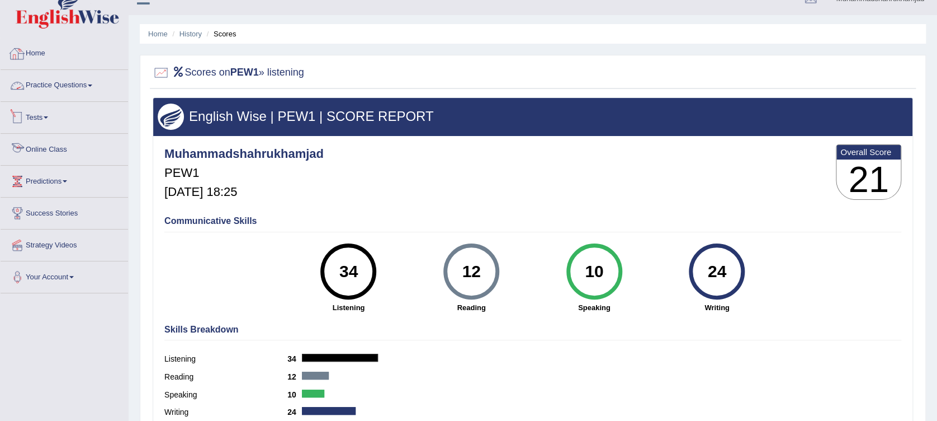
click at [31, 154] on link "Online Class" at bounding box center [64, 148] width 127 height 28
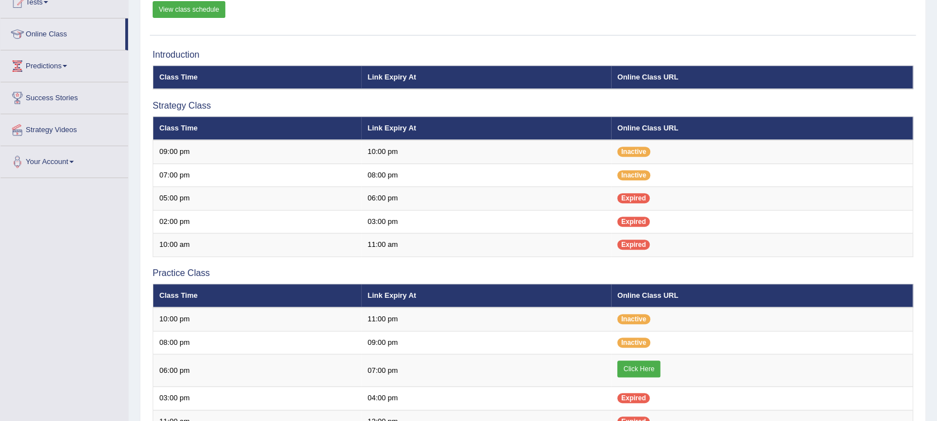
scroll to position [150, 0]
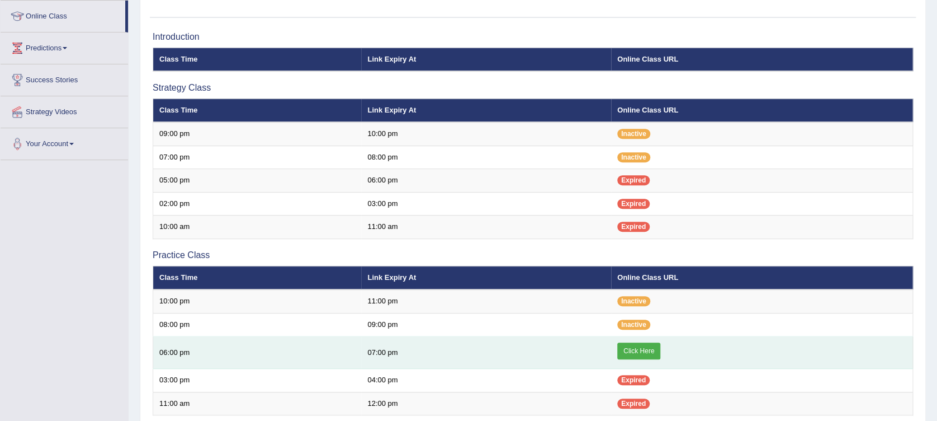
click at [643, 350] on link "Click Here" at bounding box center [638, 350] width 43 height 17
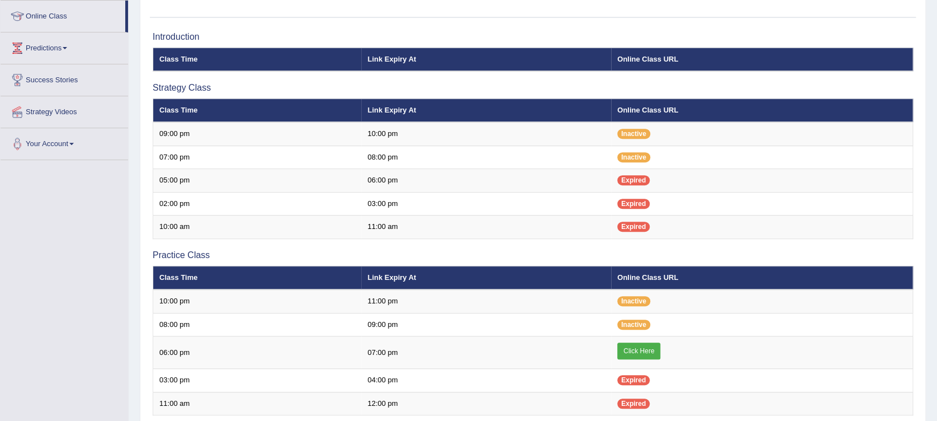
scroll to position [0, 0]
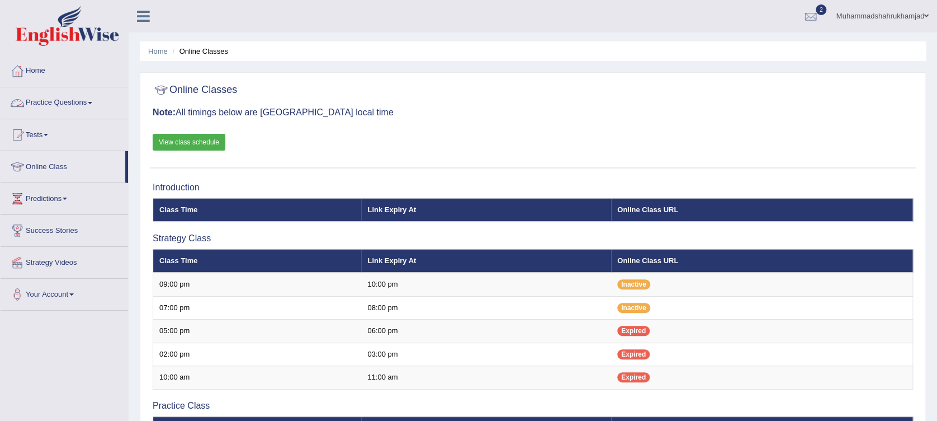
click at [33, 100] on link "Practice Questions" at bounding box center [64, 101] width 127 height 28
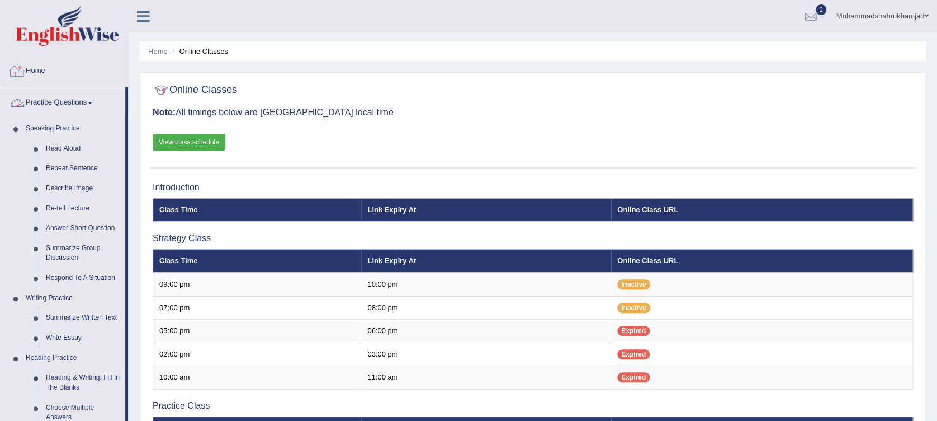
click at [41, 72] on link "Home" at bounding box center [64, 69] width 127 height 28
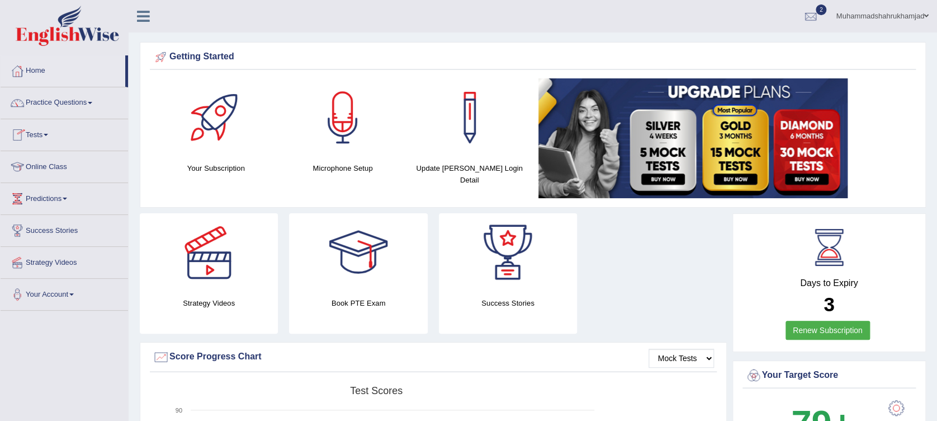
click at [42, 137] on link "Tests" at bounding box center [64, 133] width 127 height 28
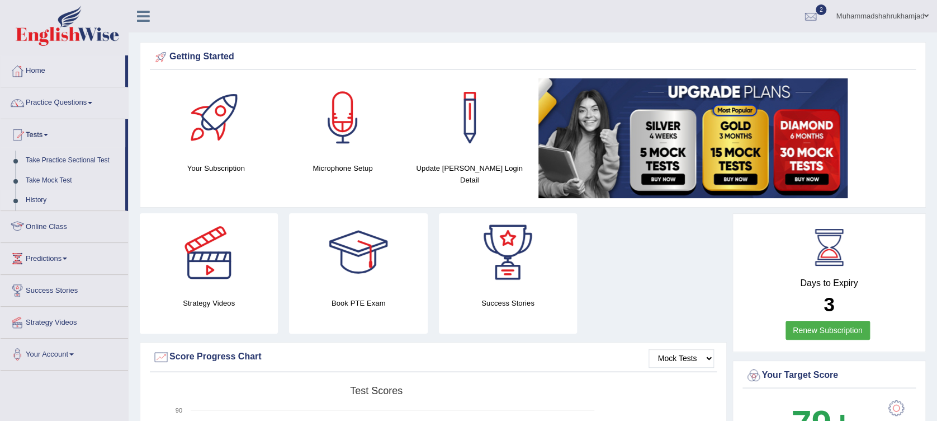
click at [37, 197] on link "History" at bounding box center [73, 200] width 105 height 20
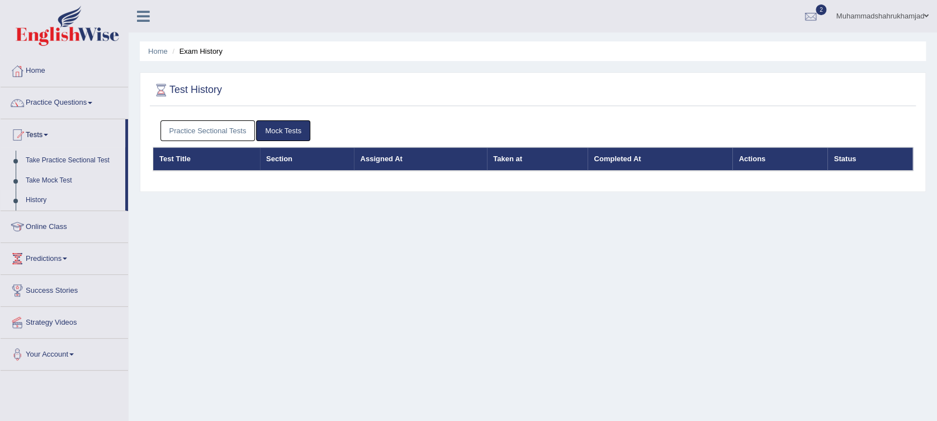
click at [224, 132] on link "Practice Sectional Tests" at bounding box center [207, 130] width 95 height 21
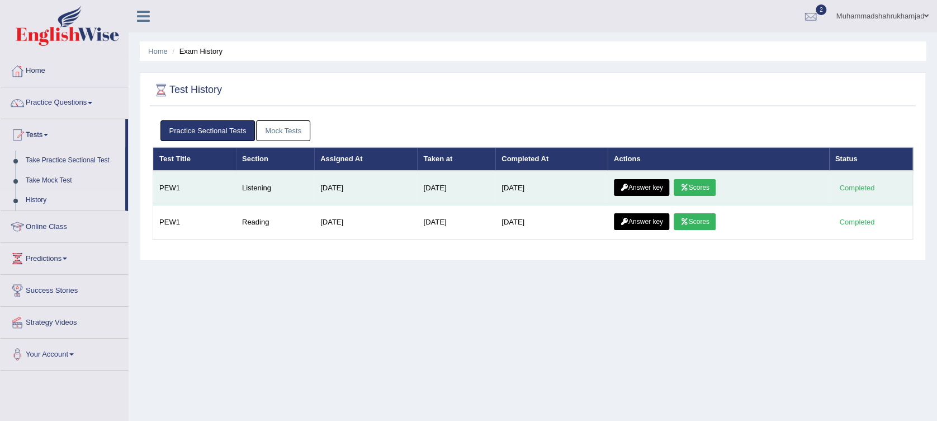
click at [688, 188] on link "Scores" at bounding box center [694, 187] width 41 height 17
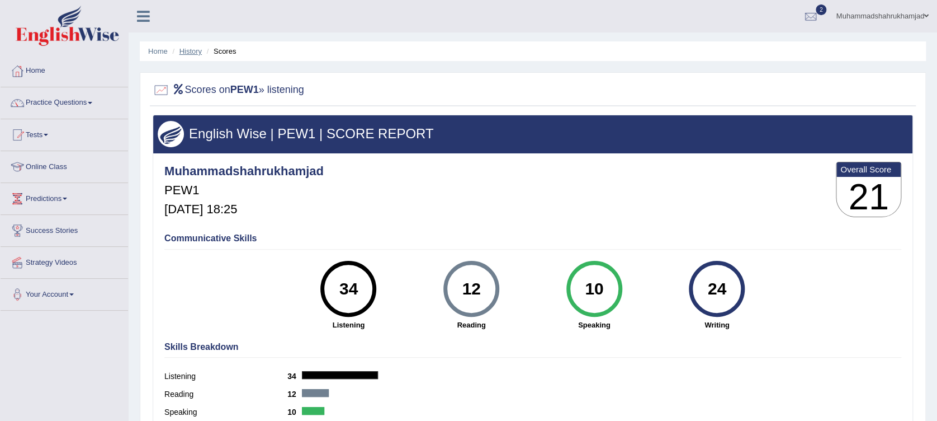
click at [192, 49] on link "History" at bounding box center [191, 51] width 22 height 8
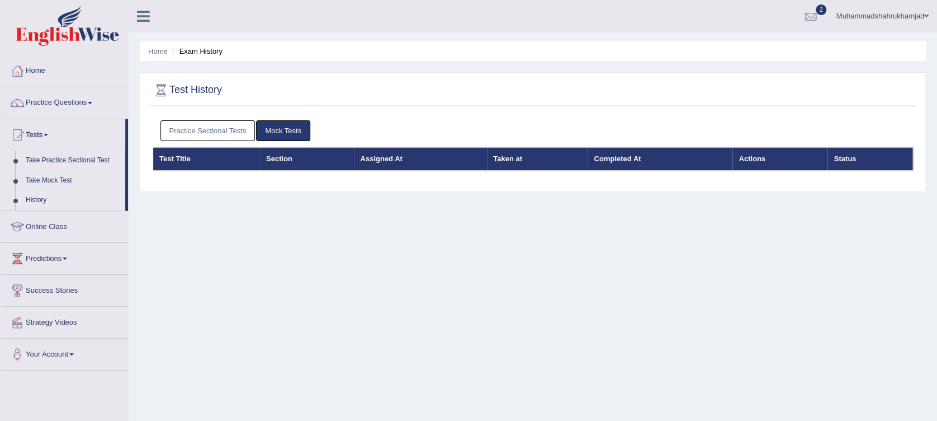
click at [237, 126] on link "Practice Sectional Tests" at bounding box center [207, 130] width 95 height 21
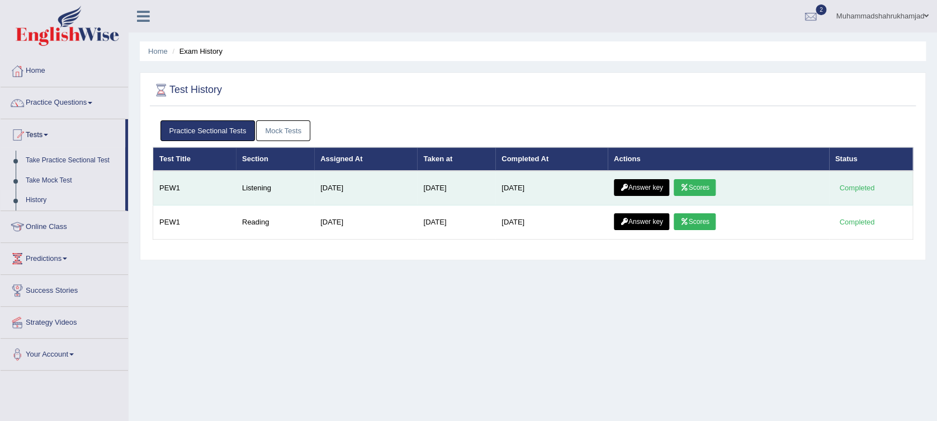
click at [644, 185] on link "Answer key" at bounding box center [641, 187] width 55 height 17
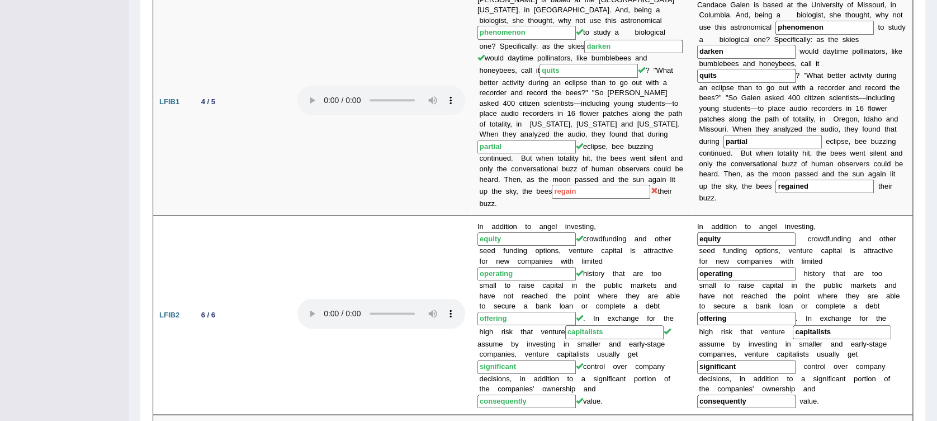
scroll to position [595, 0]
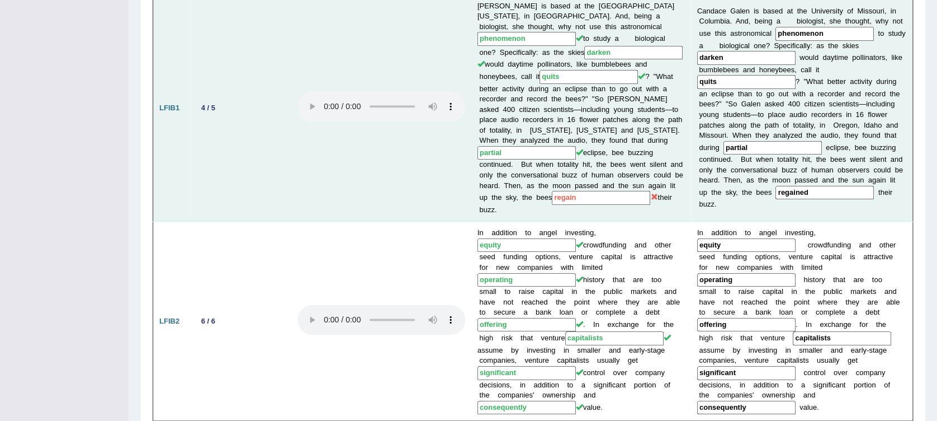
click at [577, 191] on input "regain" at bounding box center [601, 198] width 98 height 14
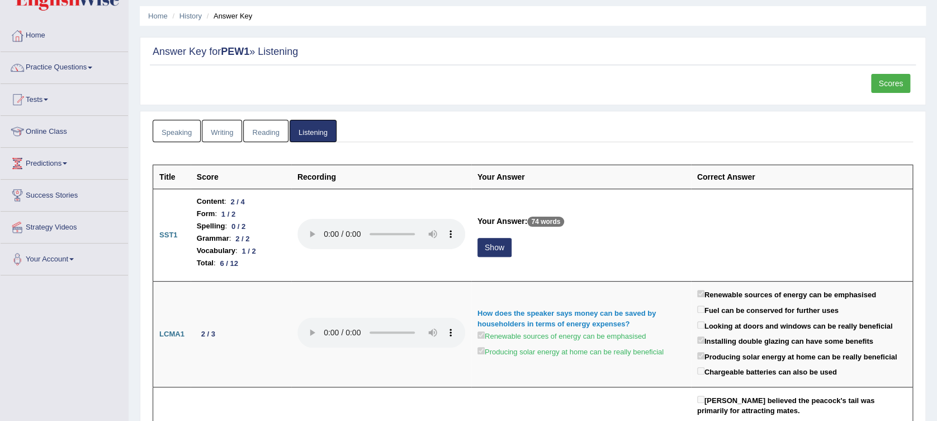
scroll to position [0, 0]
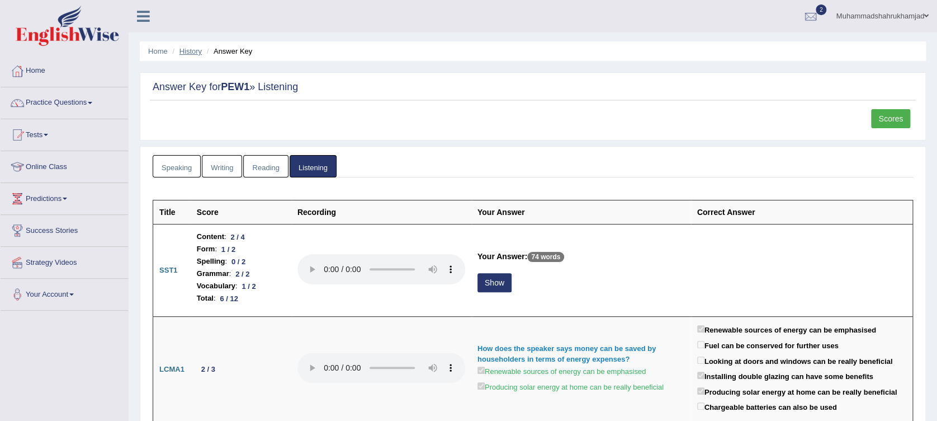
click at [192, 47] on link "History" at bounding box center [191, 51] width 22 height 8
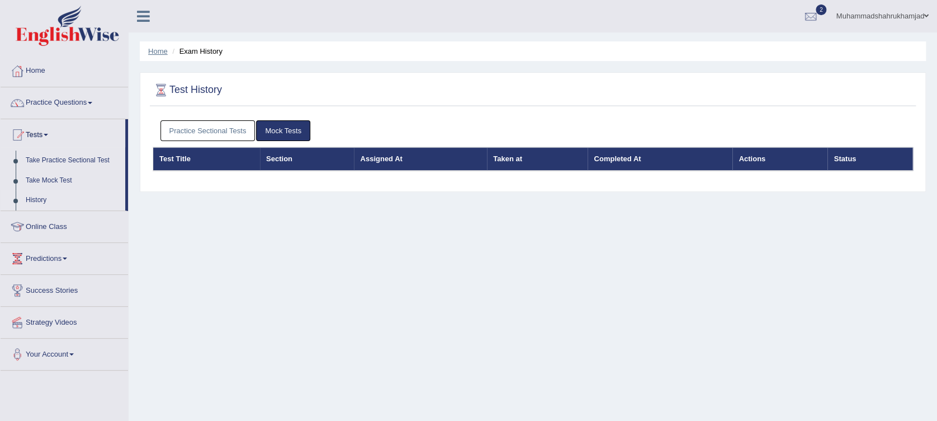
click at [153, 52] on link "Home" at bounding box center [158, 51] width 20 height 8
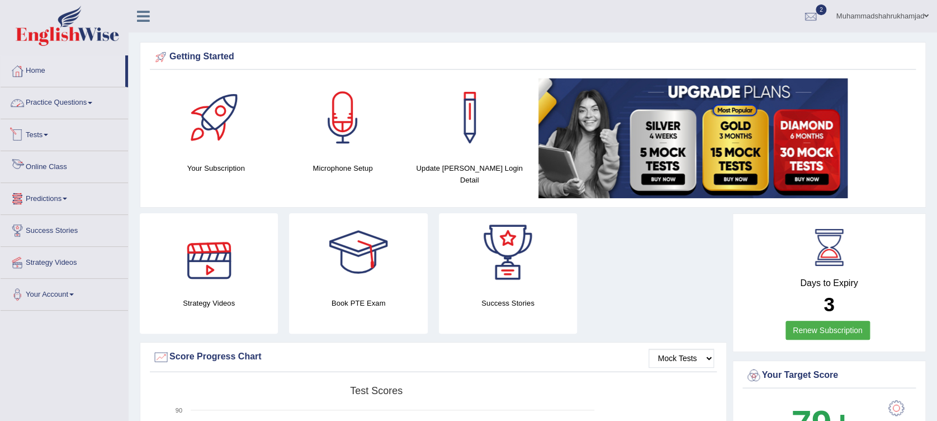
click at [48, 101] on link "Practice Questions" at bounding box center [64, 101] width 127 height 28
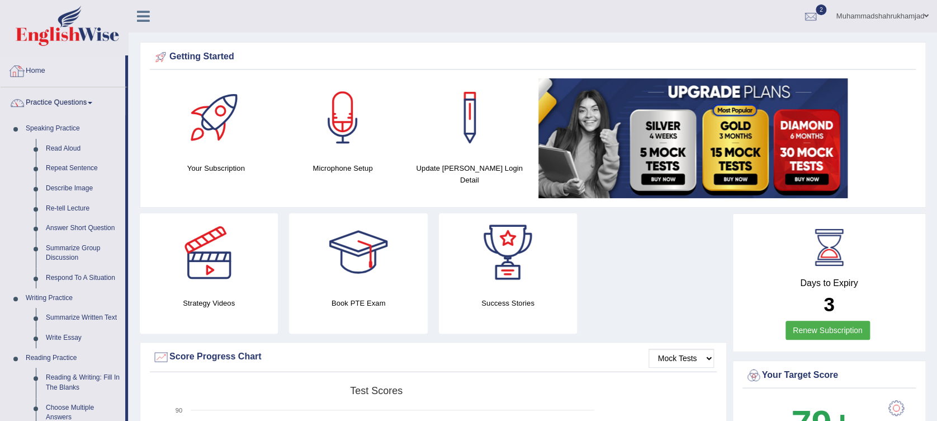
click at [39, 78] on link "Home" at bounding box center [63, 69] width 125 height 28
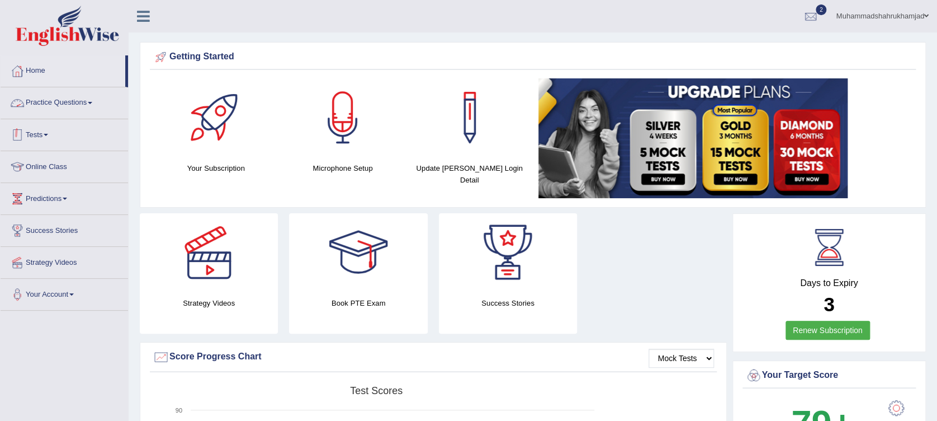
click at [41, 134] on link "Tests" at bounding box center [64, 133] width 127 height 28
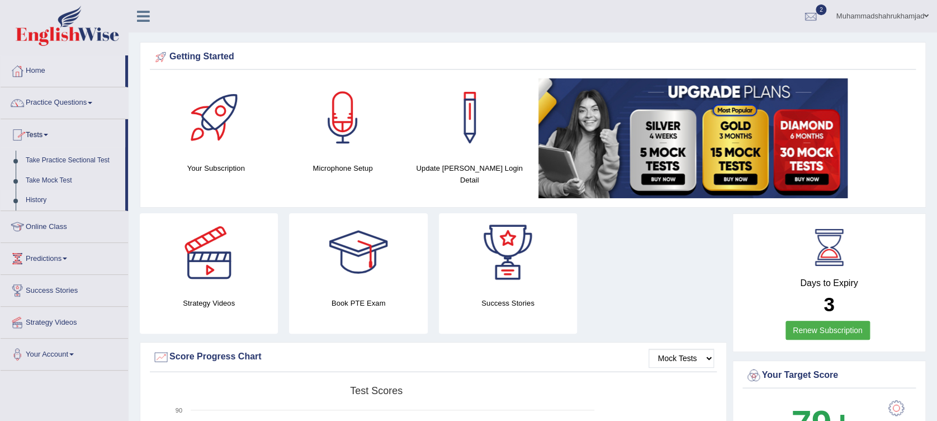
click at [40, 197] on link "History" at bounding box center [73, 200] width 105 height 20
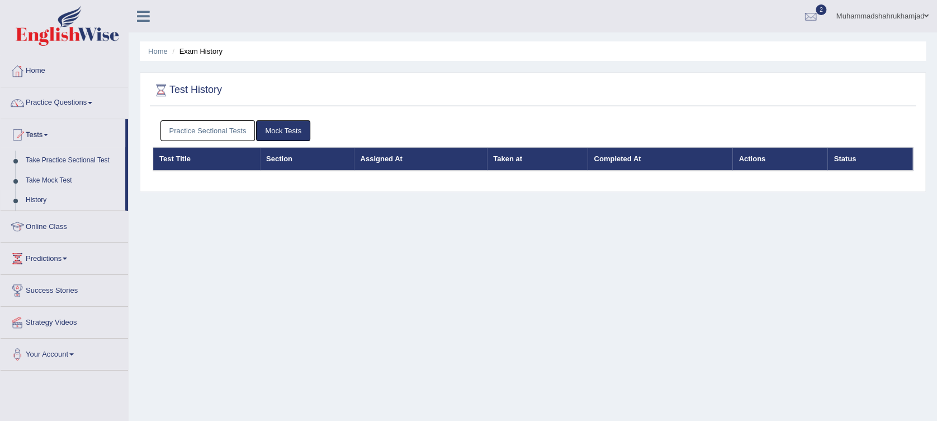
click at [230, 133] on link "Practice Sectional Tests" at bounding box center [207, 130] width 95 height 21
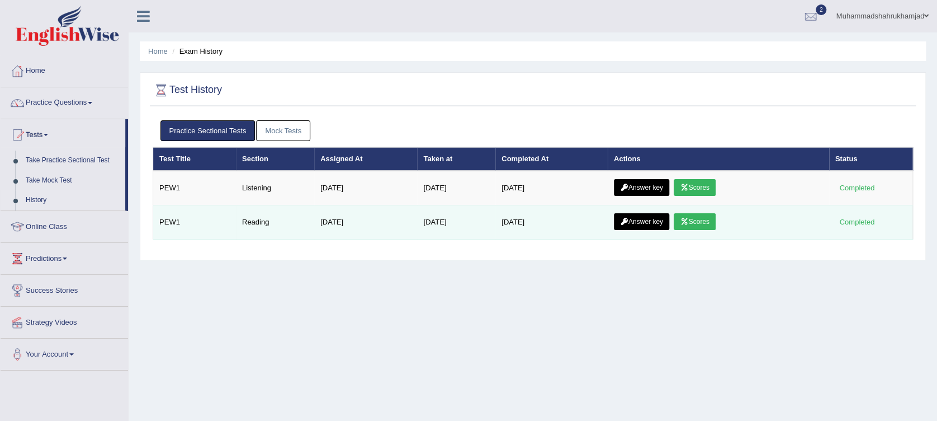
click at [696, 220] on link "Scores" at bounding box center [694, 221] width 41 height 17
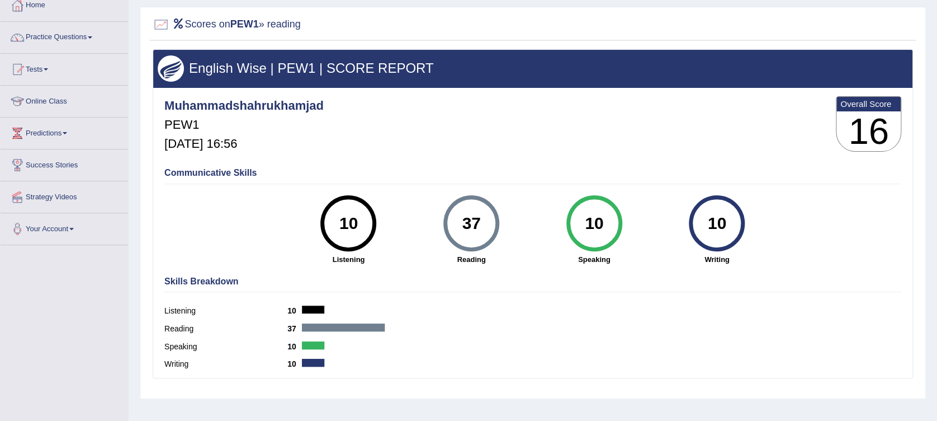
scroll to position [63, 0]
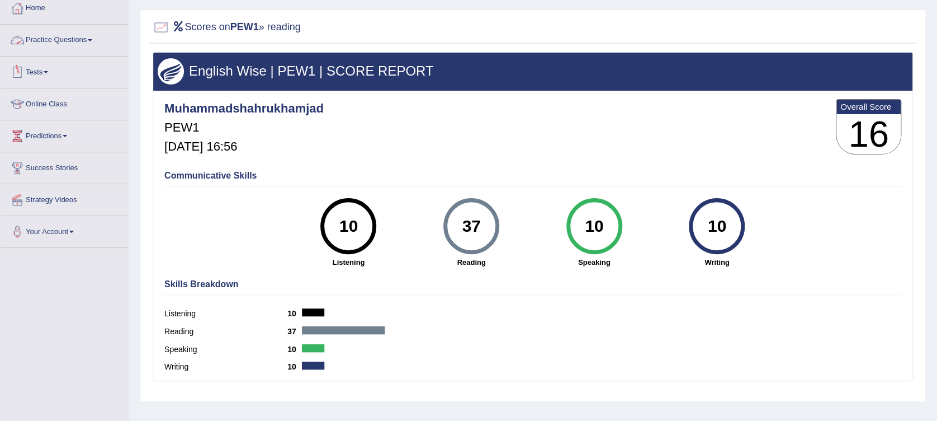
click at [58, 41] on link "Practice Questions" at bounding box center [64, 39] width 127 height 28
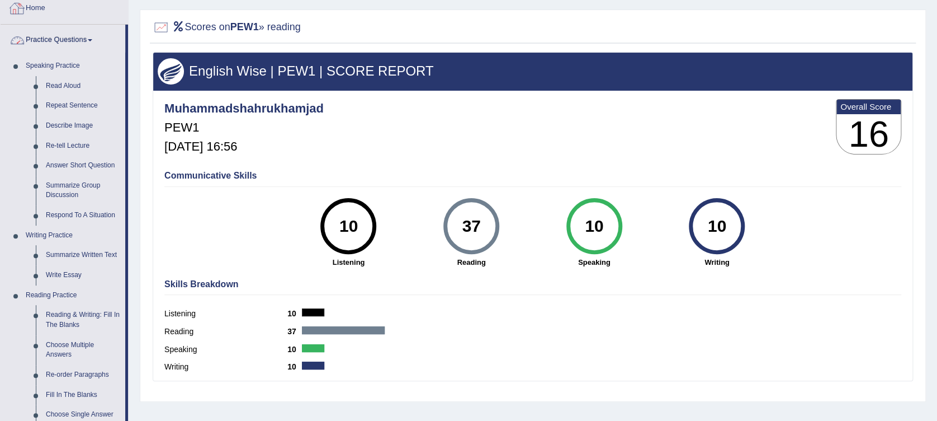
drag, startPoint x: 127, startPoint y: 44, endPoint x: 126, endPoint y: 4, distance: 39.1
click at [126, 4] on ul "Home Practice Questions Speaking Practice Read Aloud Repeat Sentence Describe I…" at bounding box center [64, 419] width 127 height 852
click at [281, 22] on h2 "Scores on PEW1 » reading" at bounding box center [227, 27] width 148 height 17
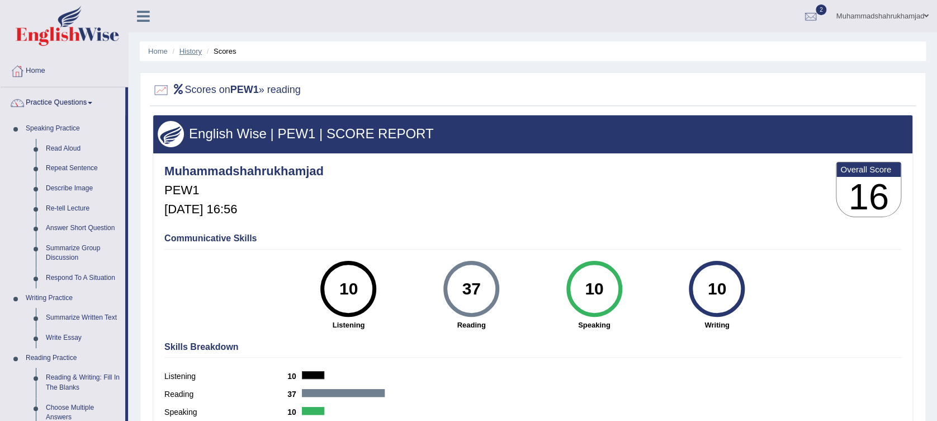
click at [192, 48] on link "History" at bounding box center [191, 51] width 22 height 8
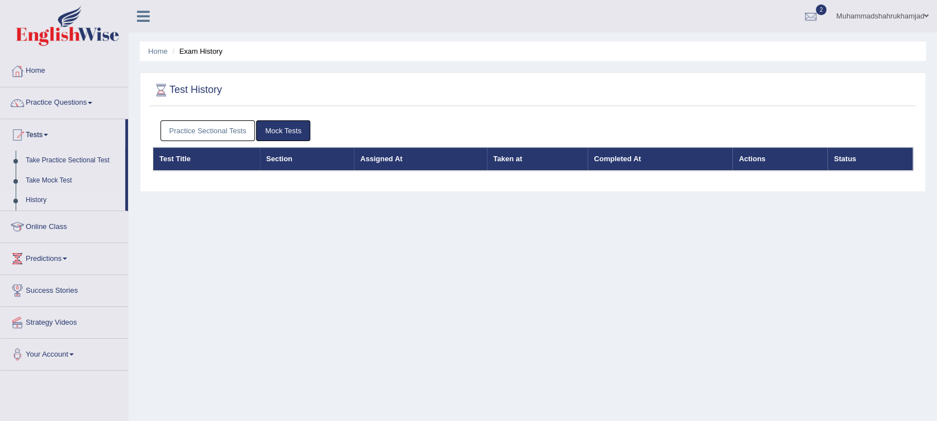
click at [208, 127] on link "Practice Sectional Tests" at bounding box center [207, 130] width 95 height 21
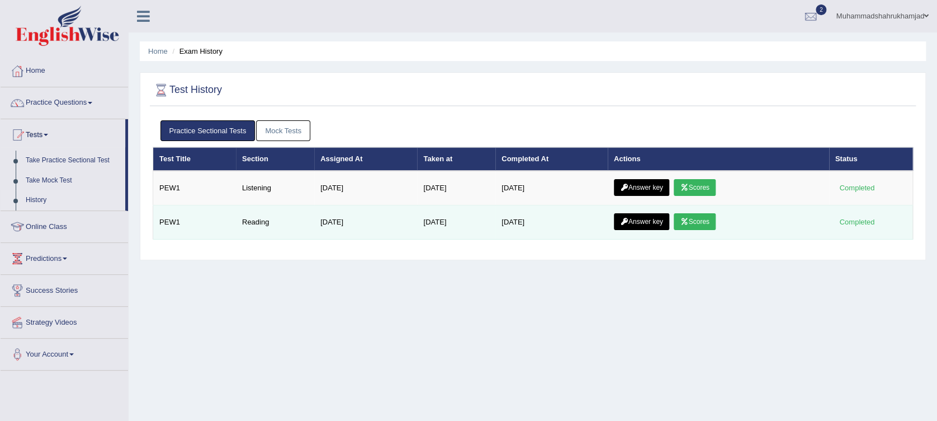
click at [649, 222] on link "Answer key" at bounding box center [641, 221] width 55 height 17
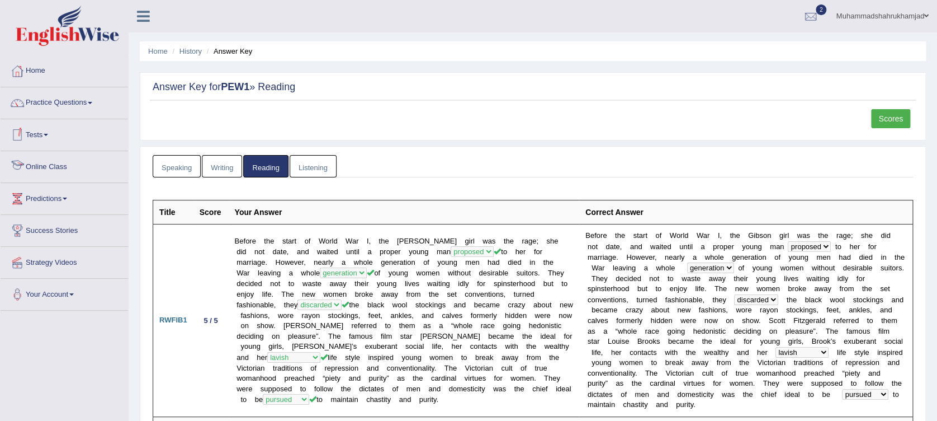
click at [58, 162] on link "Online Class" at bounding box center [64, 165] width 127 height 28
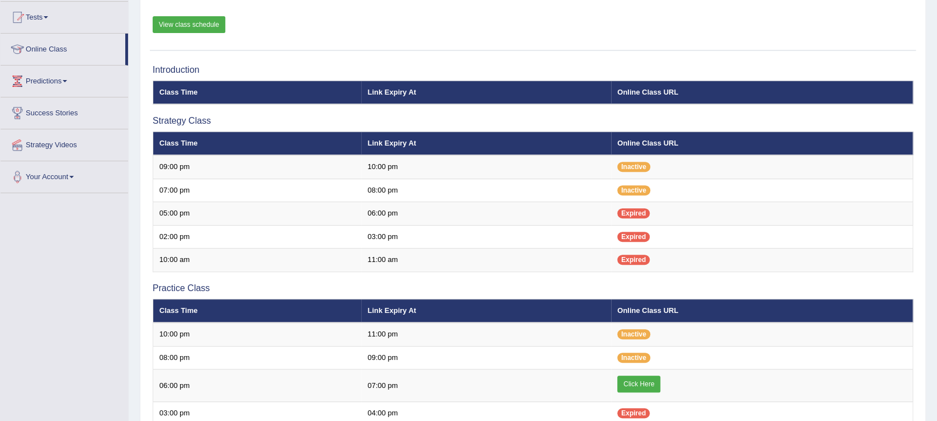
scroll to position [40, 0]
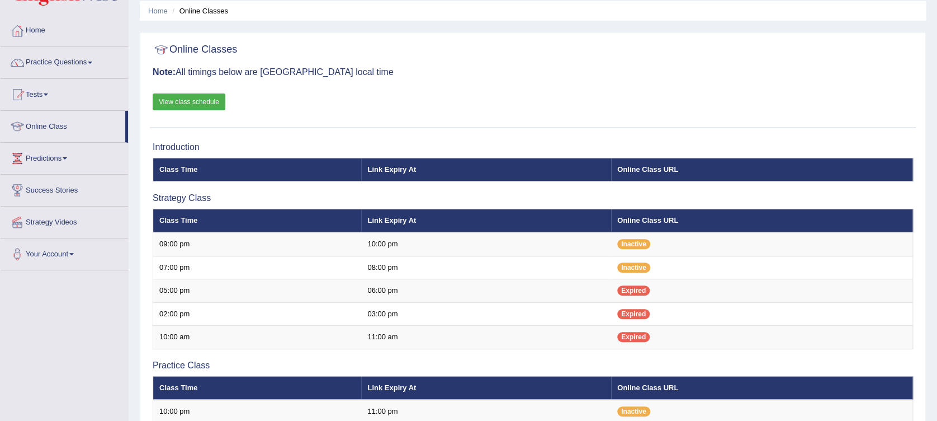
click at [207, 99] on link "View class schedule" at bounding box center [189, 101] width 73 height 17
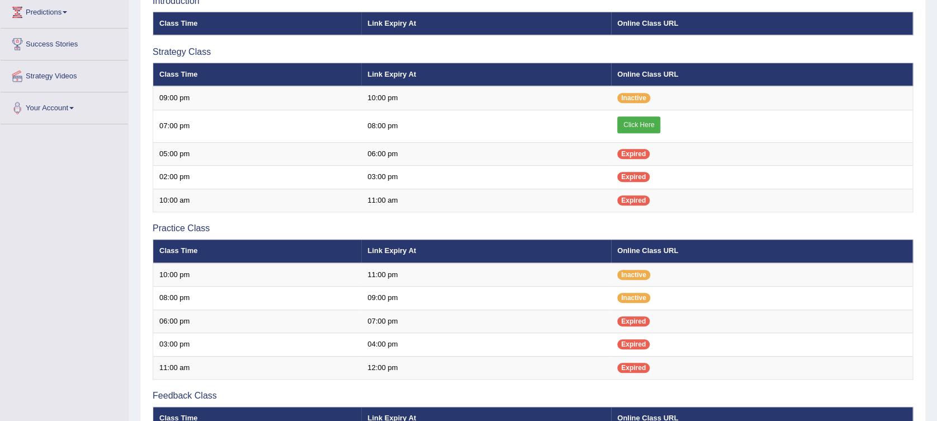
scroll to position [185, 0]
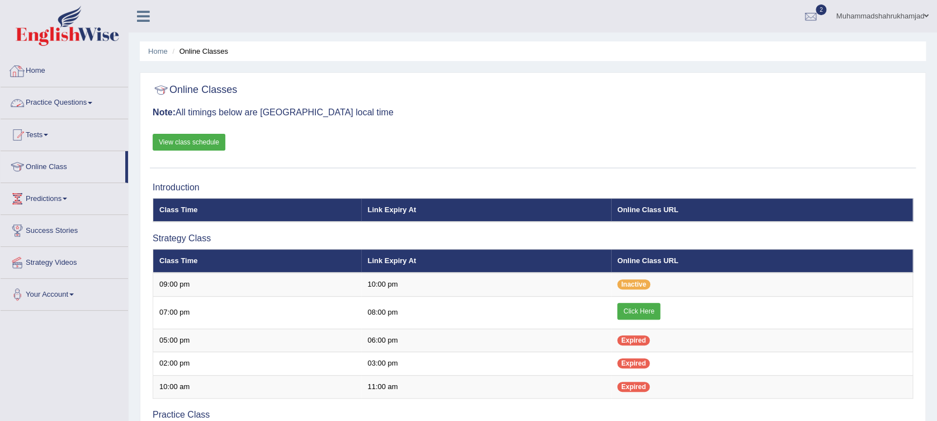
click at [54, 112] on link "Practice Questions" at bounding box center [64, 101] width 127 height 28
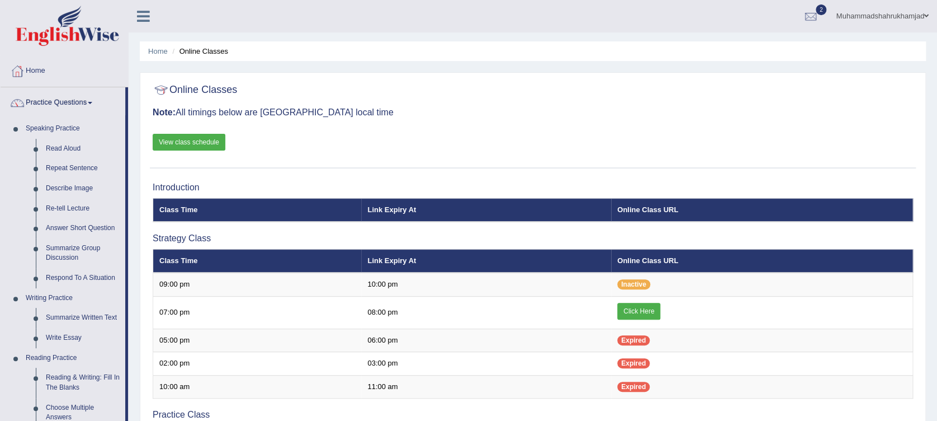
click at [65, 106] on link "Practice Questions" at bounding box center [63, 101] width 125 height 28
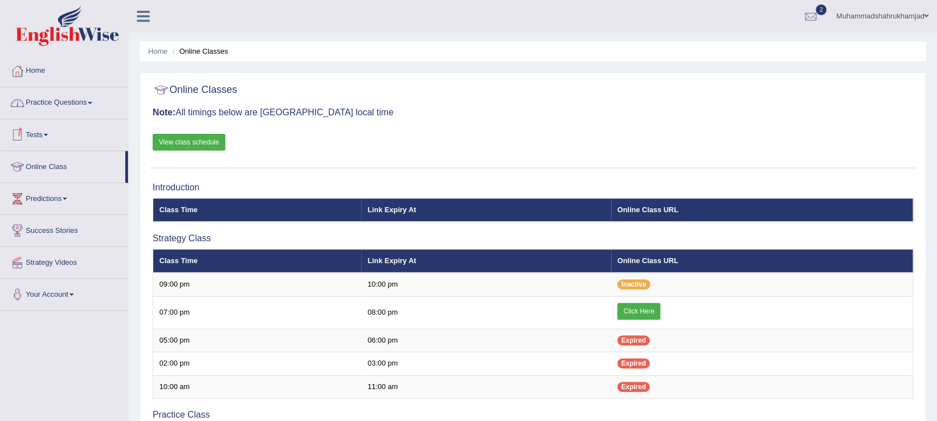
click at [56, 107] on link "Practice Questions" at bounding box center [64, 101] width 127 height 28
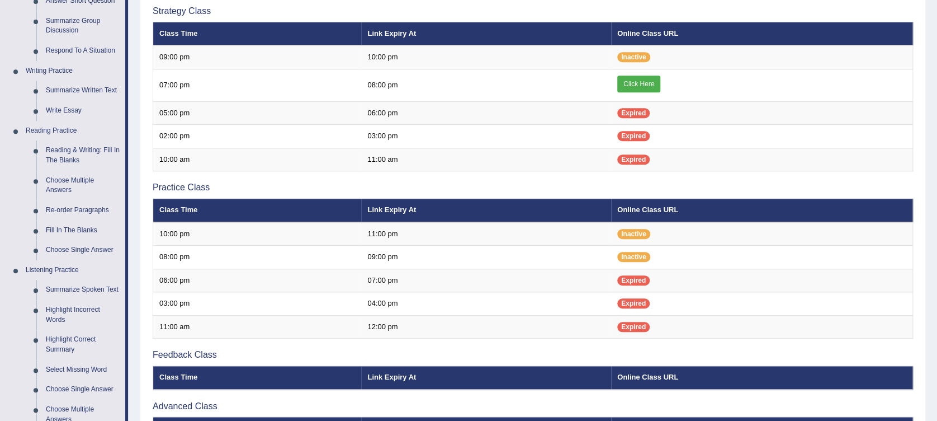
scroll to position [226, 0]
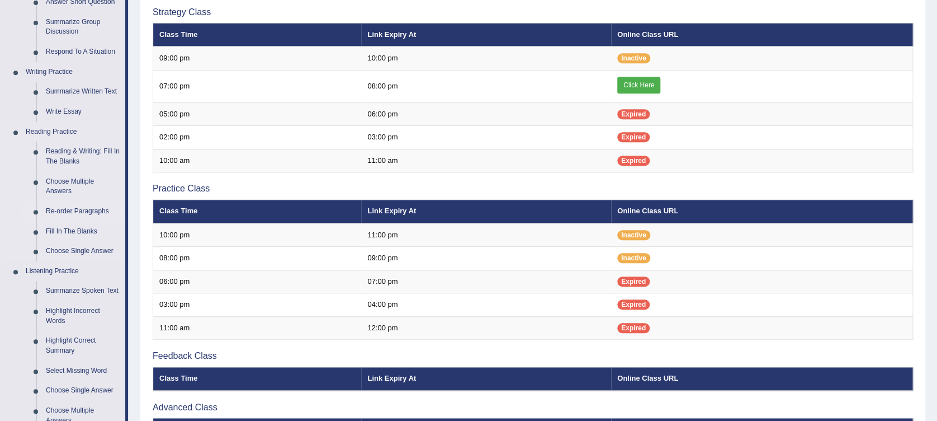
click at [65, 210] on link "Re-order Paragraphs" at bounding box center [83, 211] width 84 height 20
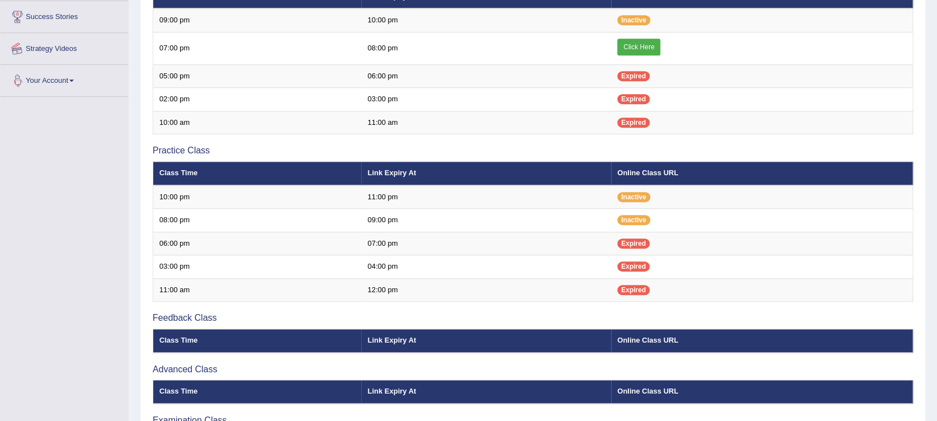
scroll to position [351, 0]
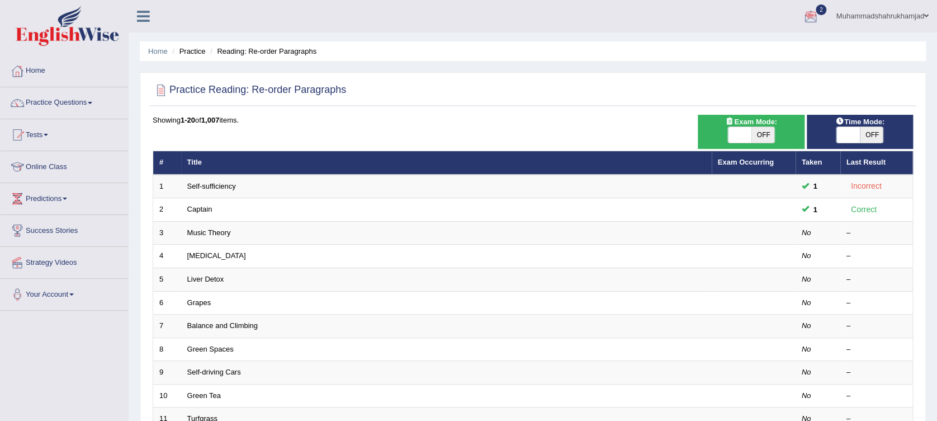
click at [762, 134] on span "OFF" at bounding box center [763, 135] width 23 height 16
checkbox input "true"
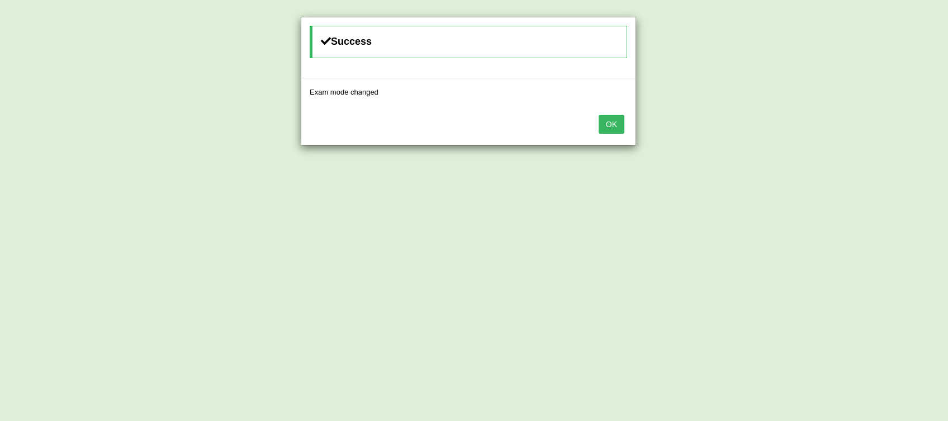
click at [615, 121] on button "OK" at bounding box center [612, 124] width 26 height 19
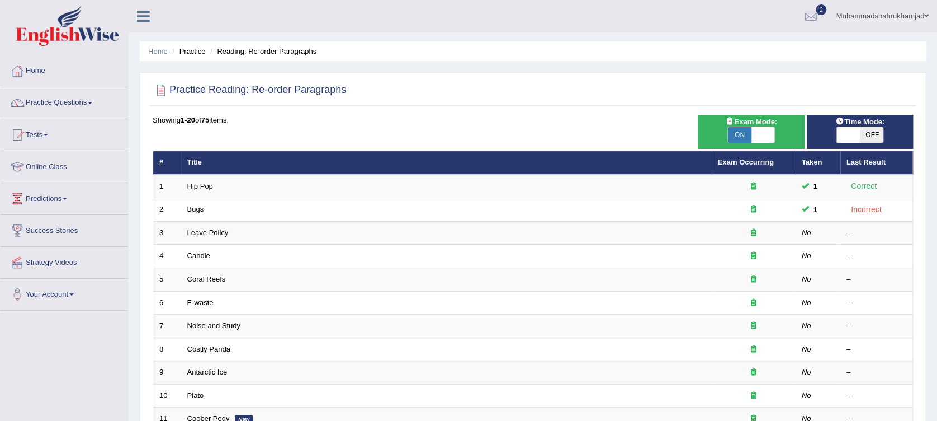
click at [873, 127] on span "OFF" at bounding box center [871, 135] width 23 height 16
checkbox input "true"
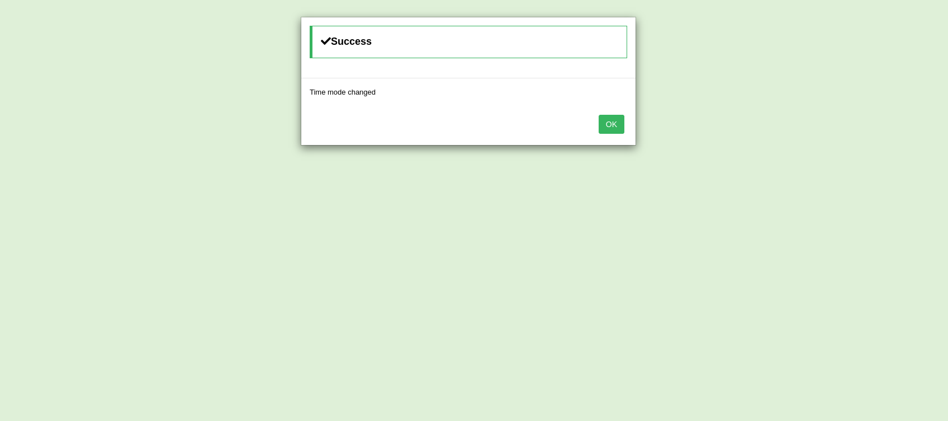
click at [606, 121] on button "OK" at bounding box center [612, 124] width 26 height 19
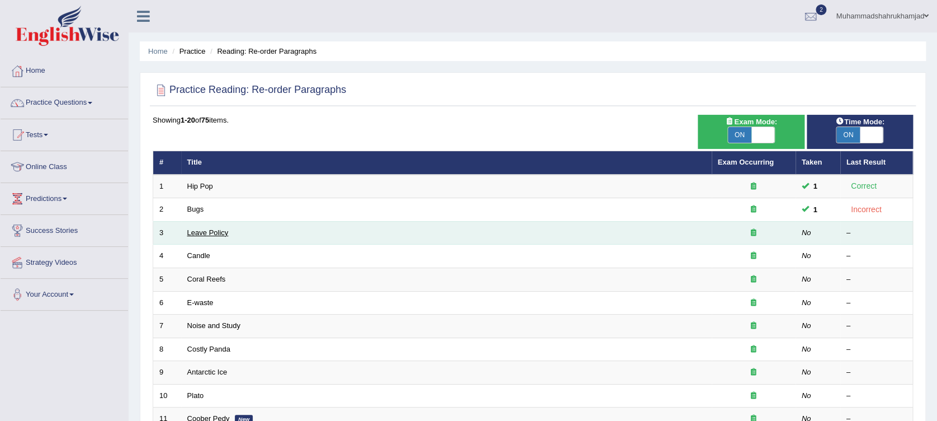
click at [206, 235] on link "Leave Policy" at bounding box center [207, 232] width 41 height 8
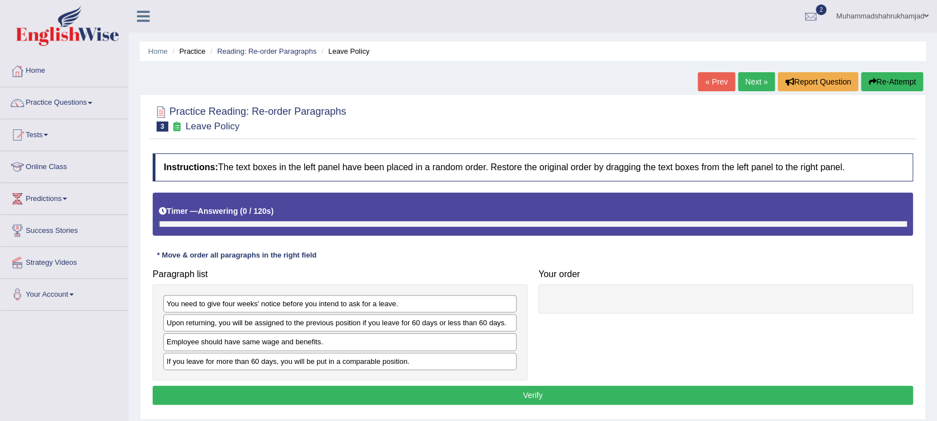
scroll to position [74, 0]
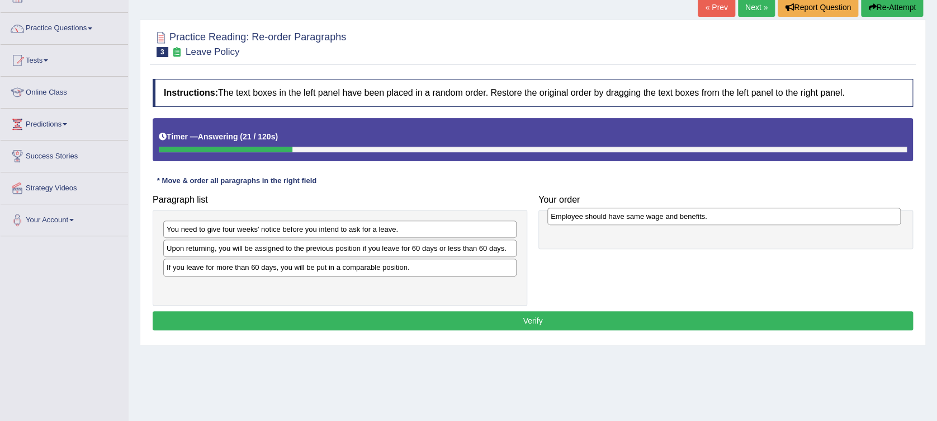
drag, startPoint x: 469, startPoint y: 267, endPoint x: 852, endPoint y: 217, distance: 386.3
click at [852, 217] on div "Employee should have same wage and benefits." at bounding box center [723, 215] width 353 height 17
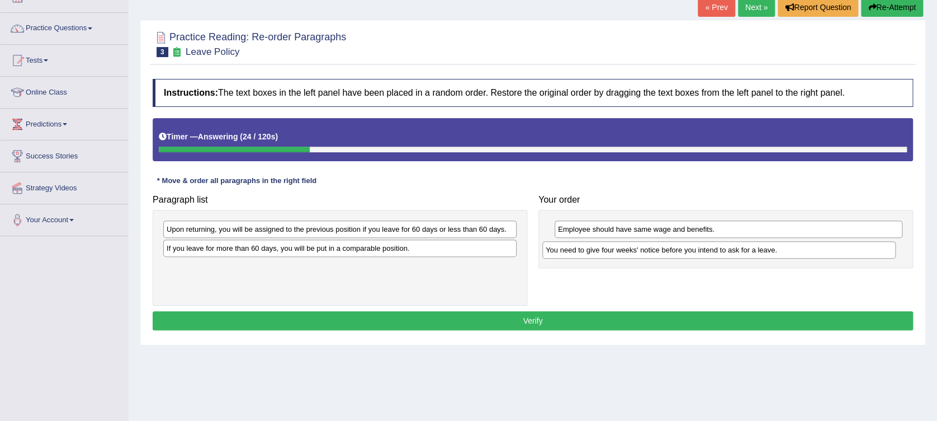
drag, startPoint x: 354, startPoint y: 225, endPoint x: 733, endPoint y: 246, distance: 379.7
click at [733, 246] on div "You need to give four weeks' notice before you intend to ask for a leave." at bounding box center [718, 249] width 353 height 17
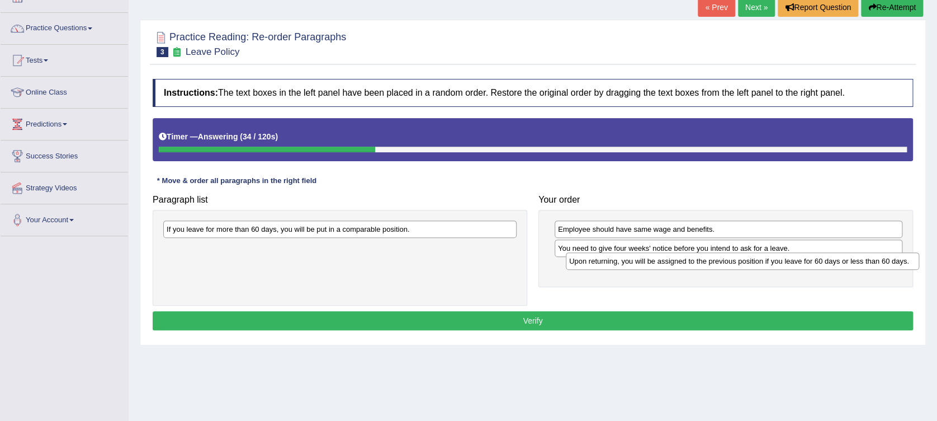
drag, startPoint x: 499, startPoint y: 230, endPoint x: 898, endPoint y: 263, distance: 400.1
click at [901, 261] on div "Upon returning, you will be assigned to the previous position if you leave for …" at bounding box center [742, 260] width 353 height 17
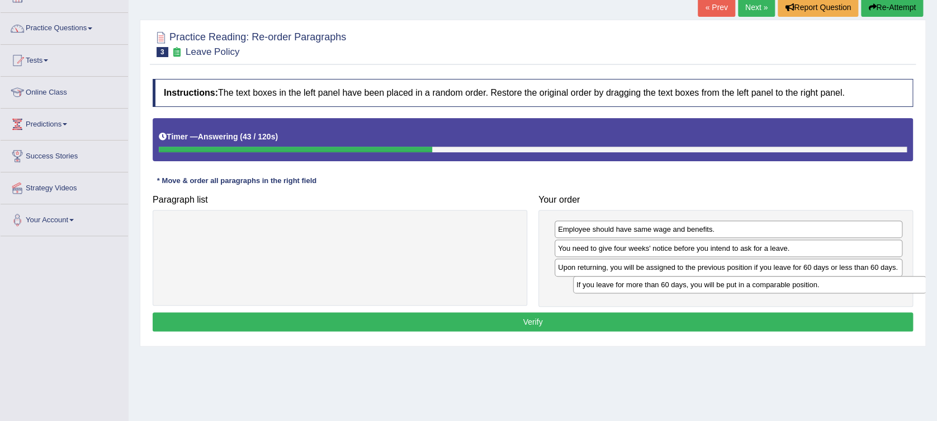
drag, startPoint x: 440, startPoint y: 229, endPoint x: 842, endPoint y: 285, distance: 405.3
click at [842, 285] on div "If you leave for more than 60 days, you will be put in a comparable position." at bounding box center [749, 284] width 353 height 17
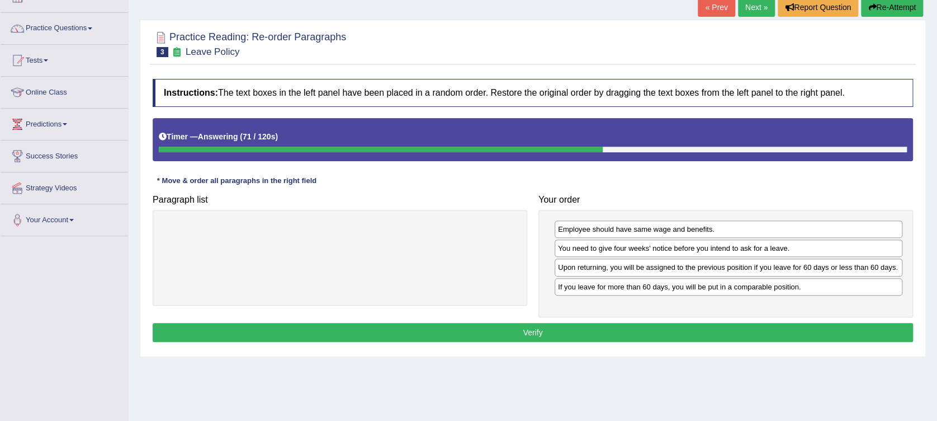
click at [660, 336] on button "Verify" at bounding box center [533, 332] width 761 height 19
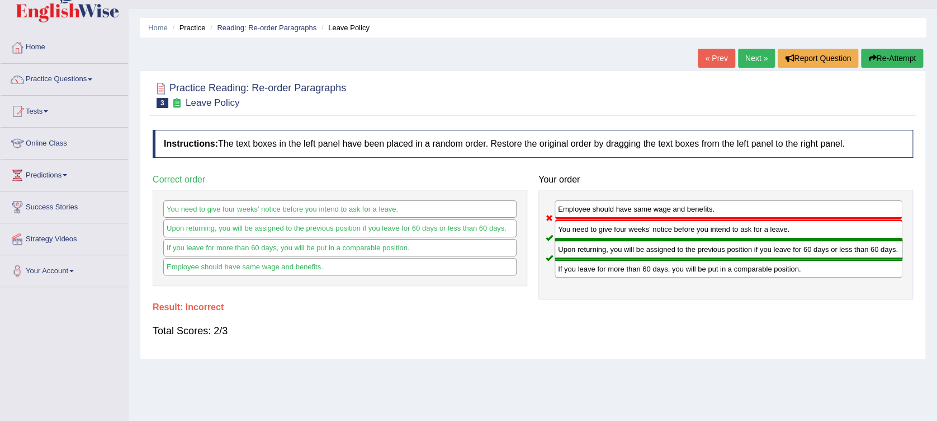
scroll to position [0, 0]
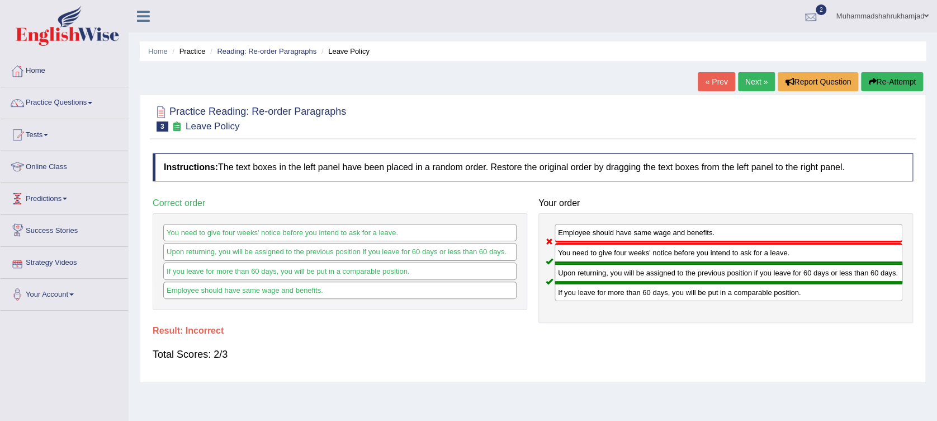
click at [807, 13] on div at bounding box center [810, 16] width 17 height 17
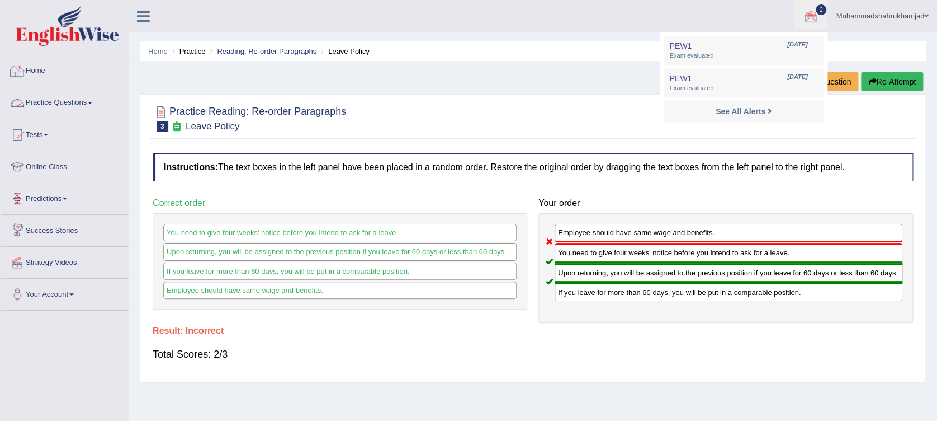
click at [30, 67] on link "Home" at bounding box center [64, 69] width 127 height 28
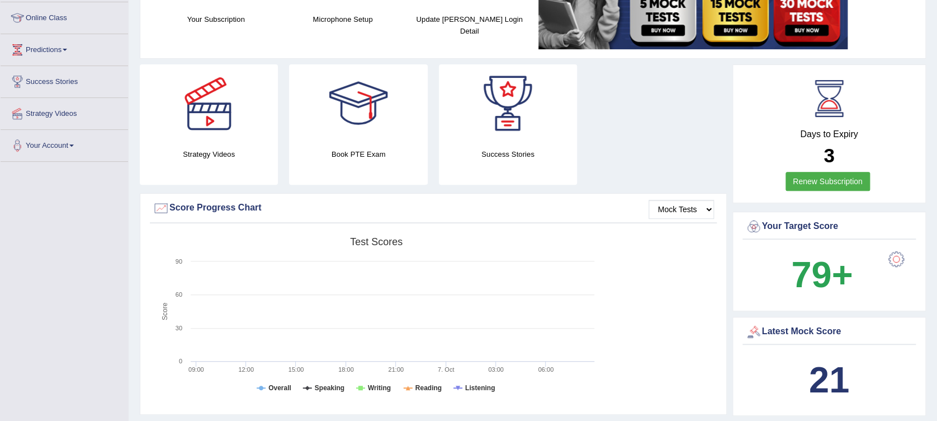
scroll to position [224, 0]
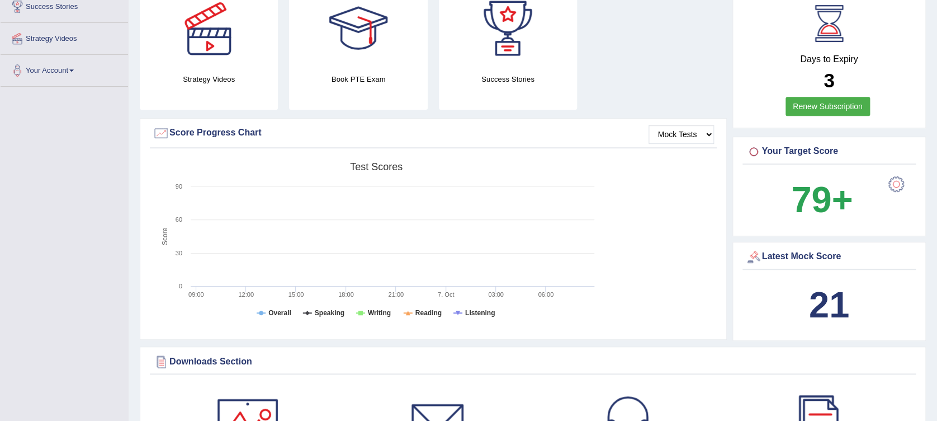
click at [890, 185] on div at bounding box center [896, 184] width 22 height 22
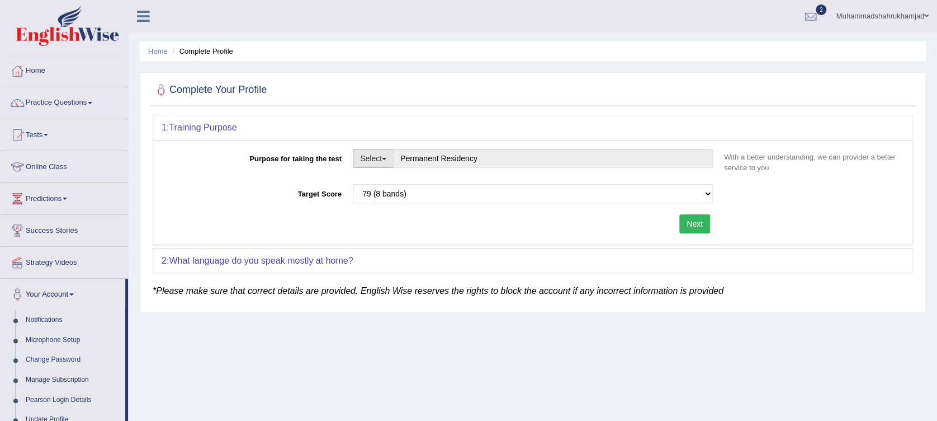
click at [375, 162] on button "Select" at bounding box center [373, 158] width 41 height 19
click at [385, 200] on link "Permanent Residency" at bounding box center [403, 197] width 100 height 15
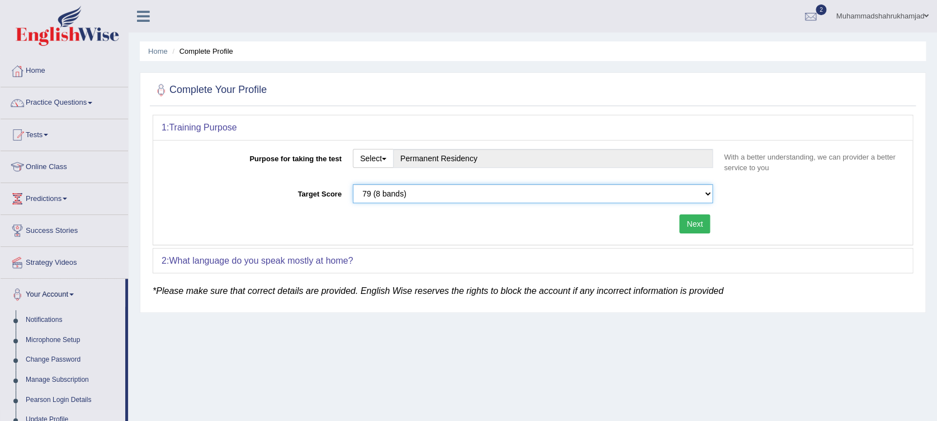
click at [433, 187] on select "Please select the correct value 50 (6 bands) 58 (6.5 bands) 65 (7 bands) 79 (8 …" at bounding box center [533, 193] width 360 height 19
click at [353, 184] on select "Please select the correct value 50 (6 bands) 58 (6.5 bands) 65 (7 bands) 79 (8 …" at bounding box center [533, 193] width 360 height 19
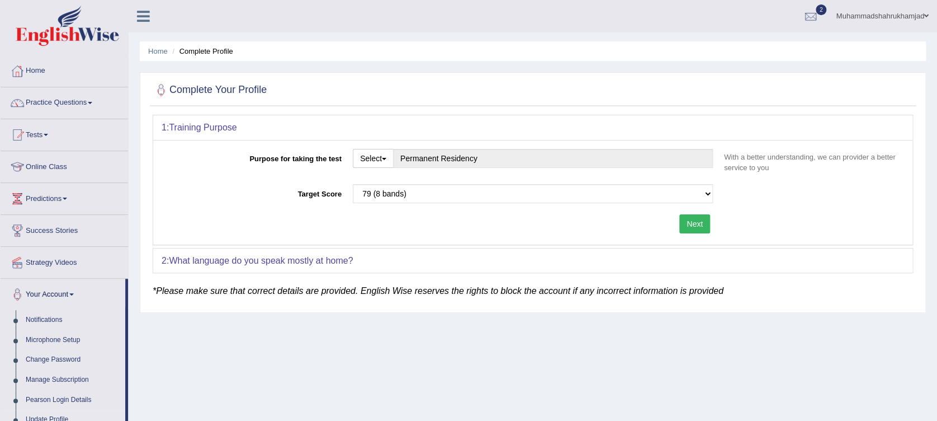
click at [696, 223] on button "Next" at bounding box center [694, 223] width 31 height 19
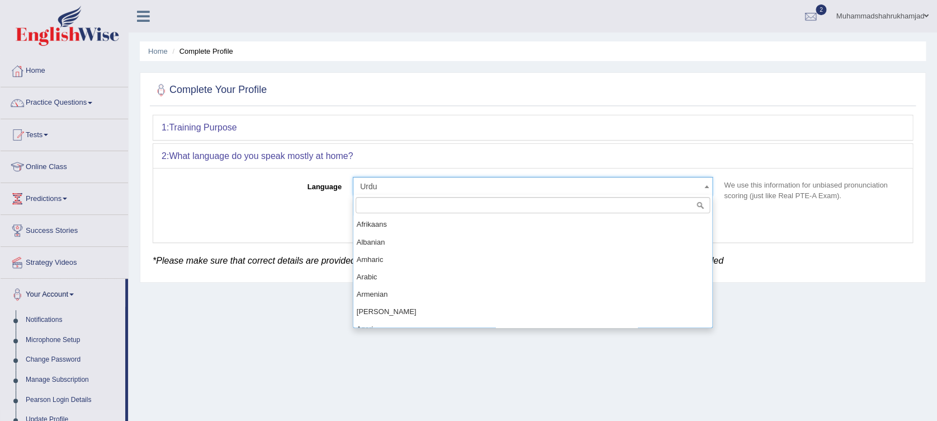
click at [487, 192] on span "Urdu" at bounding box center [533, 186] width 360 height 19
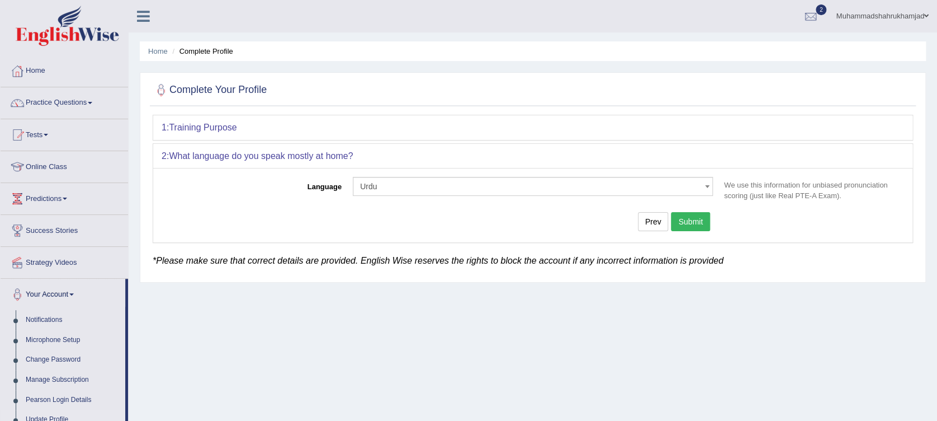
click at [702, 220] on button "Submit" at bounding box center [690, 221] width 39 height 19
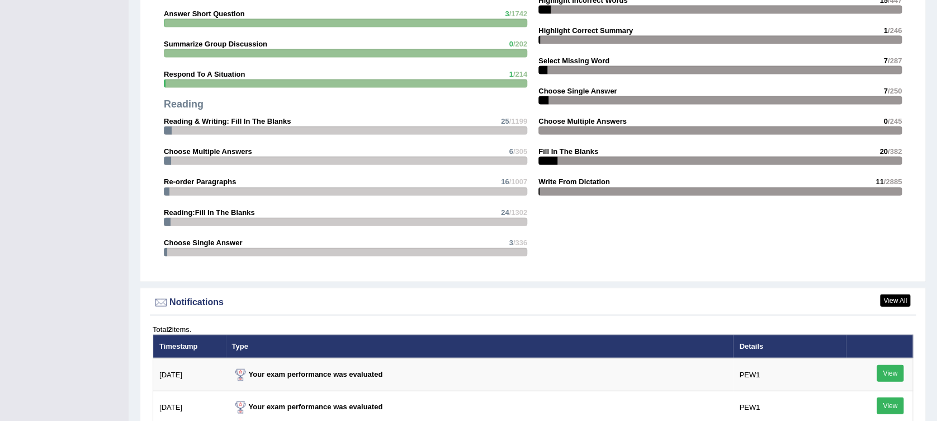
scroll to position [1325, 0]
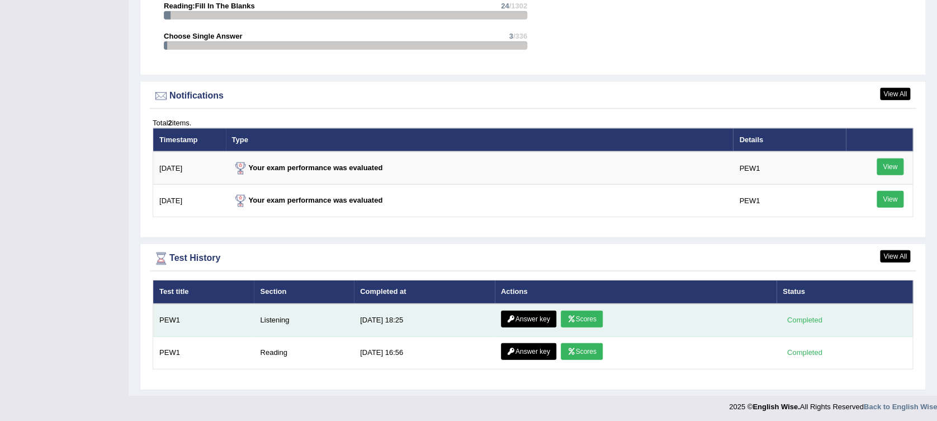
click at [582, 315] on link "Scores" at bounding box center [581, 318] width 41 height 17
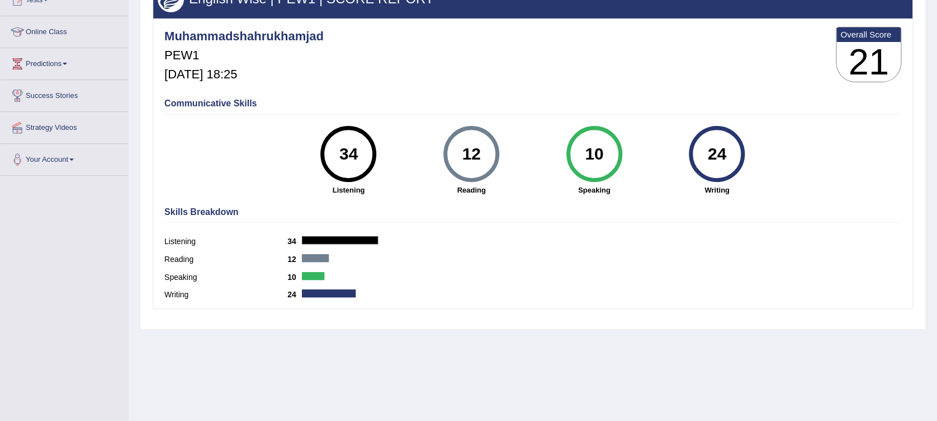
scroll to position [149, 0]
